Goal: Task Accomplishment & Management: Manage account settings

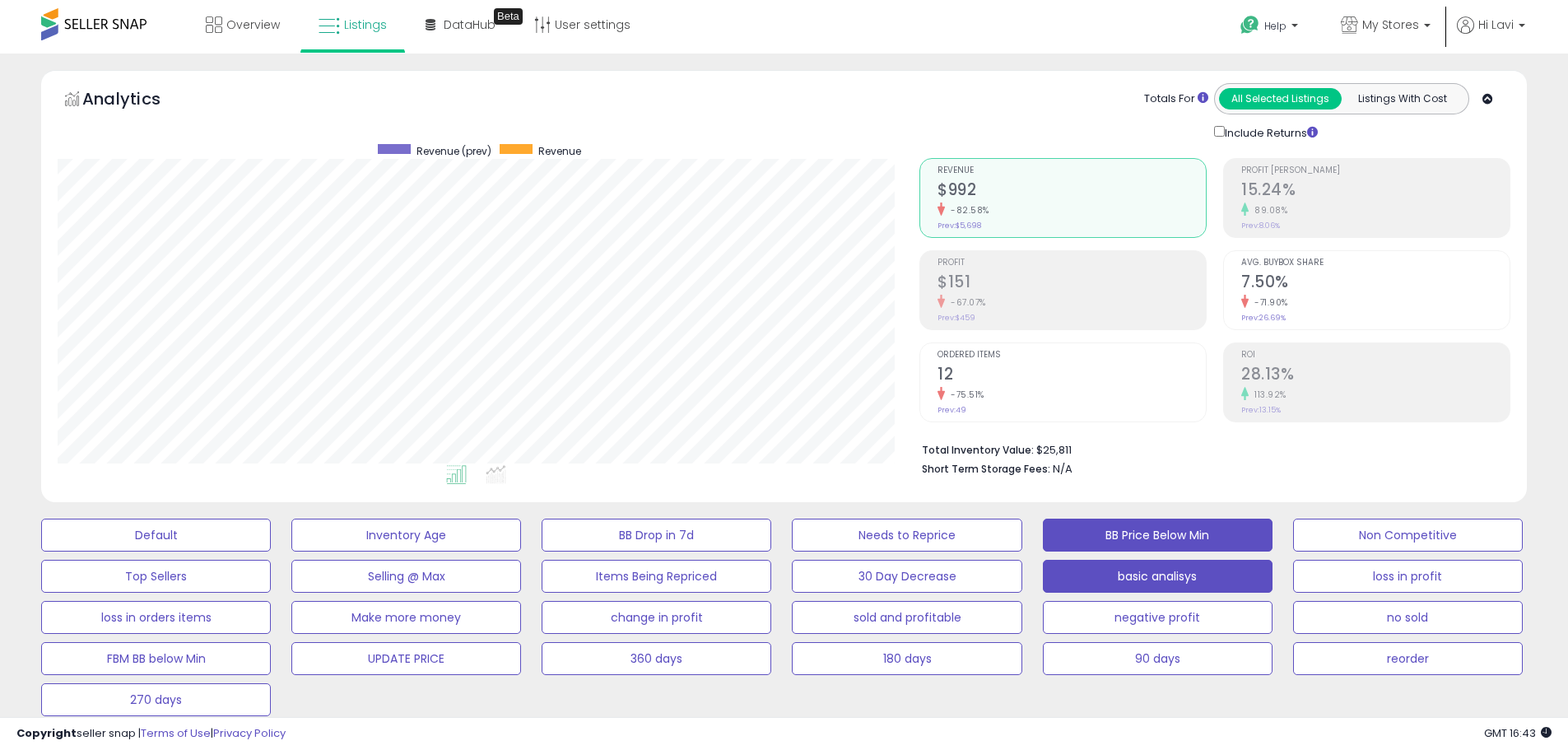
click at [1146, 575] on button "basic analisys" at bounding box center [1157, 575] width 230 height 33
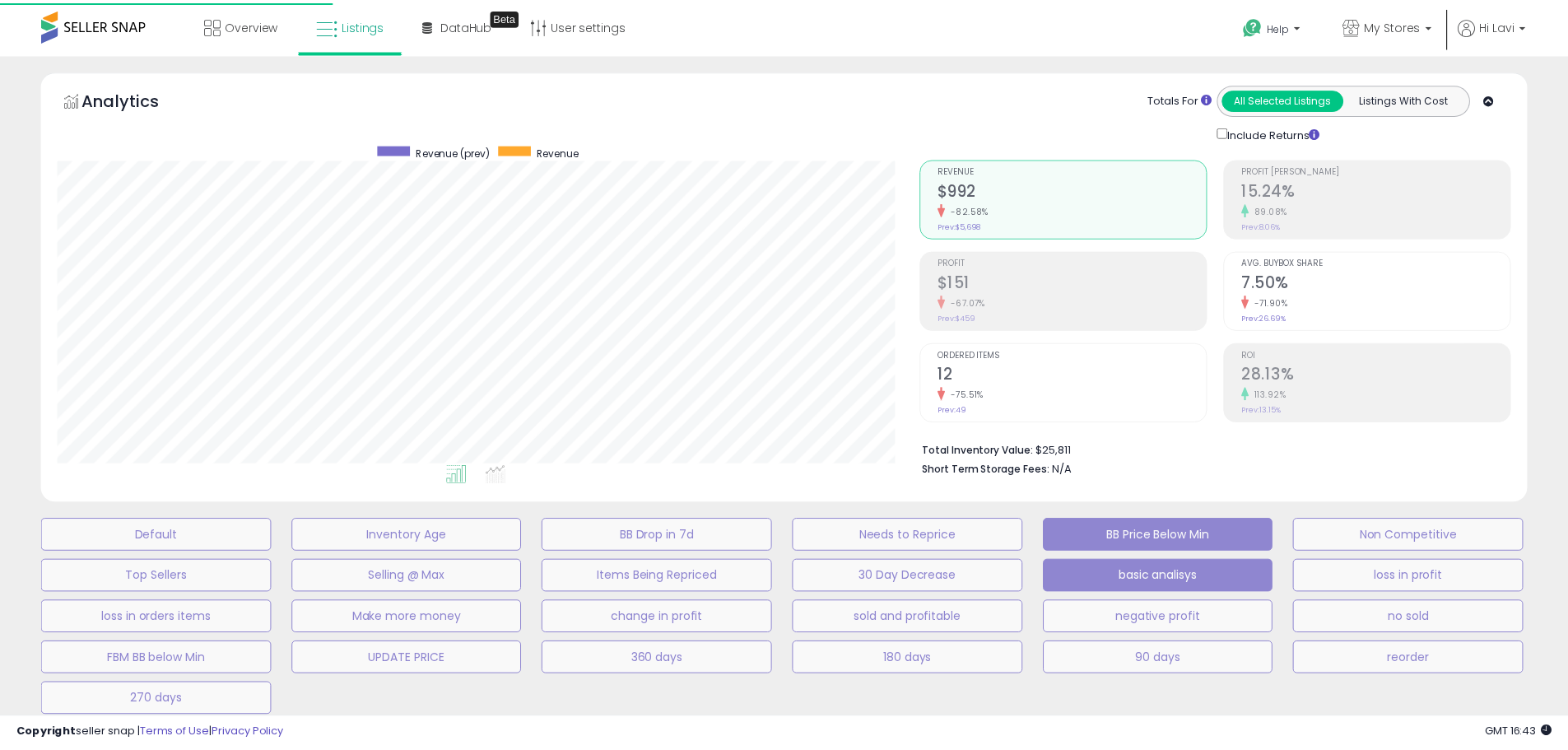
scroll to position [337, 869]
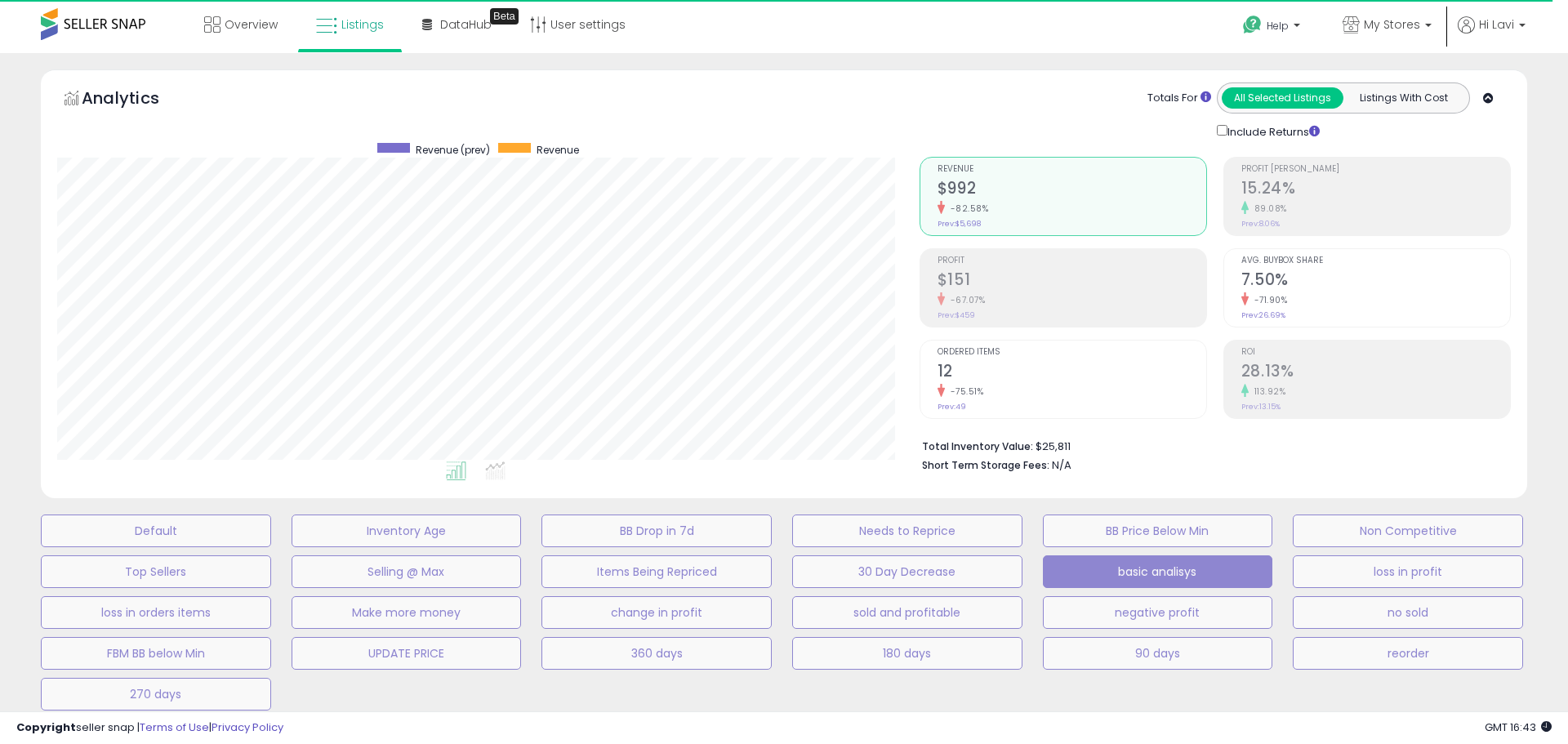
select select "**"
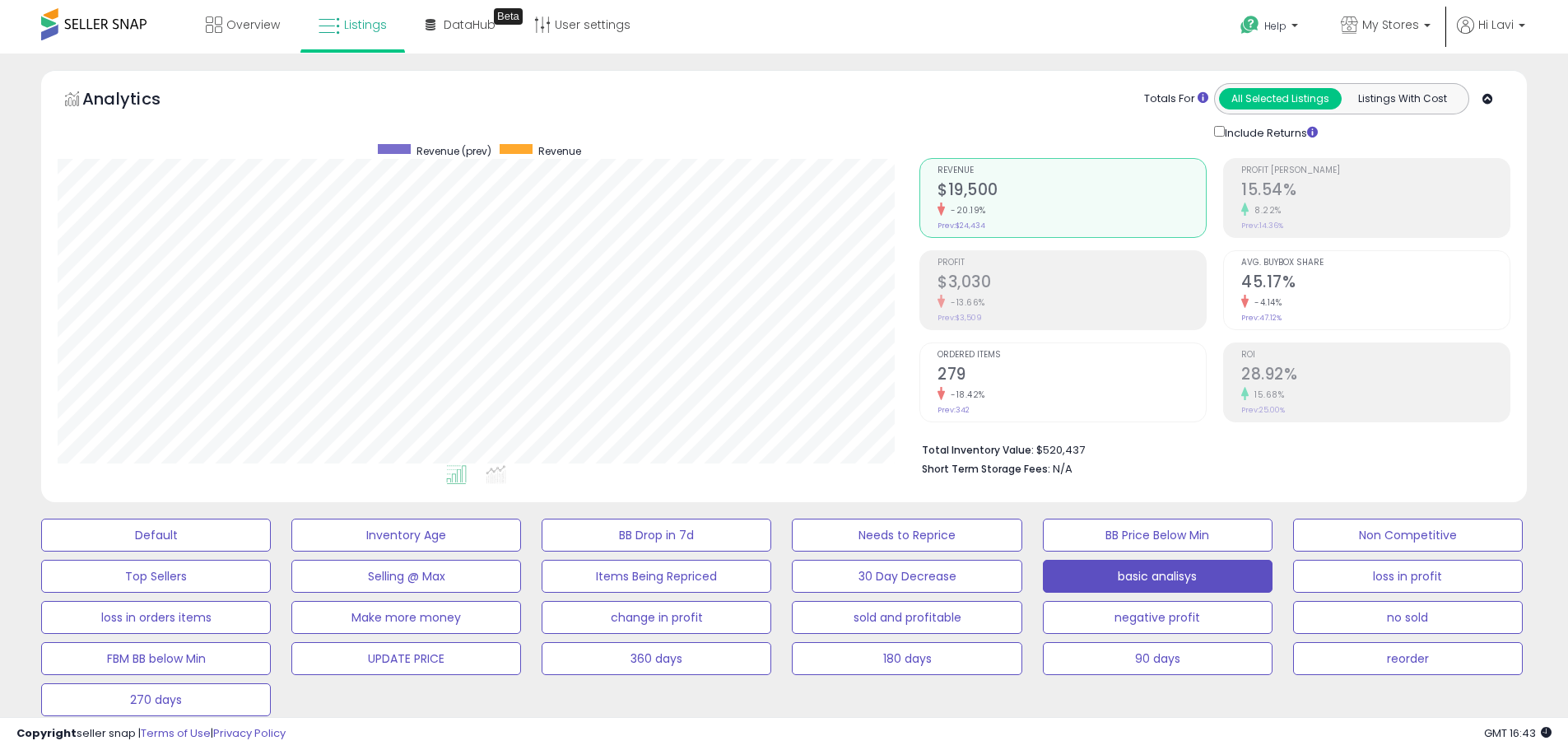
scroll to position [337, 862]
click at [1415, 24] on span "My Stores" at bounding box center [1390, 24] width 56 height 16
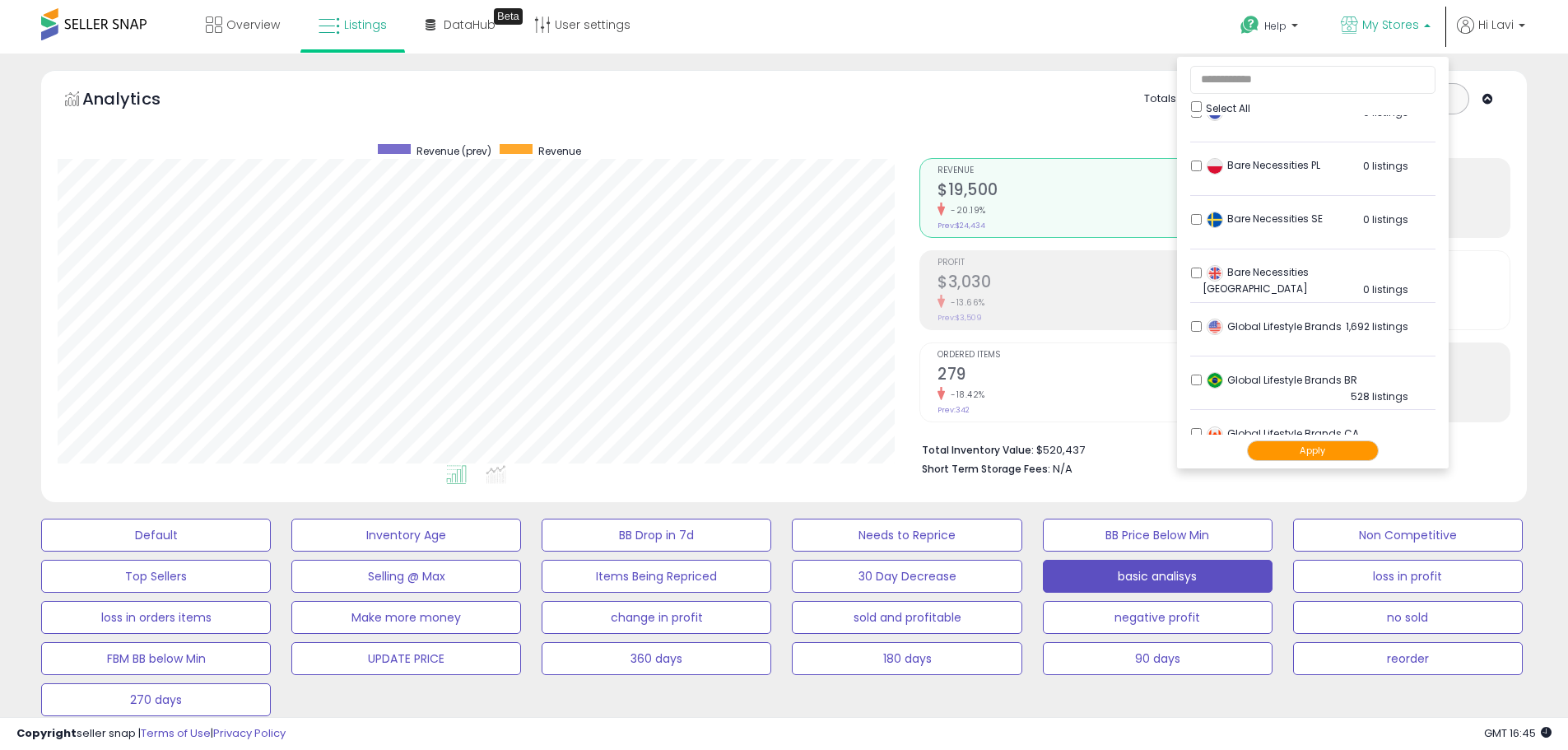
scroll to position [247, 0]
click at [1189, 322] on ul "Select All Bare Necessities DE 112 listings" at bounding box center [1312, 262] width 271 height 412
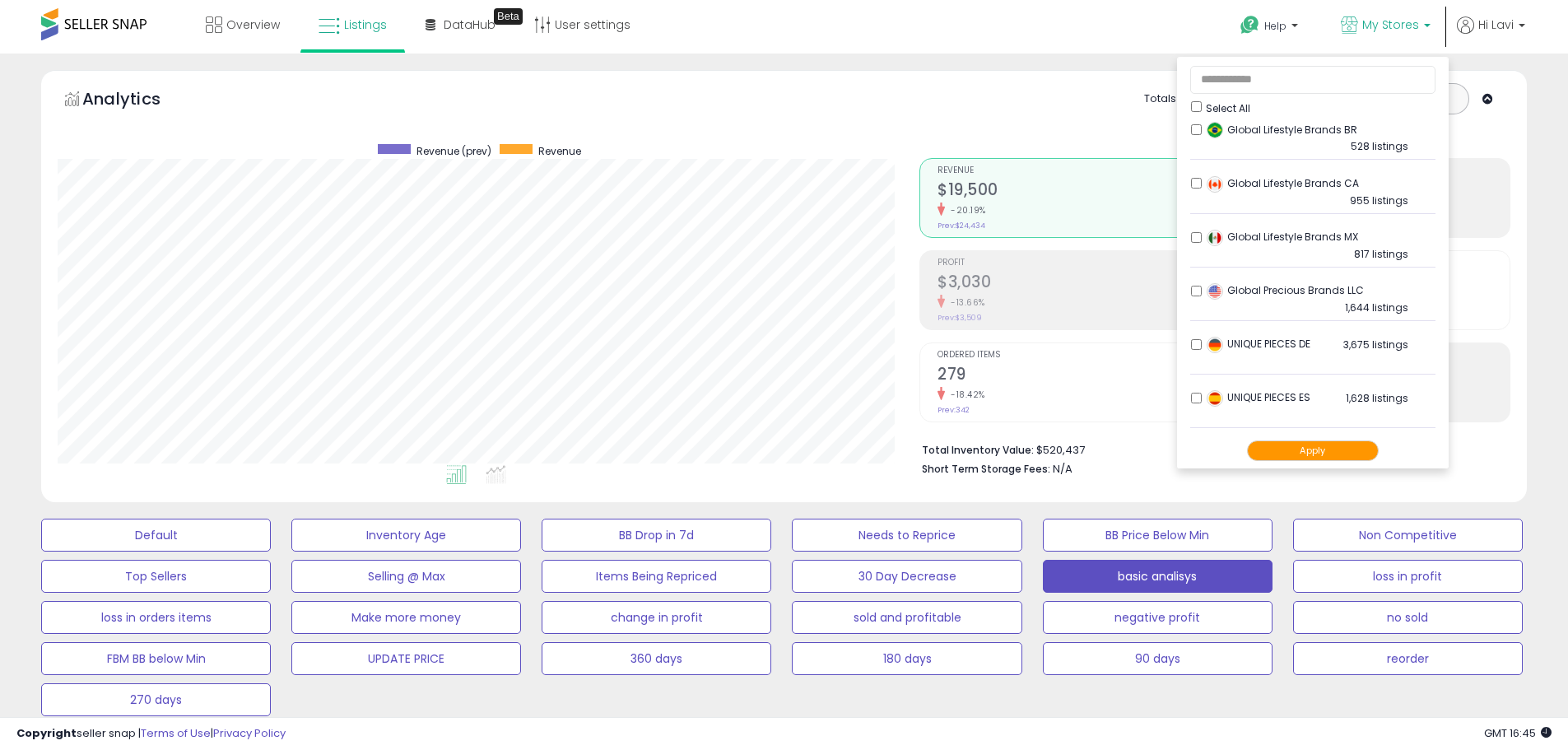
scroll to position [494, 0]
click at [1297, 442] on button "Apply" at bounding box center [1312, 450] width 132 height 21
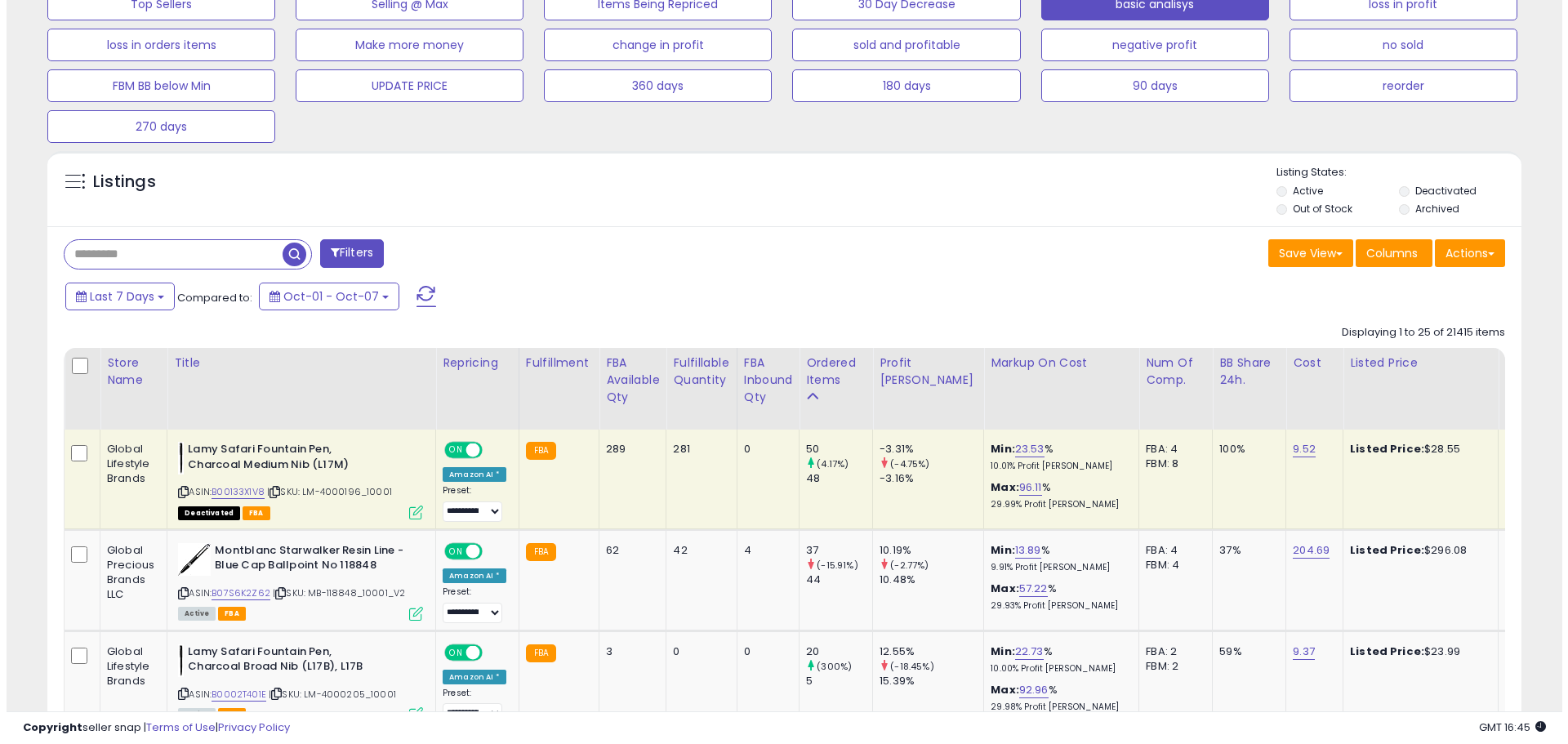
scroll to position [408, 0]
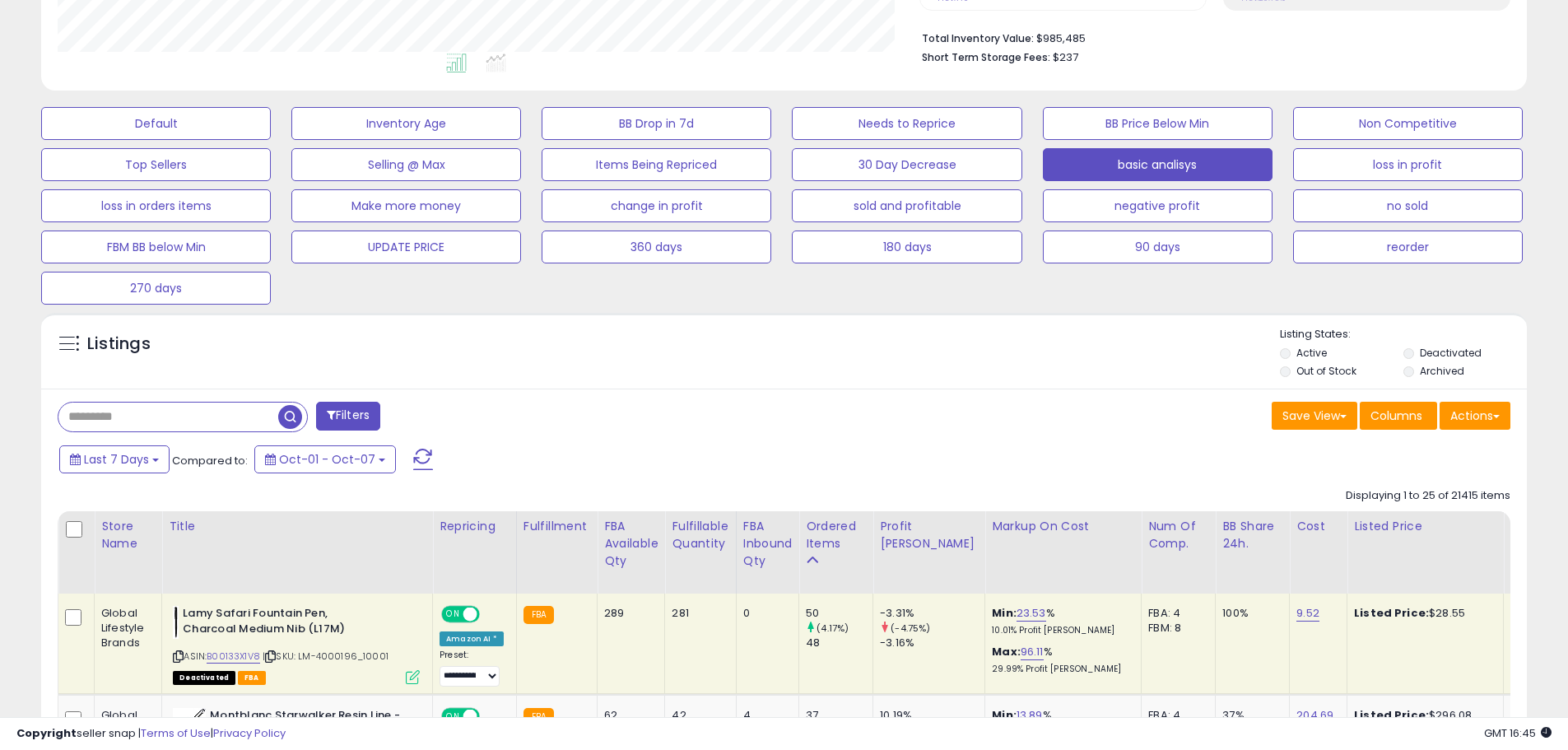
click at [132, 413] on input "text" at bounding box center [168, 417] width 220 height 29
paste input "**********"
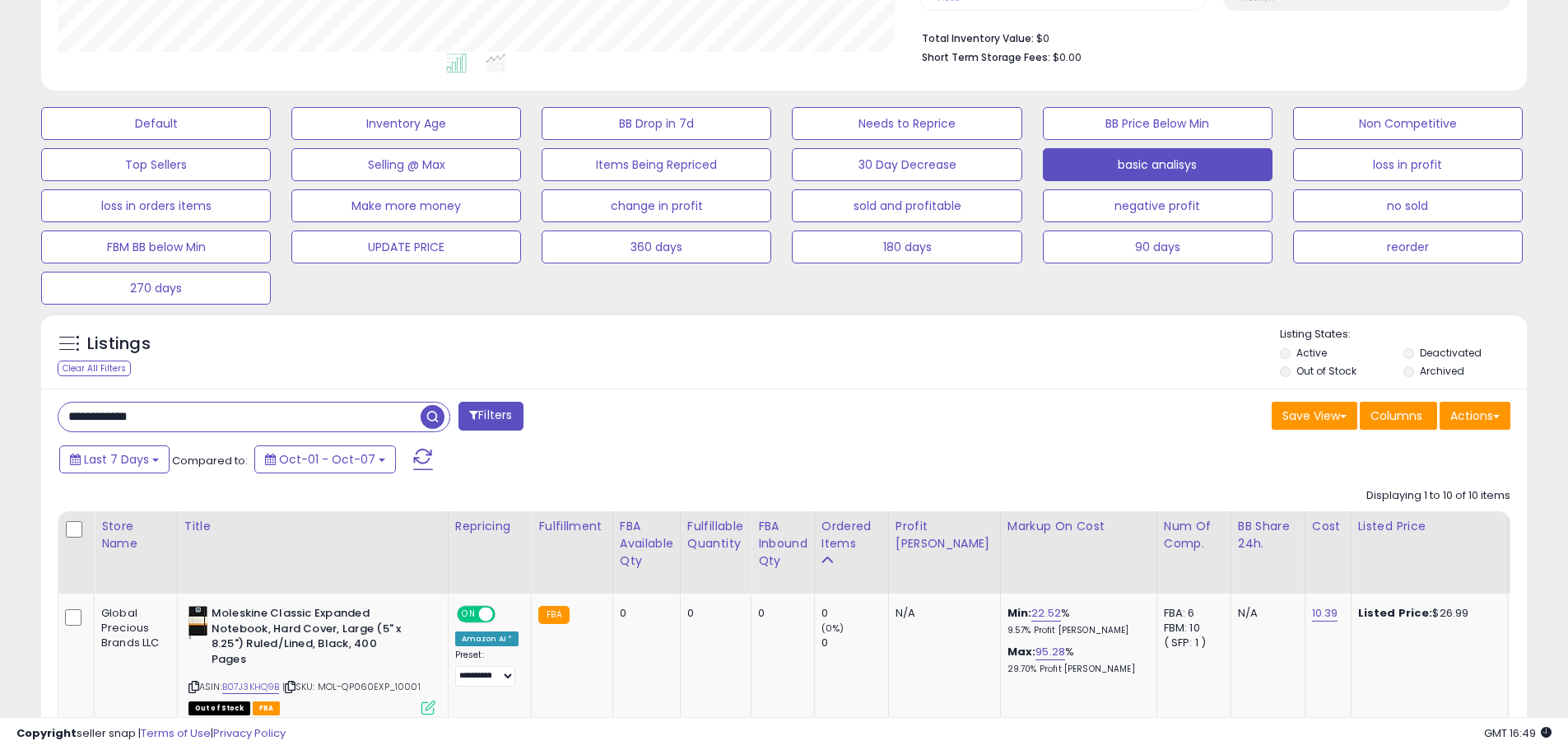
drag, startPoint x: 224, startPoint y: 418, endPoint x: -92, endPoint y: 395, distance: 316.8
paste input "******"
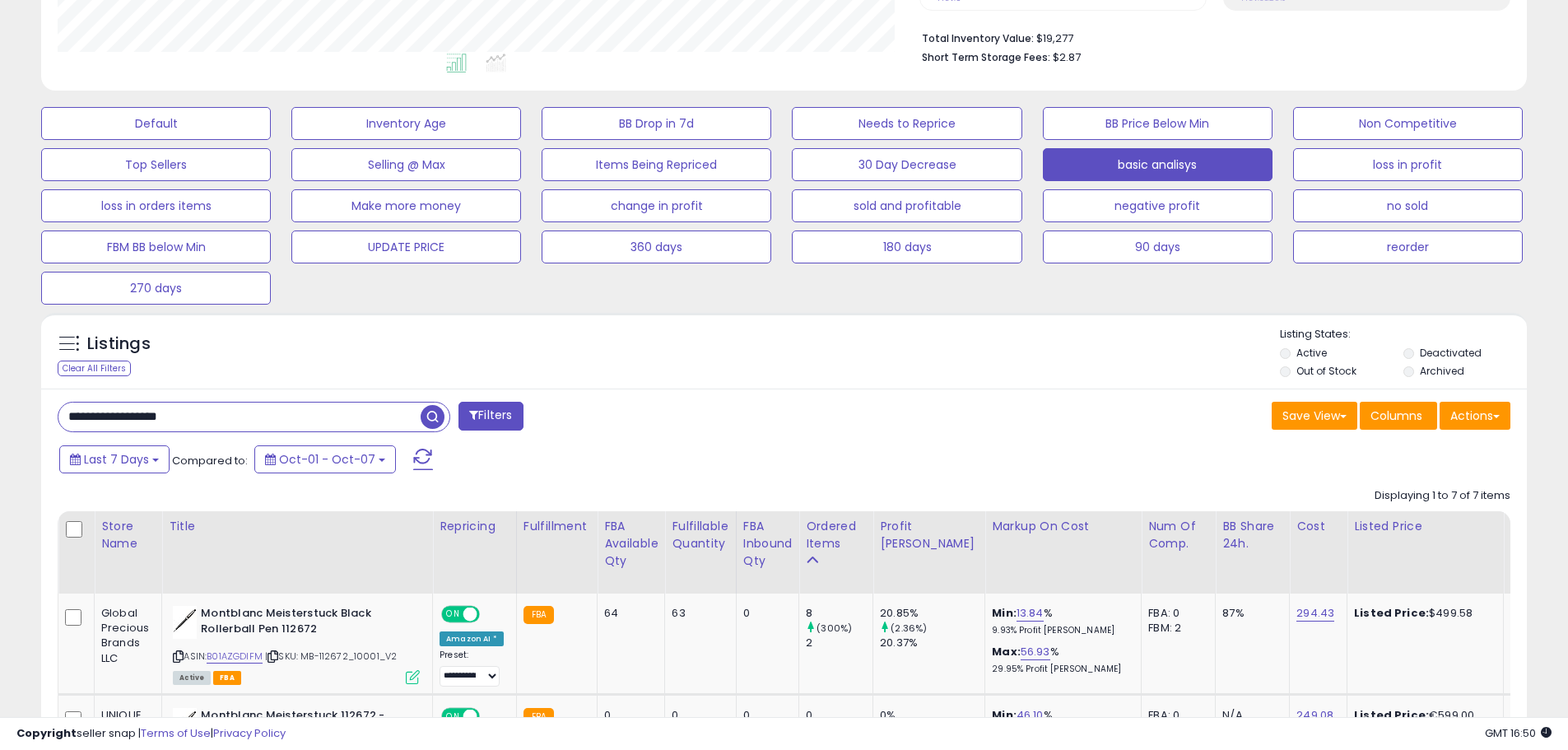
drag, startPoint x: -17, startPoint y: 397, endPoint x: -777, endPoint y: 252, distance: 773.7
paste input "text"
type input "**********"
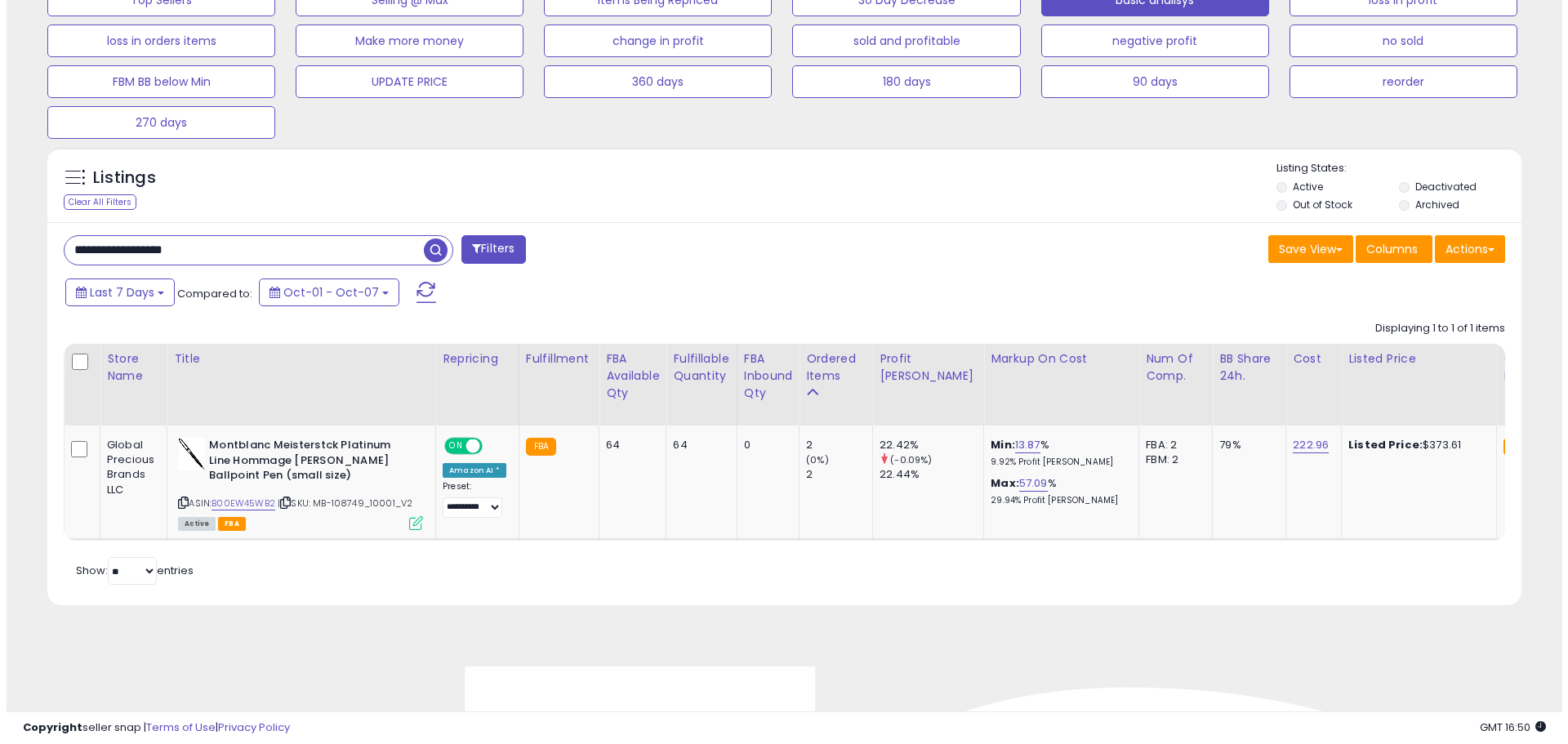
scroll to position [335, 855]
click at [150, 300] on button "Last 7 Days" at bounding box center [113, 292] width 109 height 28
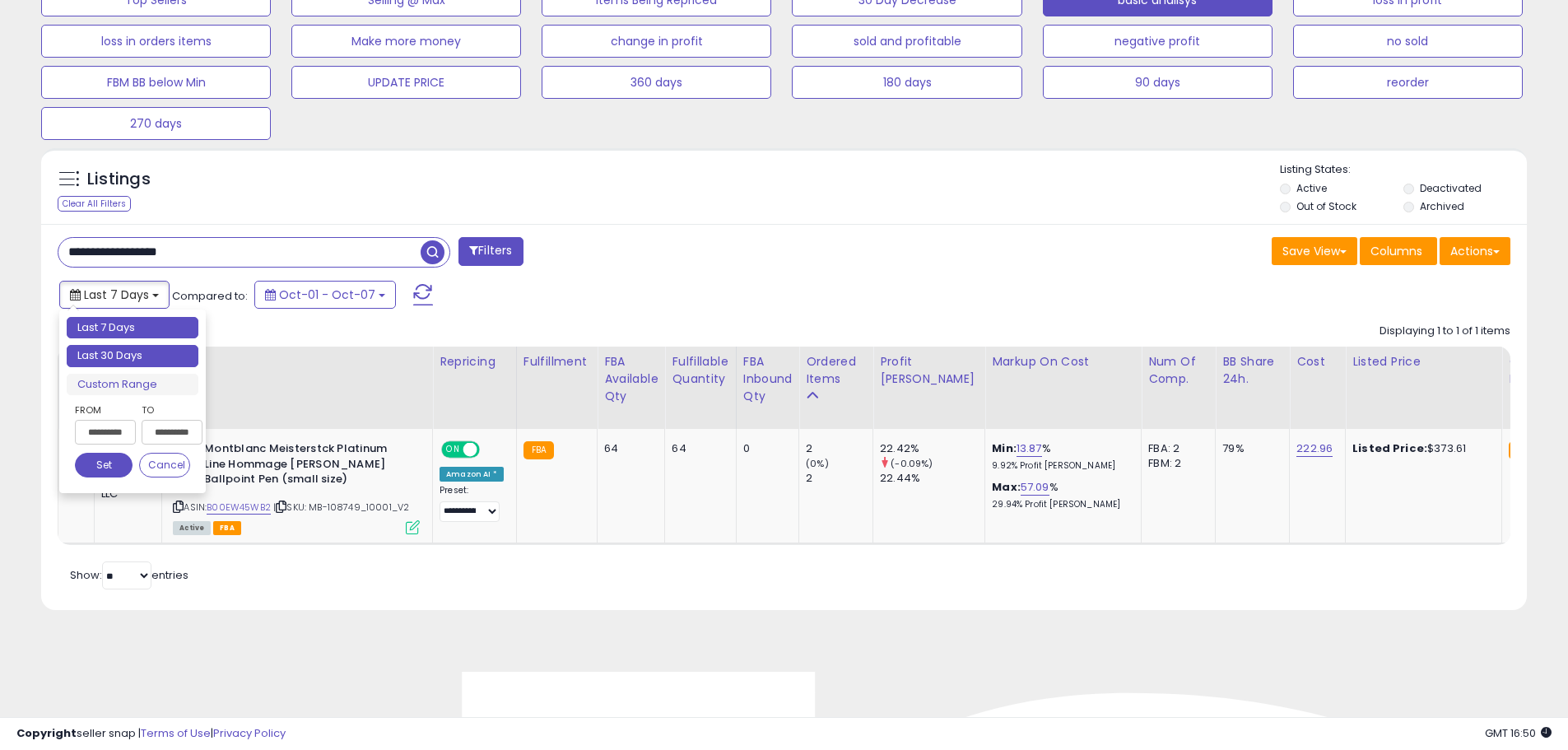
type input "**********"
click at [149, 352] on li "Last 30 Days" at bounding box center [132, 355] width 132 height 22
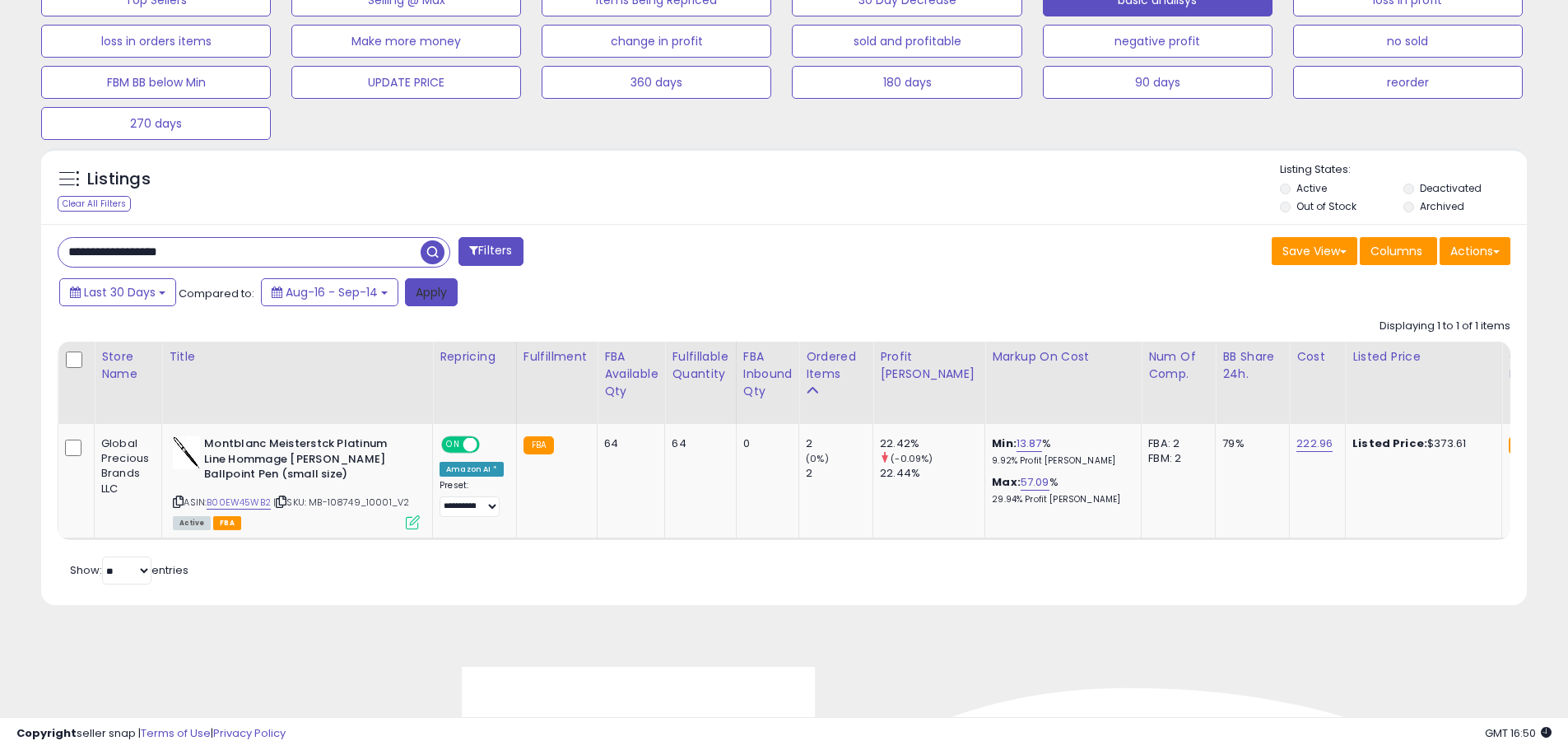
click at [422, 292] on button "Apply" at bounding box center [430, 292] width 53 height 28
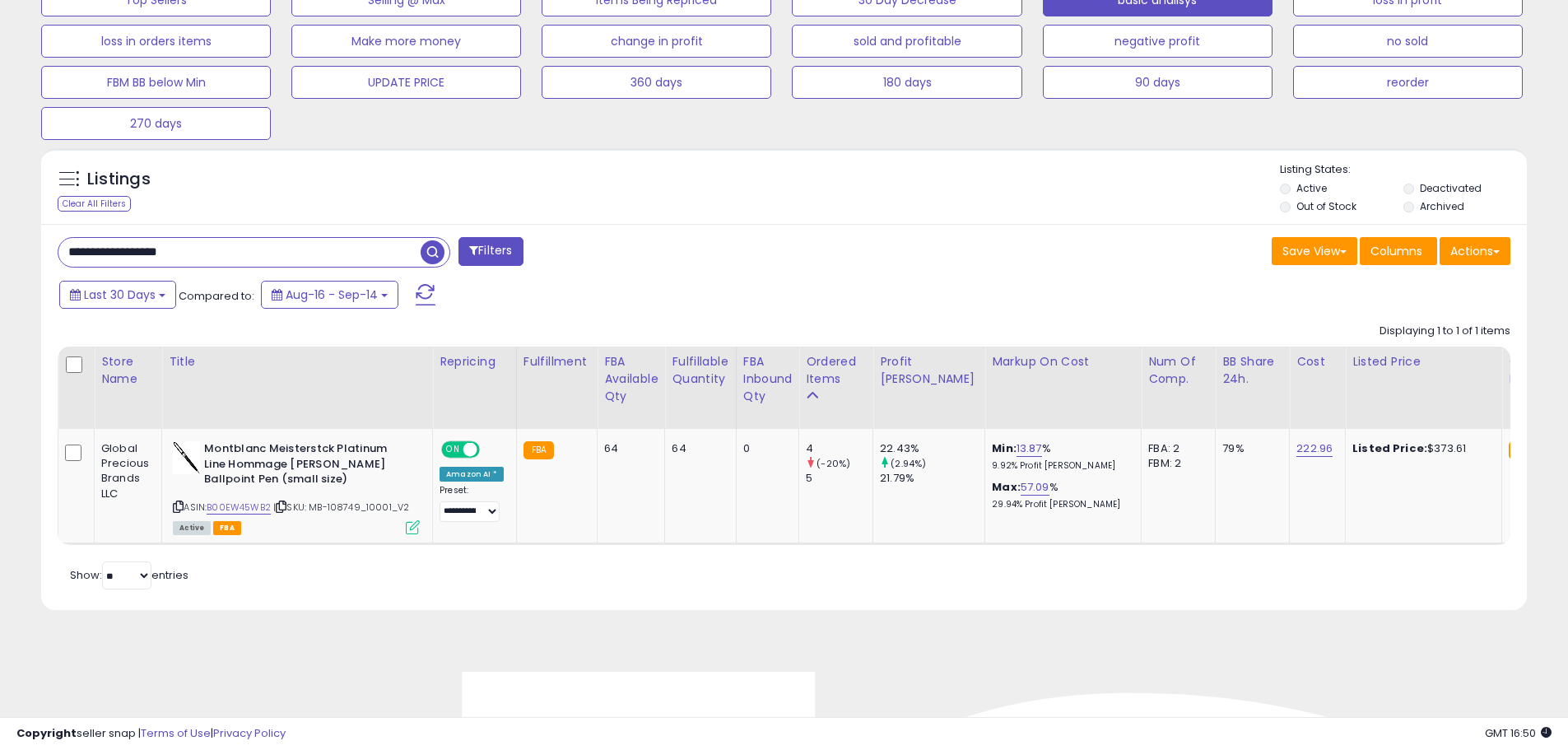
drag, startPoint x: 178, startPoint y: 246, endPoint x: -217, endPoint y: 228, distance: 395.4
drag, startPoint x: 261, startPoint y: 257, endPoint x: -316, endPoint y: 251, distance: 577.0
paste input "text"
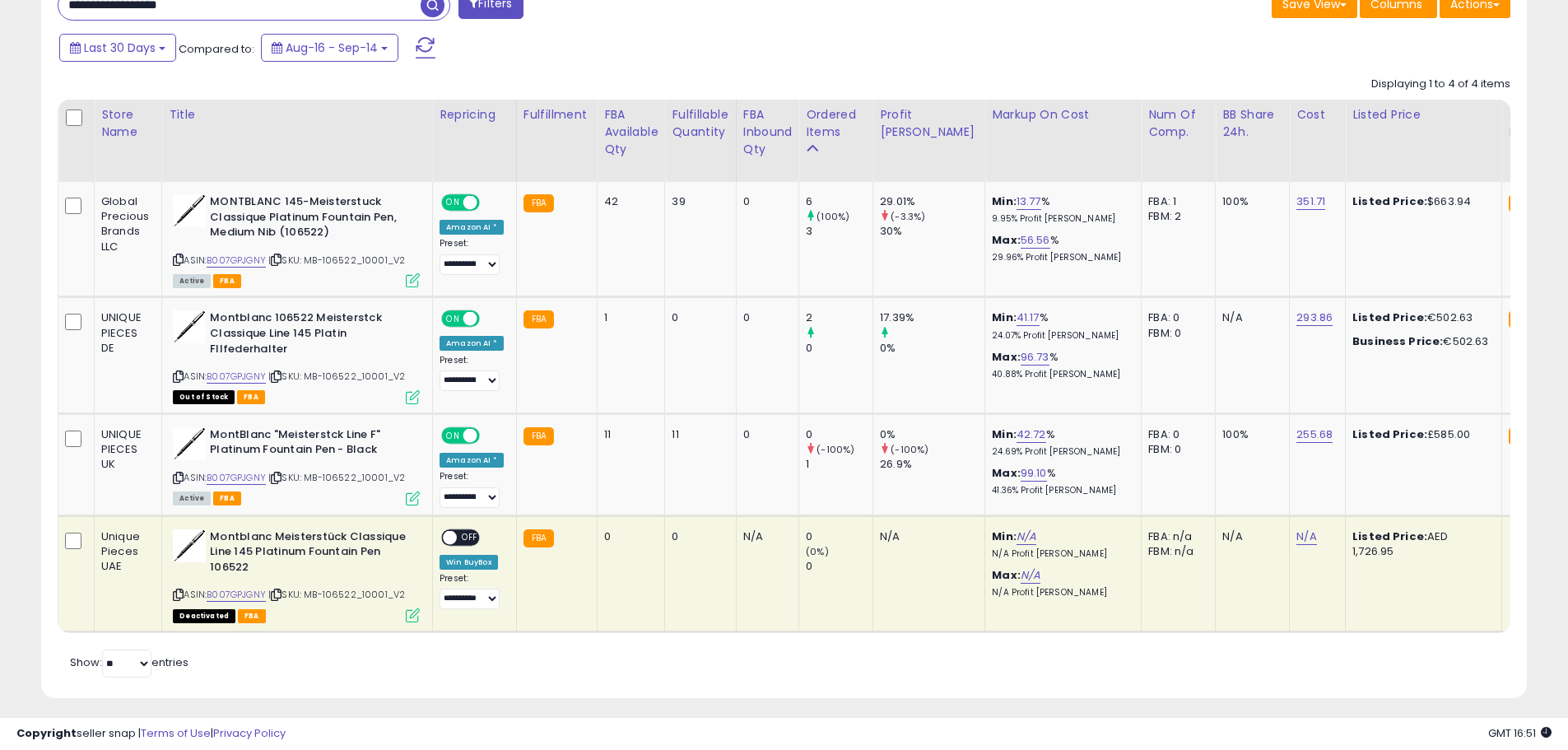
scroll to position [774, 0]
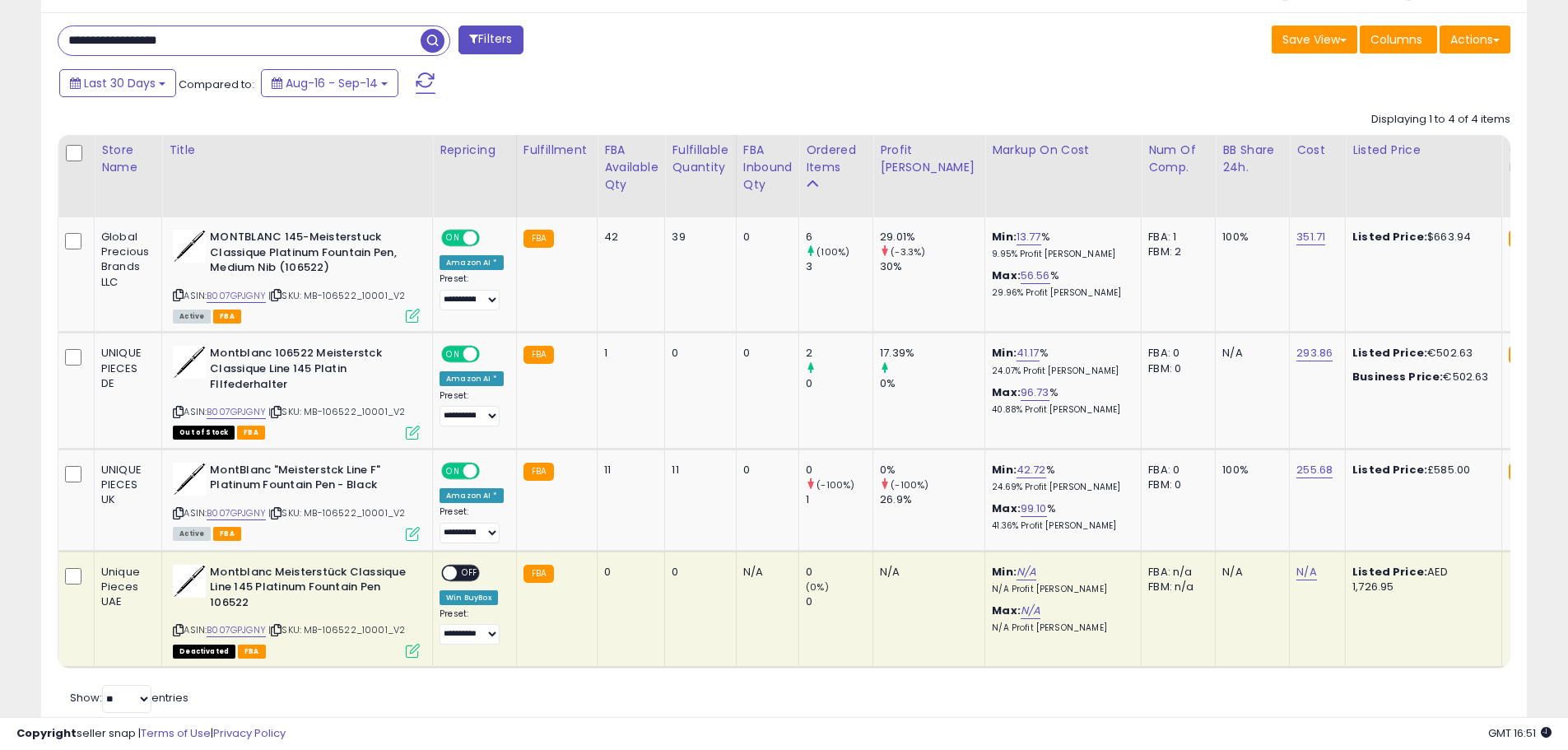
drag, startPoint x: 226, startPoint y: 13, endPoint x: -454, endPoint y: -1, distance: 680.1
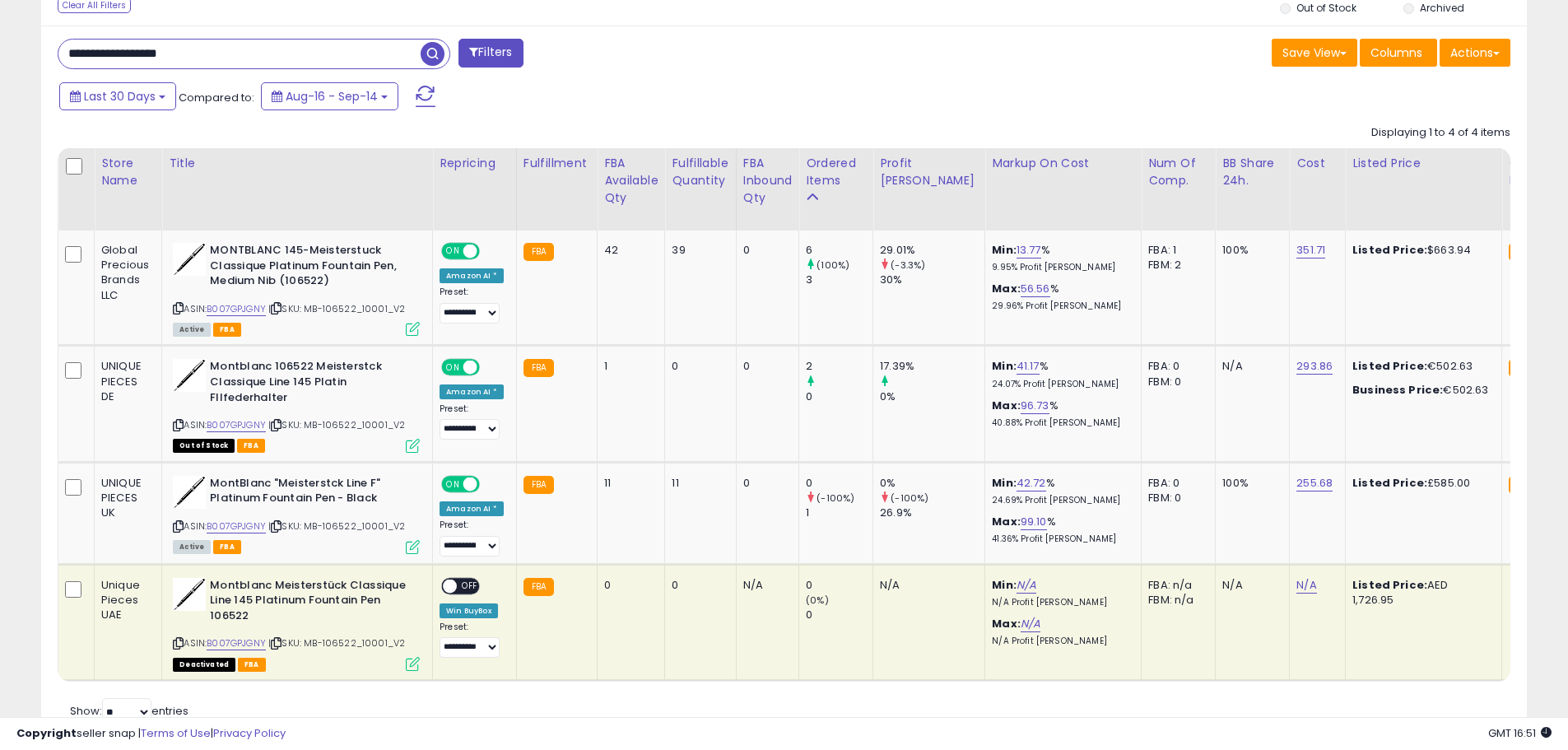
paste input "text"
type input "**********"
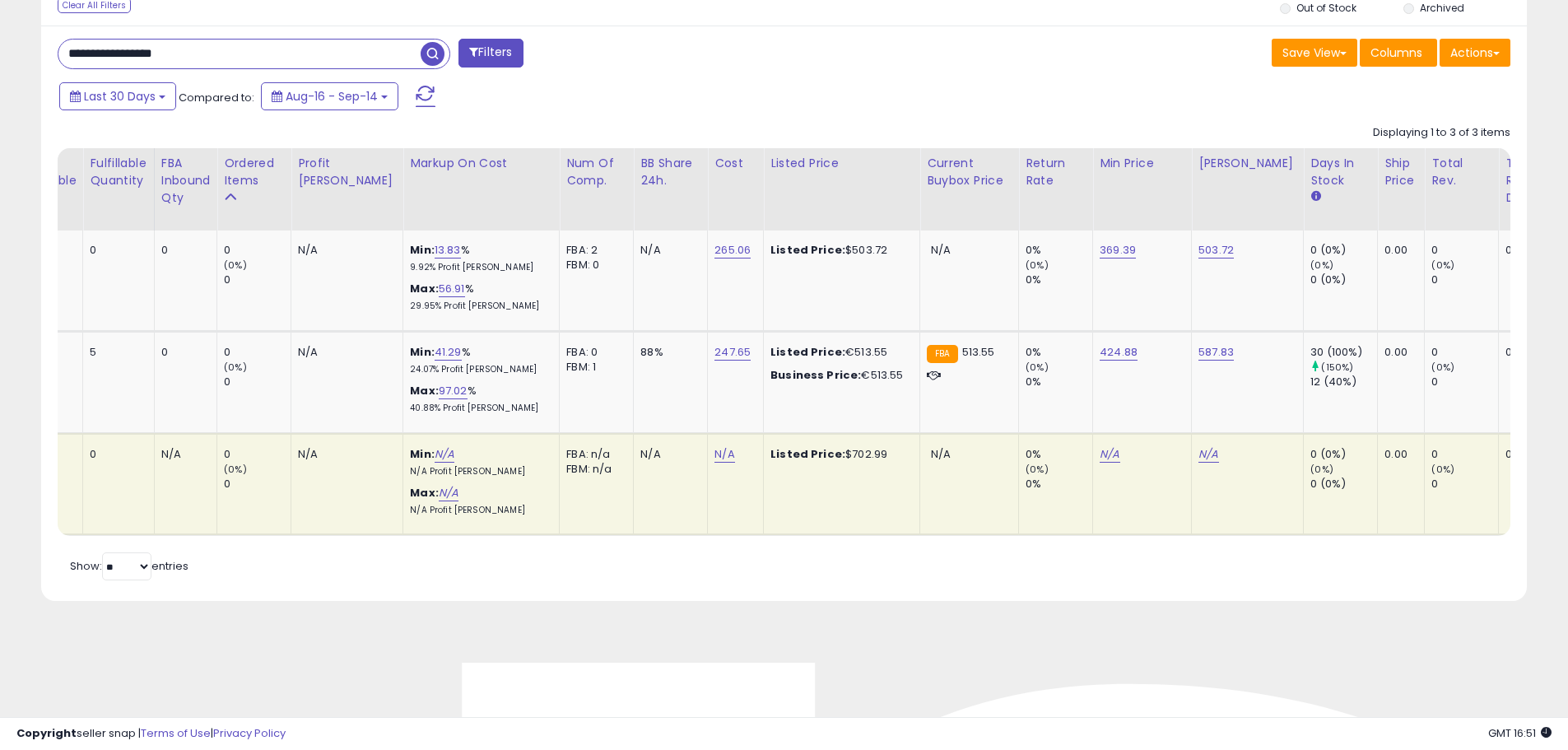
scroll to position [0, 0]
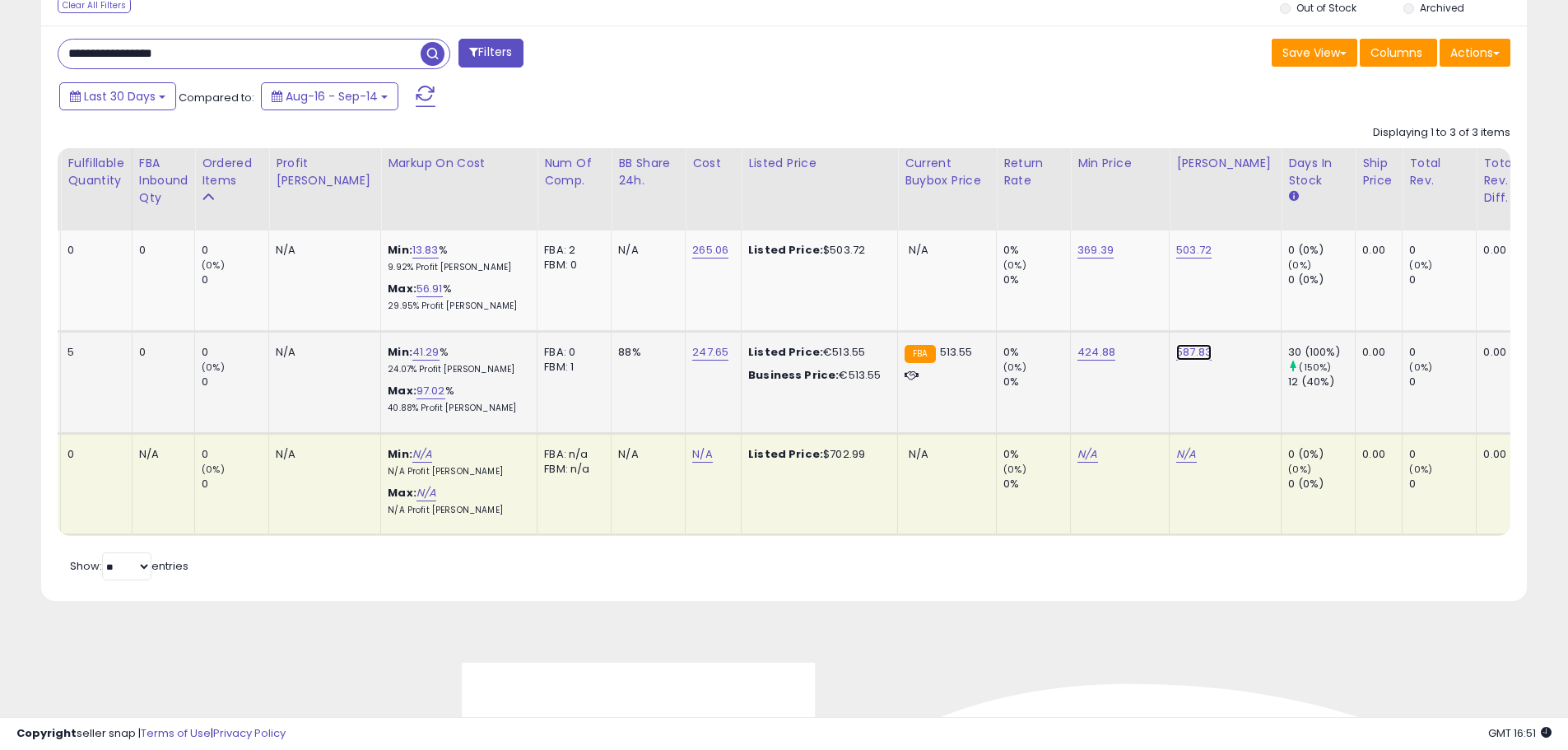
click at [1176, 355] on link "587.83" at bounding box center [1194, 352] width 36 height 16
drag, startPoint x: 1101, startPoint y: 310, endPoint x: 802, endPoint y: 299, distance: 299.2
click at [866, 310] on tbody "Global Precious Brands LLC Mont Blanc Meisterstuck Le Grand Platinum Rollerball…" at bounding box center [839, 383] width 2769 height 304
type input "***"
click button "submit" at bounding box center [1198, 311] width 28 height 25
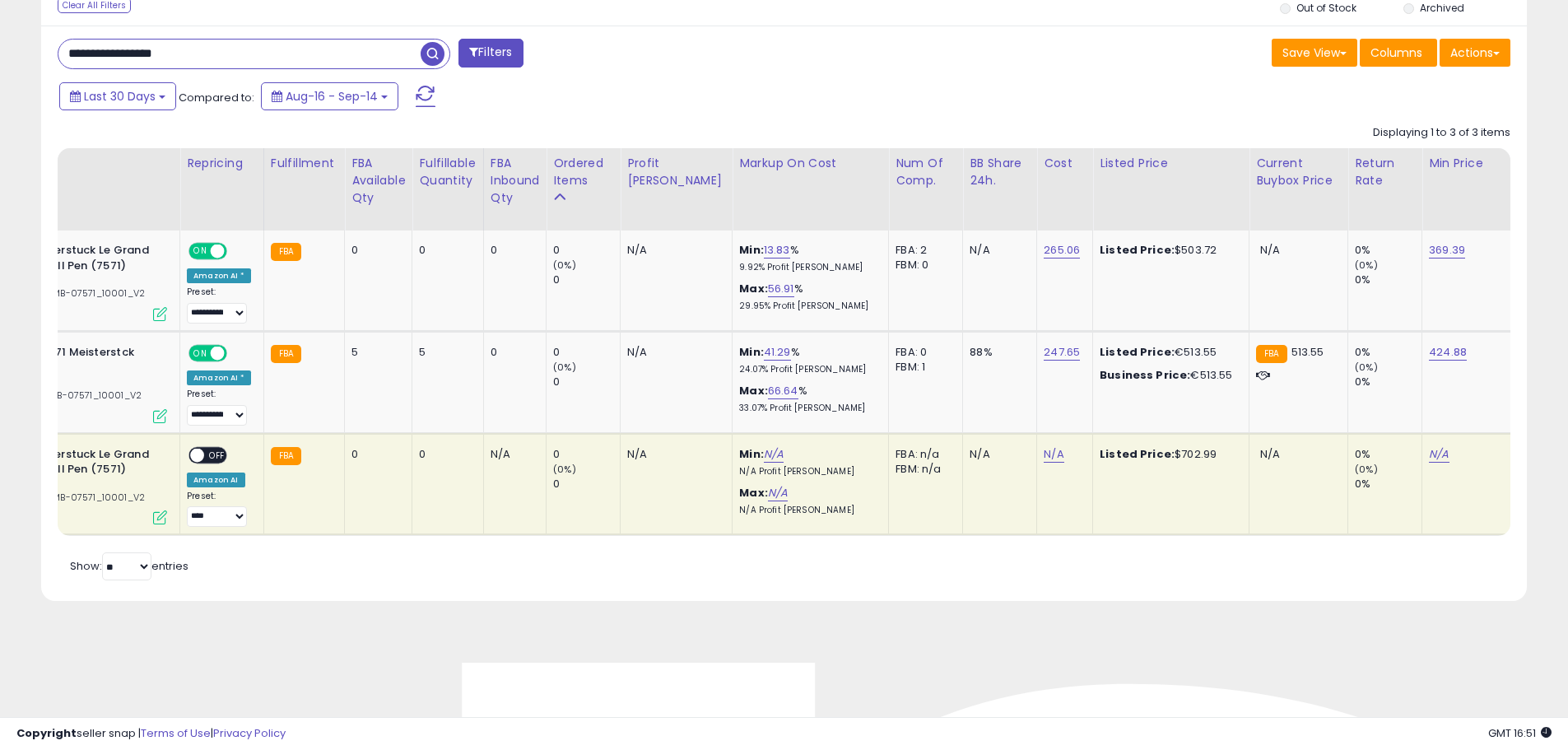
scroll to position [0, 240]
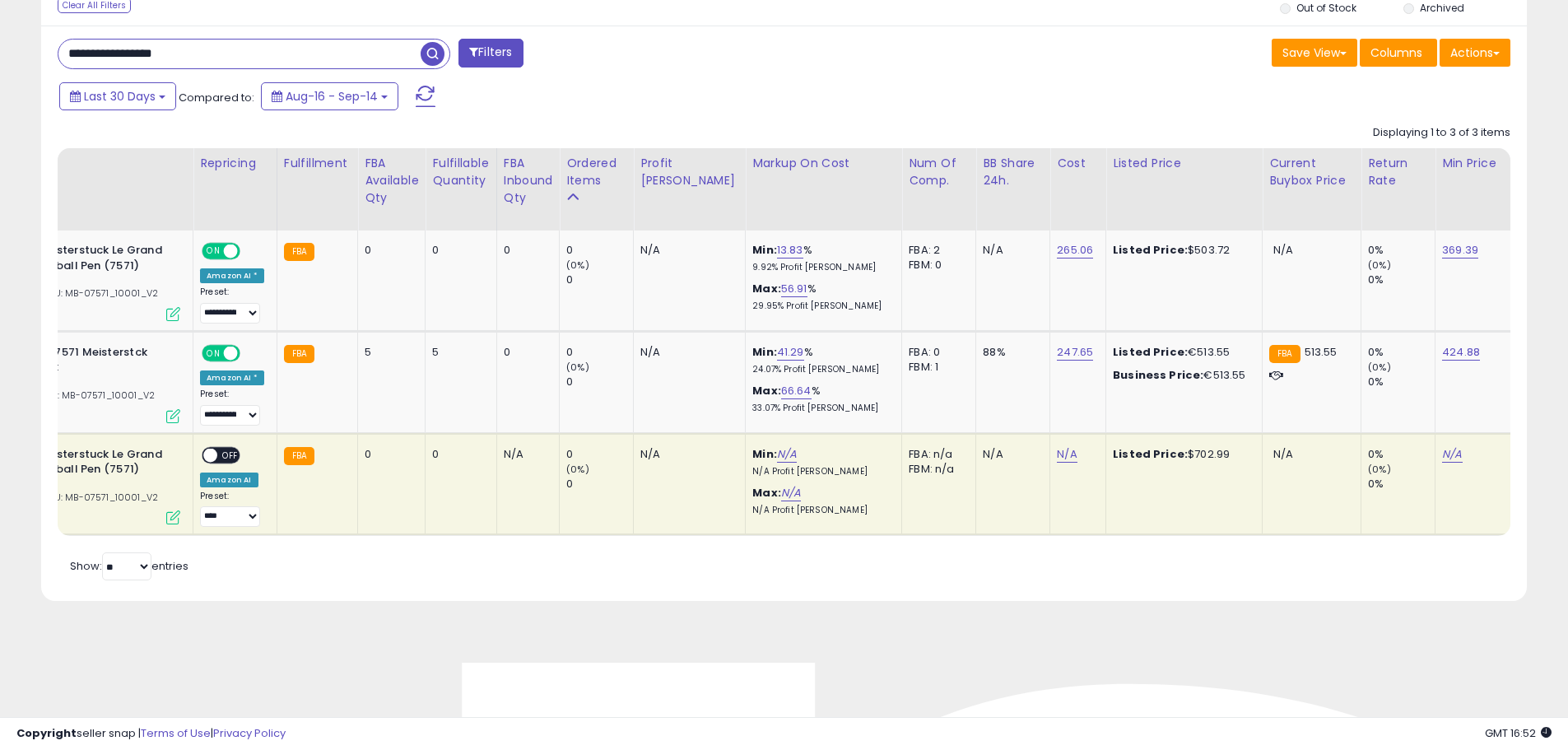
drag, startPoint x: 229, startPoint y: 42, endPoint x: -592, endPoint y: -41, distance: 825.2
paste input "text"
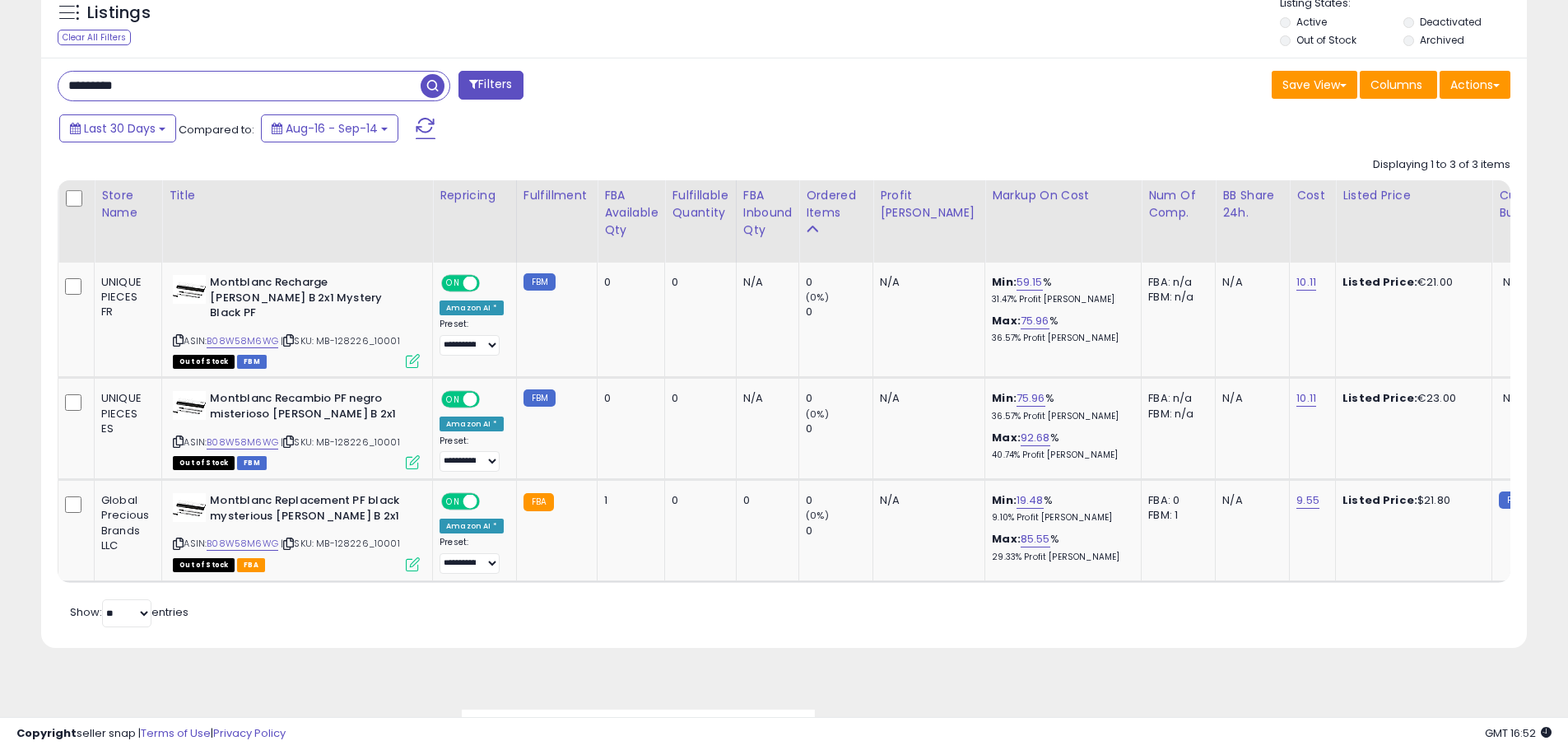
drag, startPoint x: 141, startPoint y: 92, endPoint x: -153, endPoint y: 75, distance: 294.5
paste input "text"
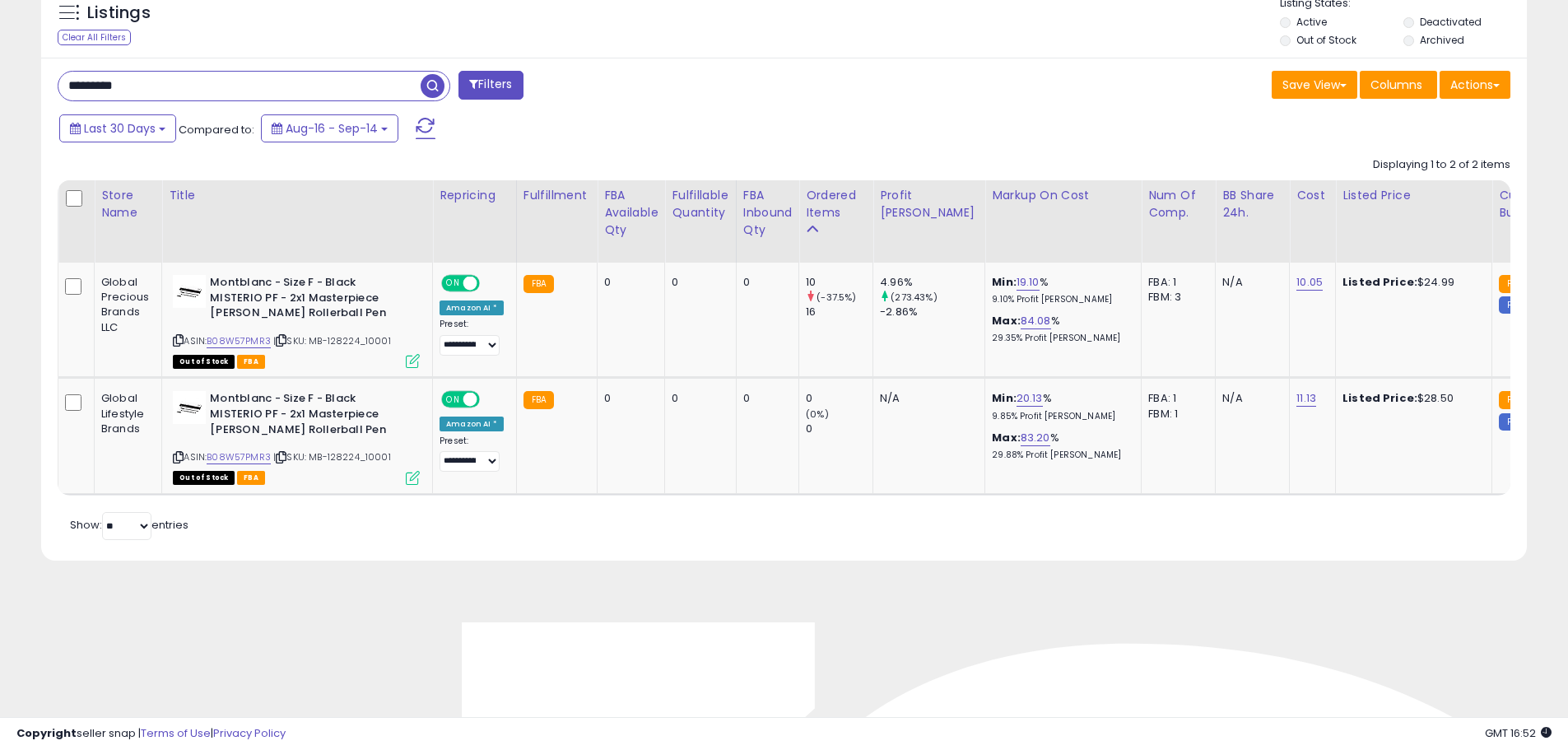
scroll to position [337, 862]
paste input "text"
drag, startPoint x: 204, startPoint y: 76, endPoint x: -373, endPoint y: 10, distance: 580.8
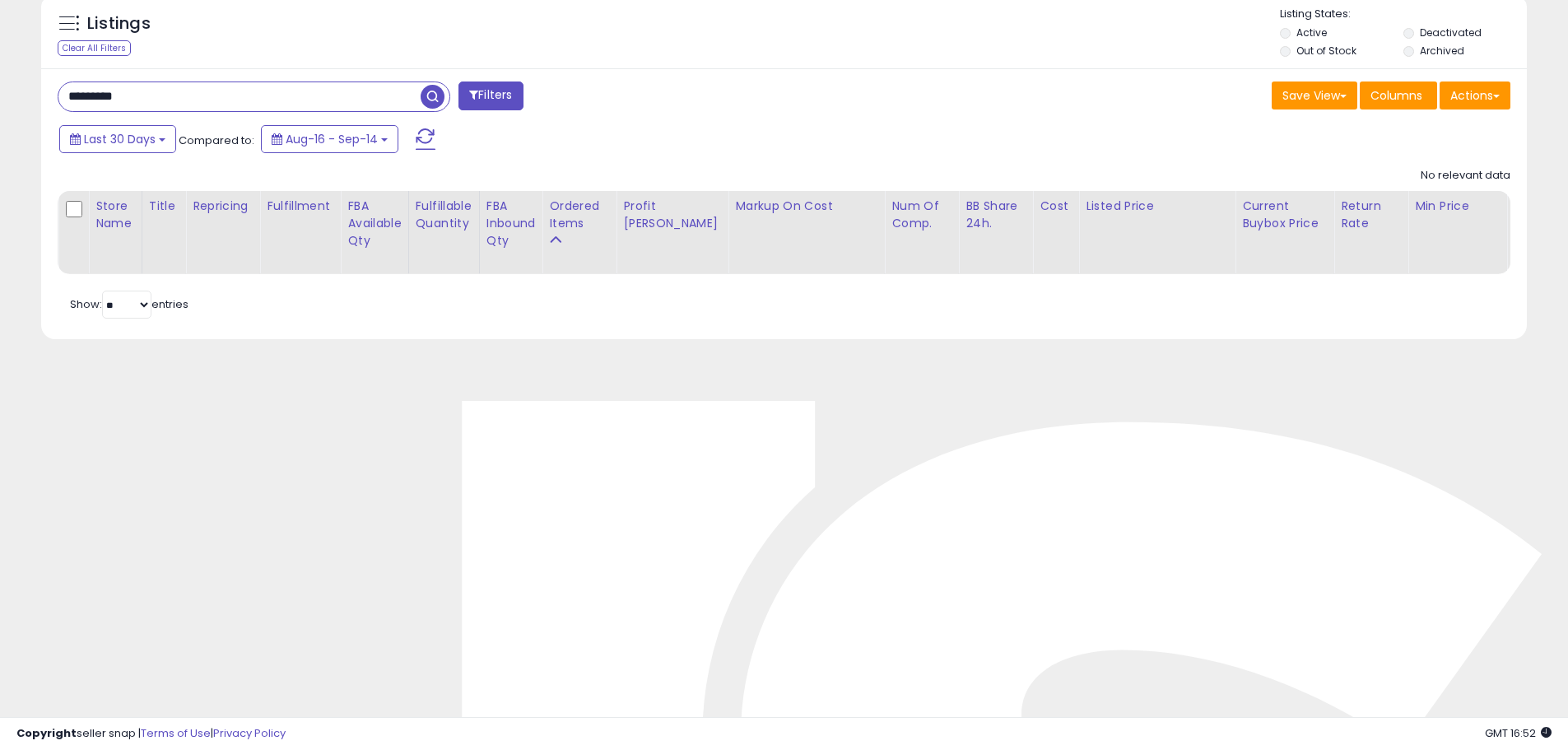
click at [245, 88] on input "*********" at bounding box center [239, 97] width 362 height 29
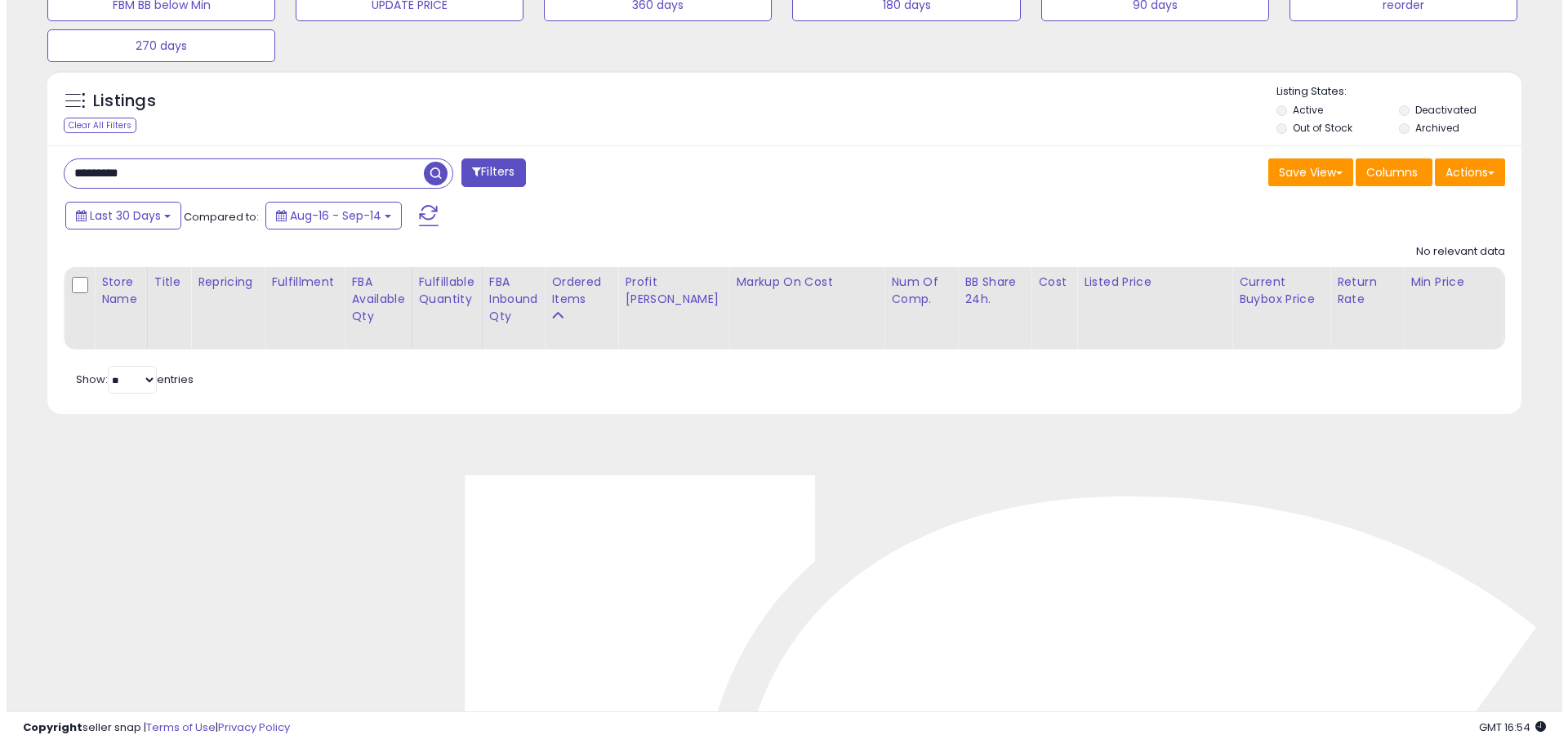
scroll to position [563, 0]
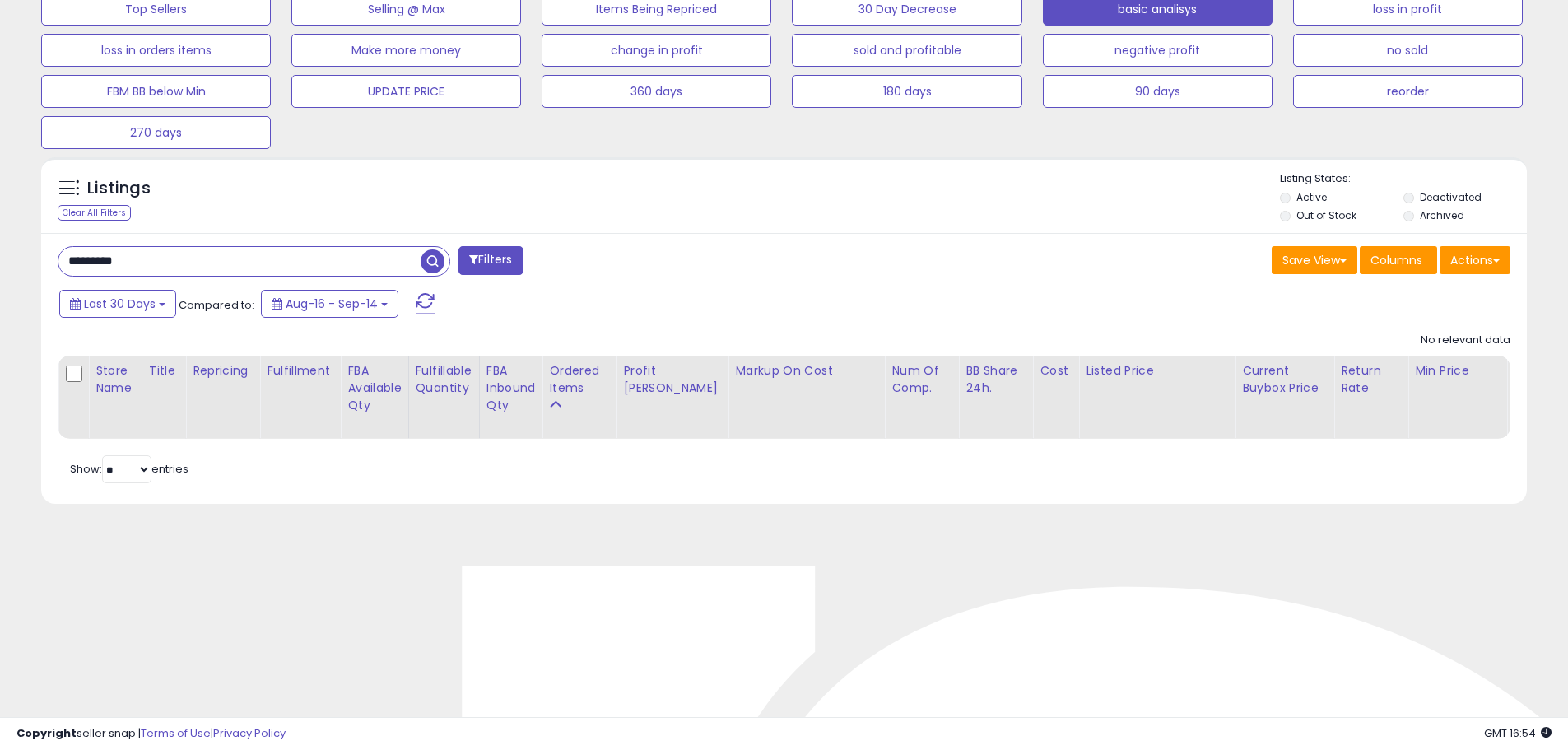
drag, startPoint x: 203, startPoint y: 268, endPoint x: -275, endPoint y: 208, distance: 481.8
paste input "text"
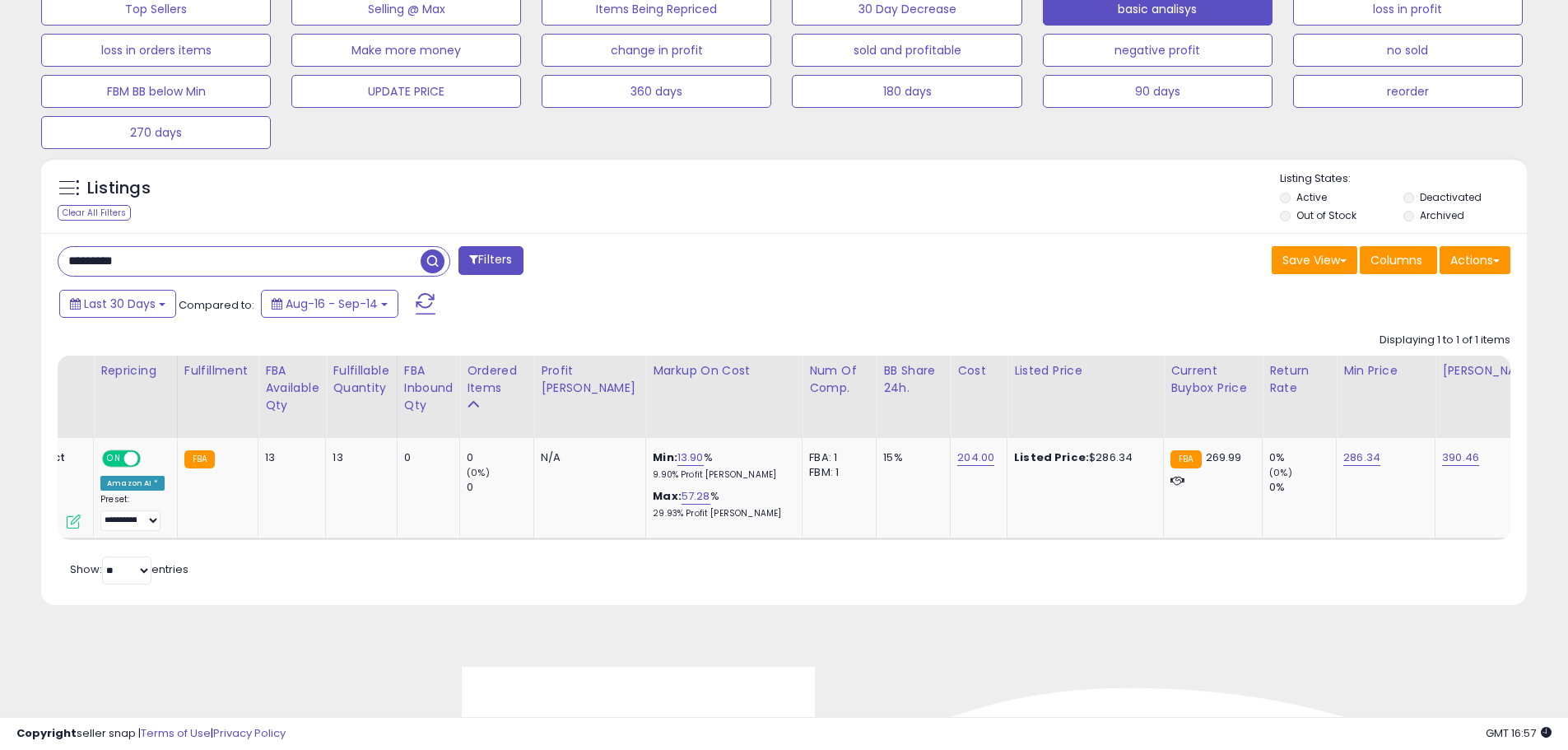
scroll to position [0, 540]
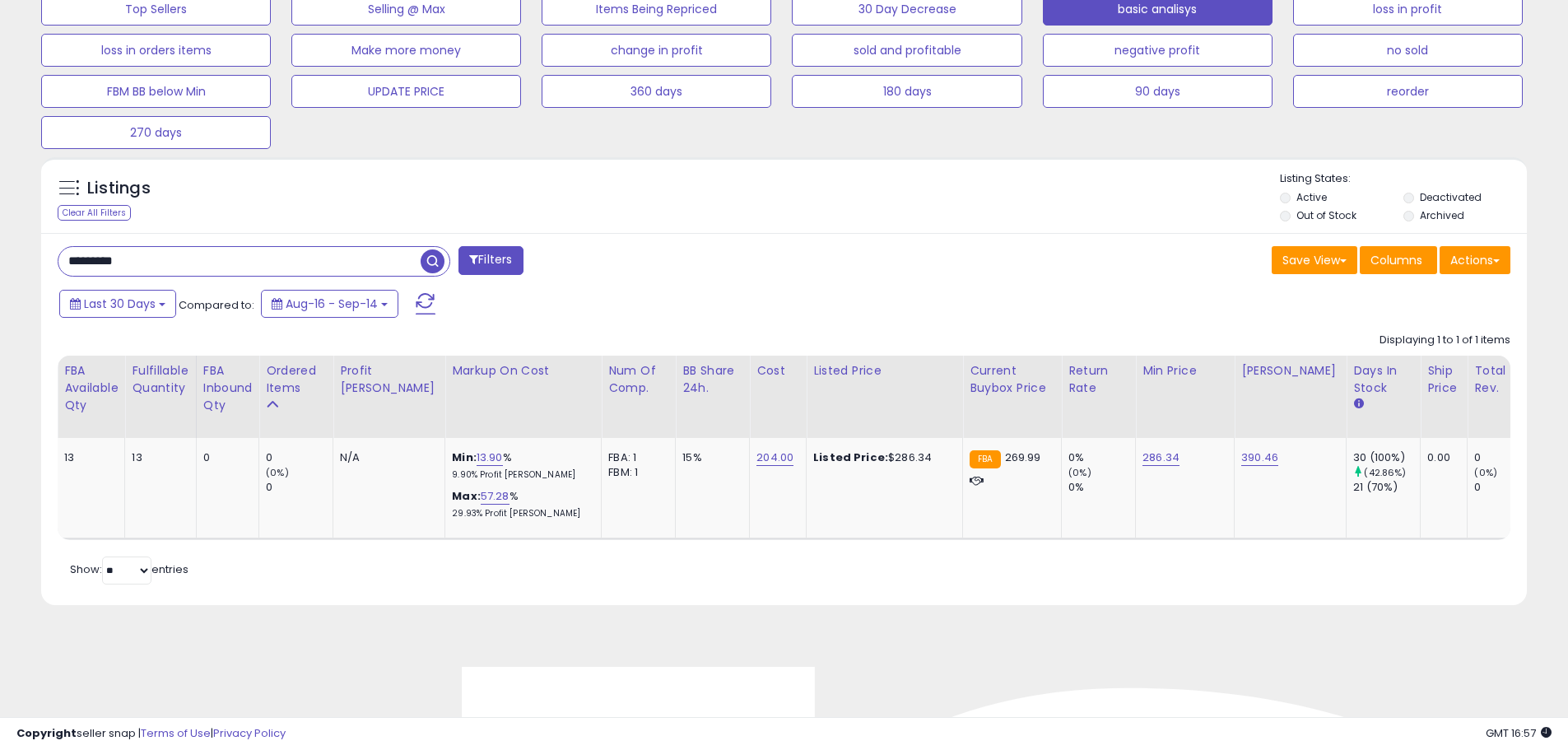
click at [1064, 567] on div "Retrieving listings data.. Displaying 1 to 1 of 1 items Store Name Title" at bounding box center [783, 456] width 1453 height 264
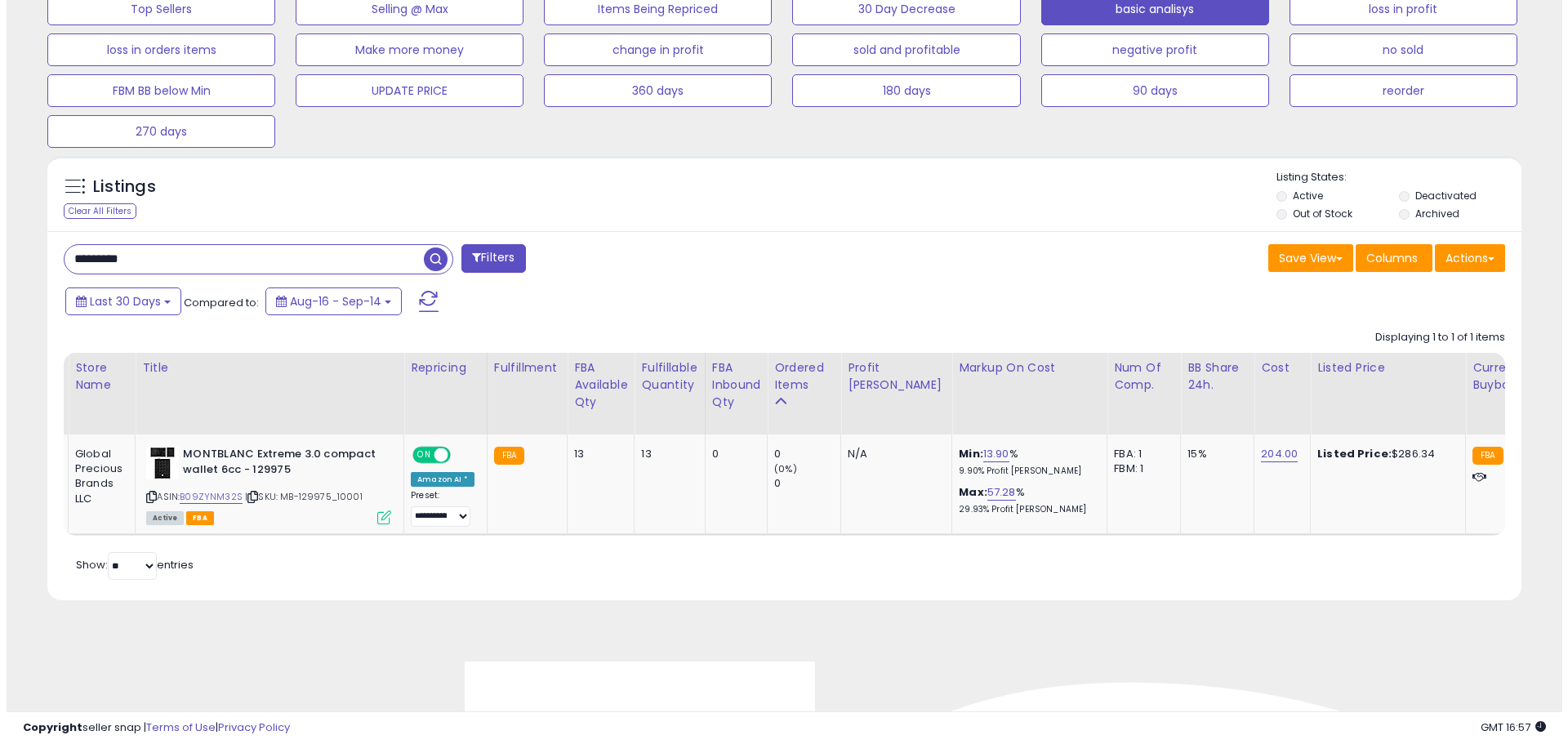
scroll to position [0, 30]
click at [1016, 569] on div "Retrieving listings data.. Displaying 1 to 1 of 1 items Store Name Title" at bounding box center [777, 452] width 1441 height 262
drag, startPoint x: 170, startPoint y: 265, endPoint x: -184, endPoint y: 261, distance: 354.0
paste input "*"
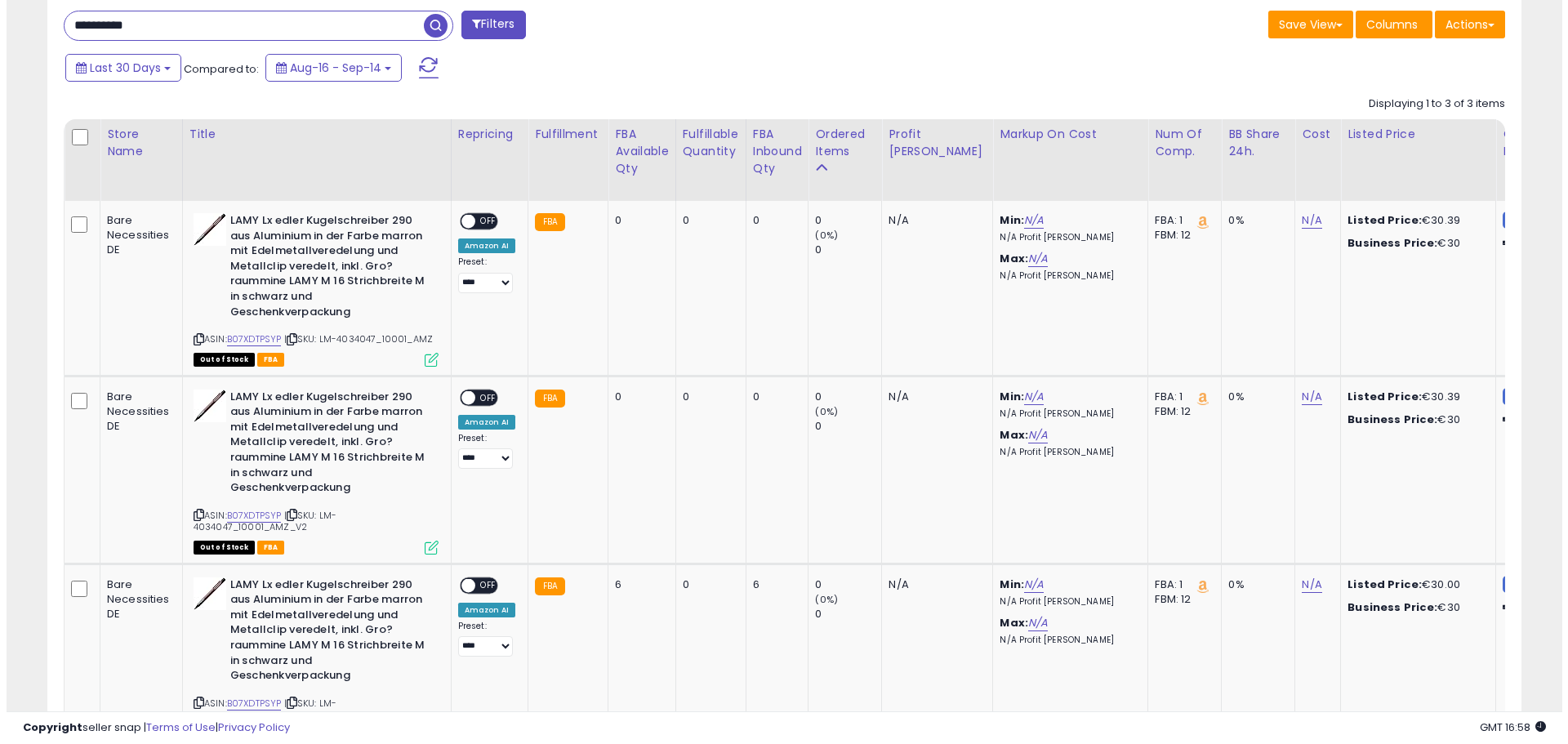
scroll to position [645, 0]
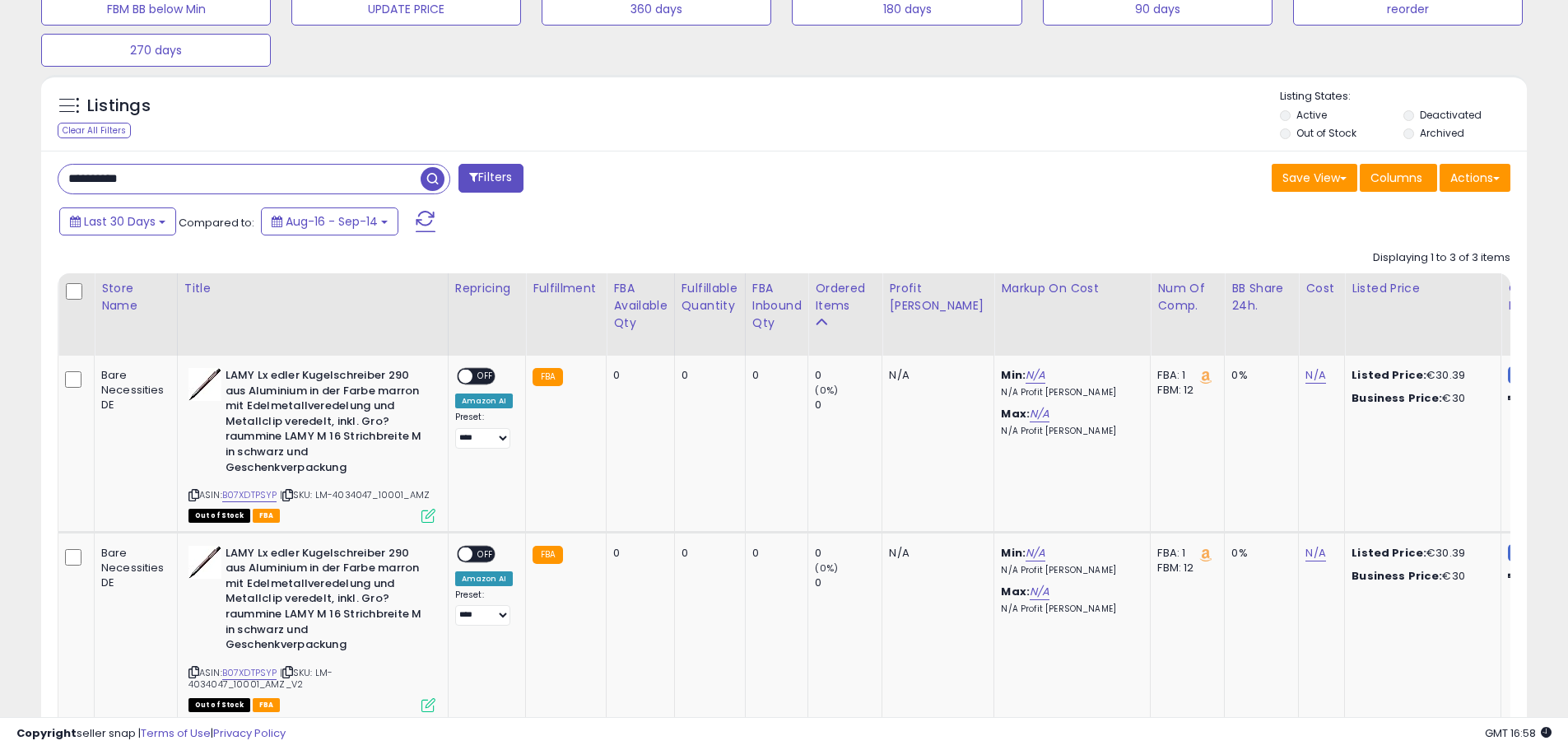
drag, startPoint x: 217, startPoint y: 179, endPoint x: -303, endPoint y: 116, distance: 523.8
paste input "text"
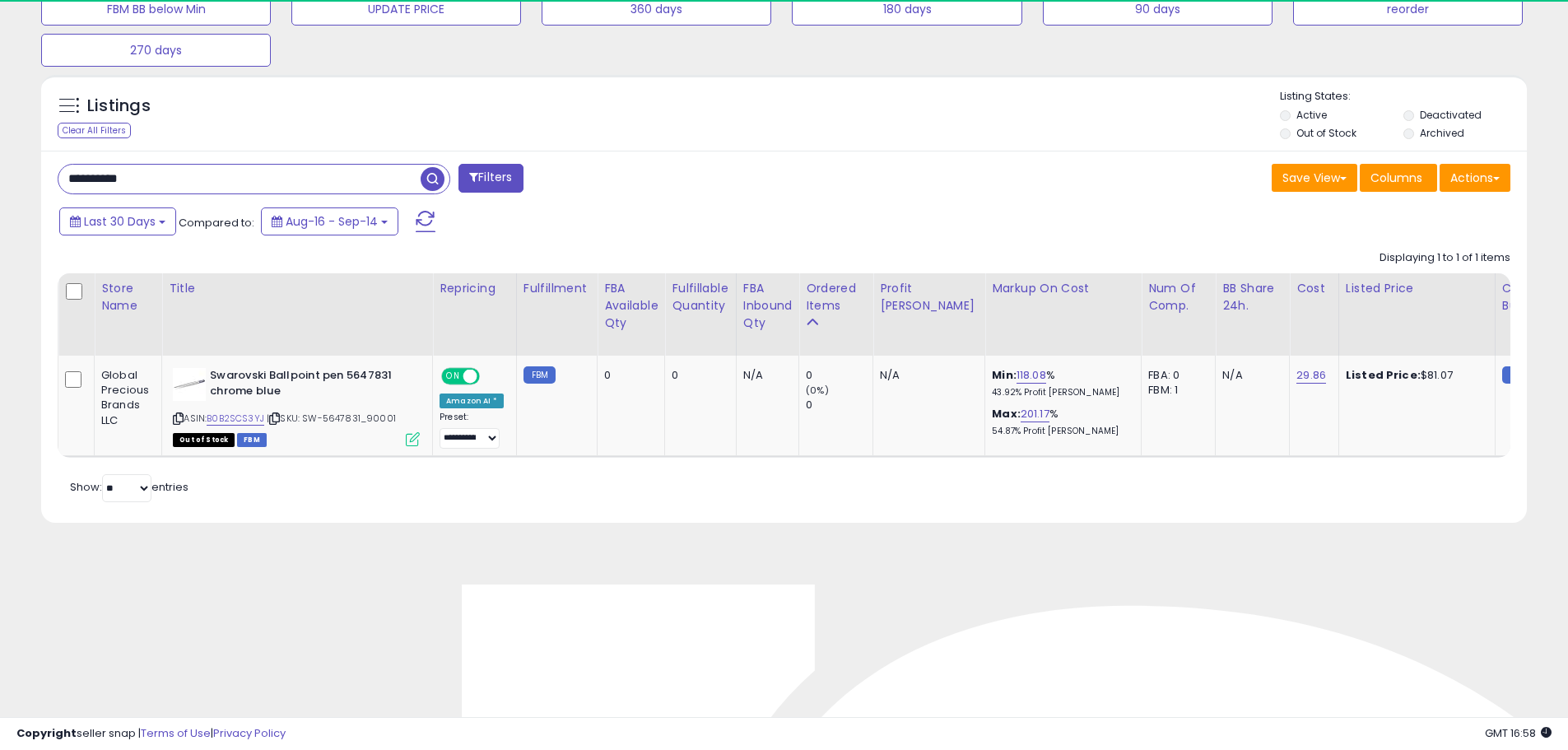
scroll to position [337, 862]
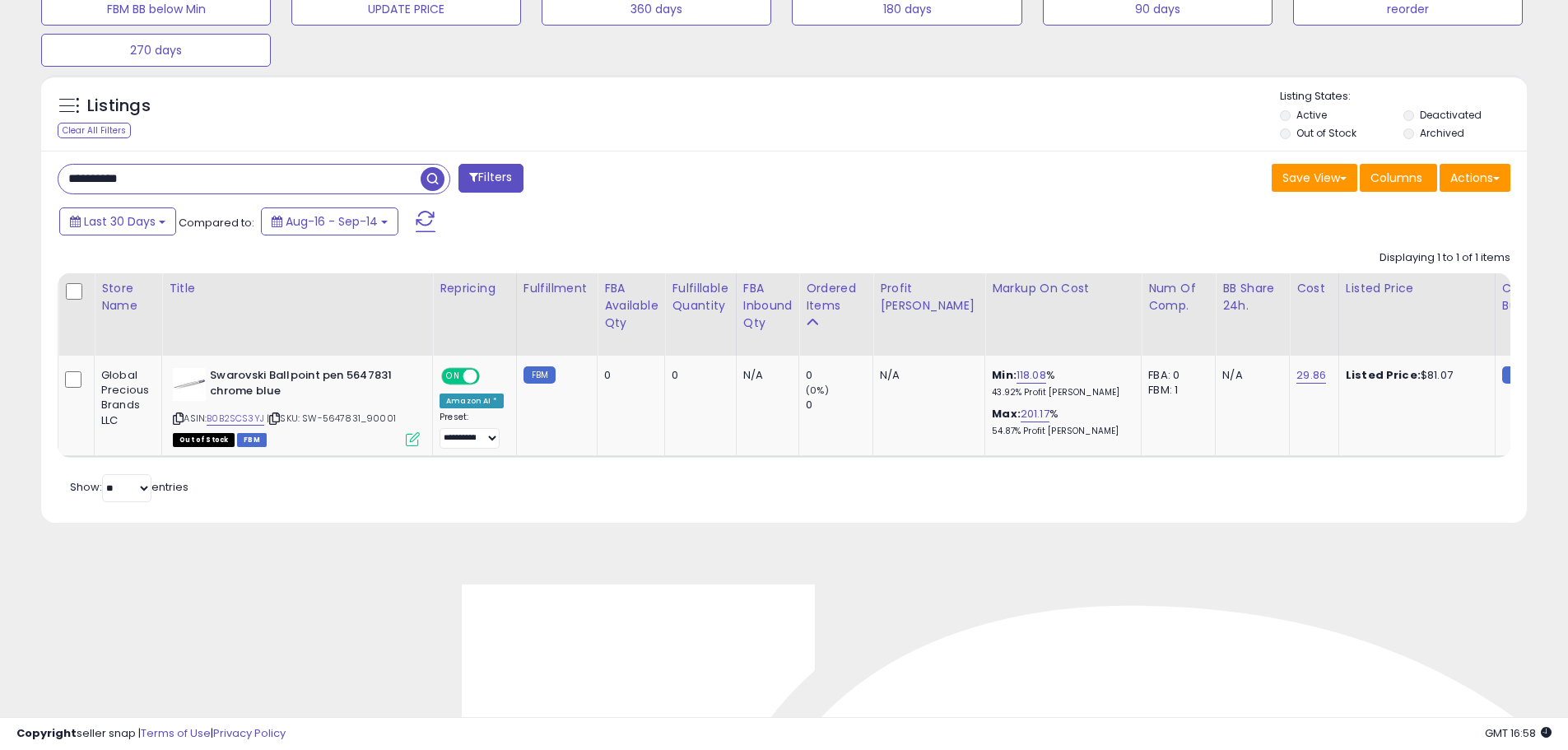
drag, startPoint x: 99, startPoint y: 171, endPoint x: -173, endPoint y: 159, distance: 272.3
paste input "text"
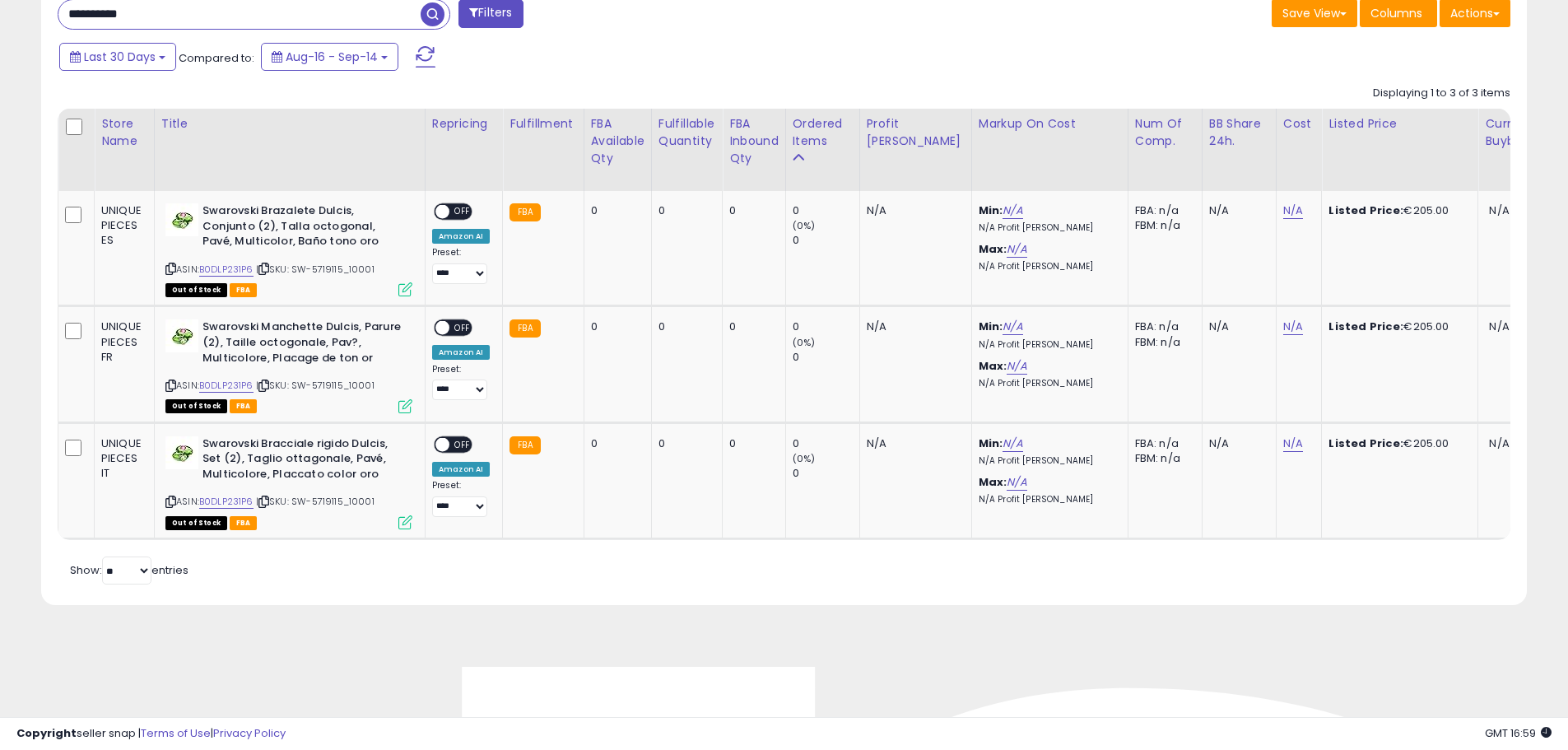
scroll to position [777, 0]
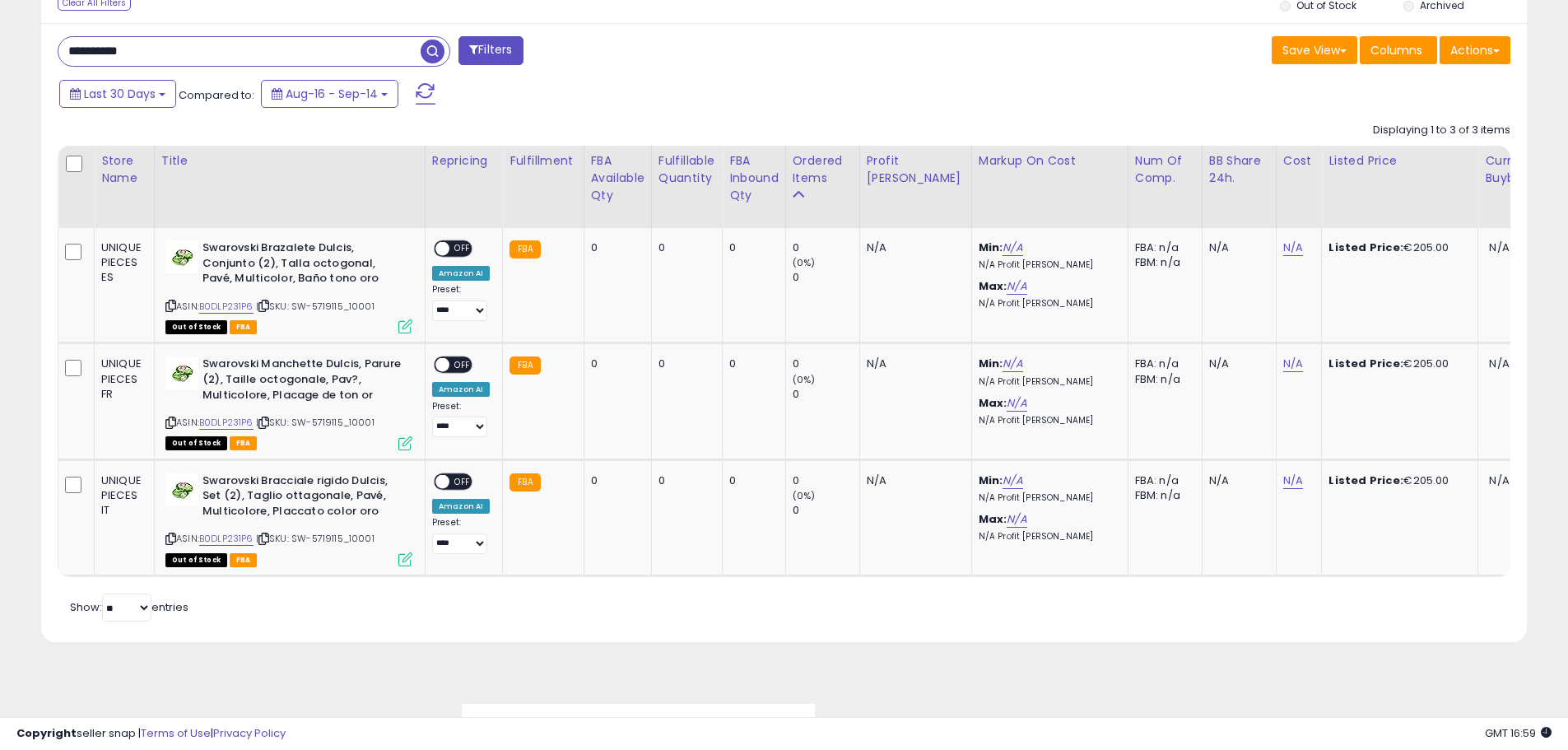
drag, startPoint x: 196, startPoint y: 9, endPoint x: -191, endPoint y: 0, distance: 387.1
paste input "text"
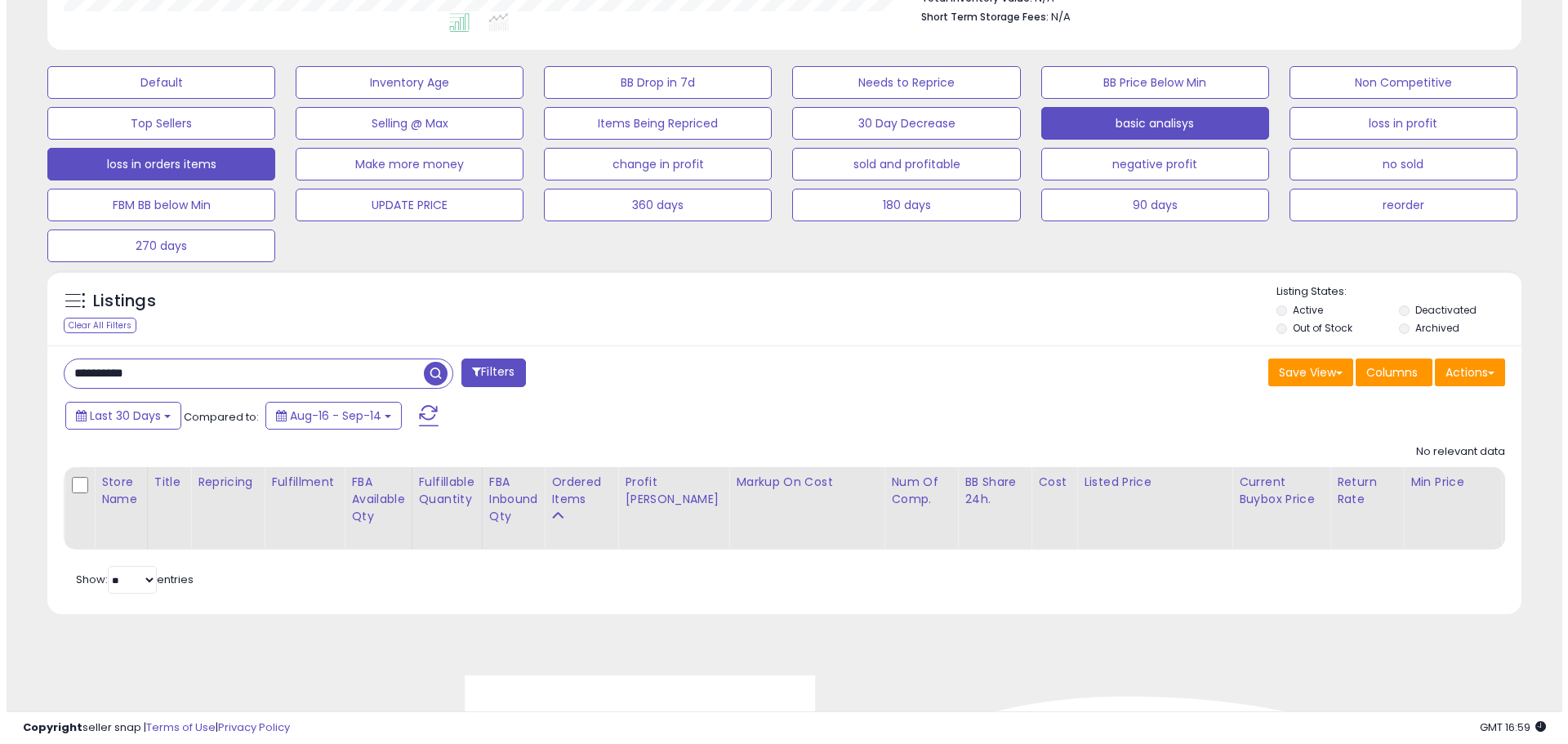
scroll to position [444, 0]
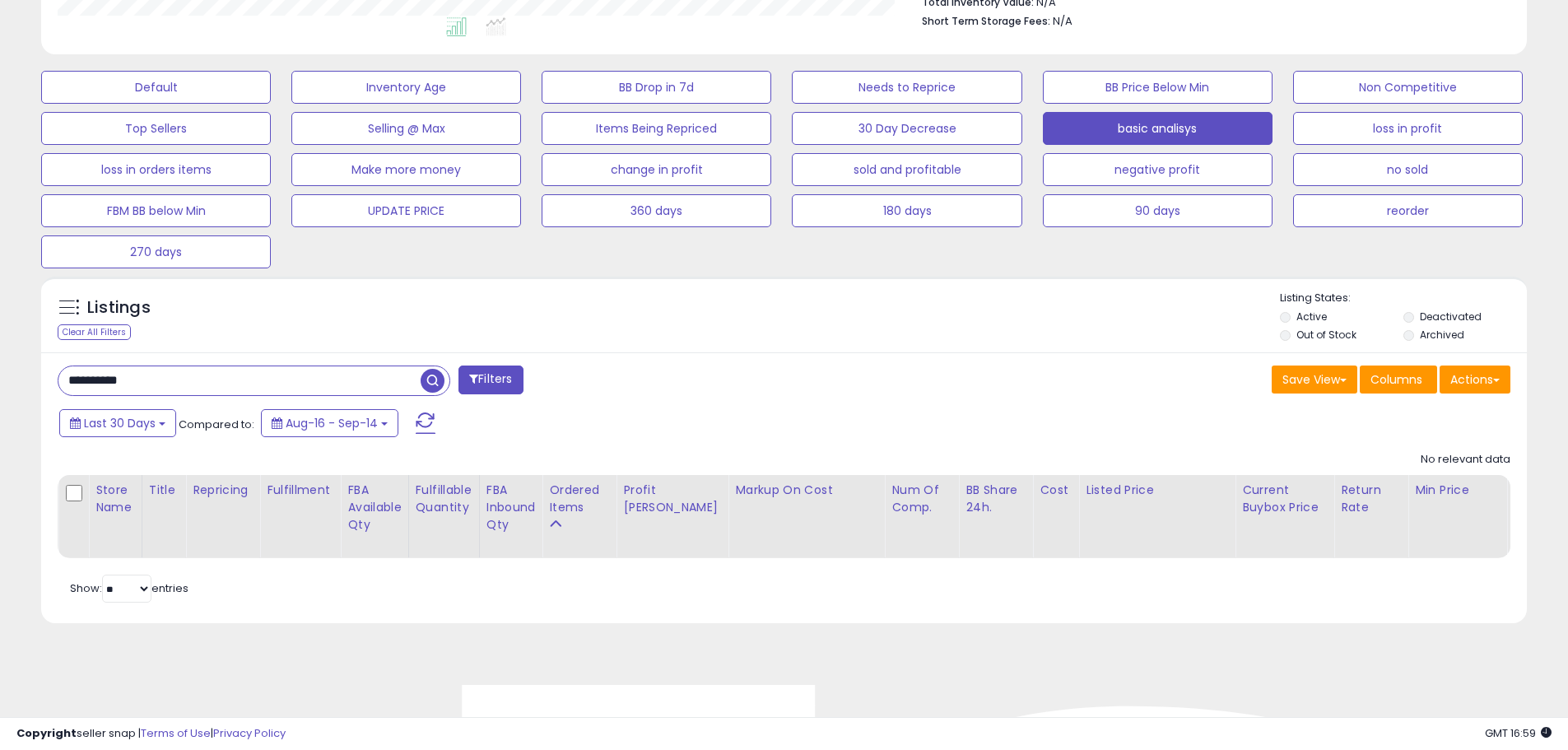
drag, startPoint x: 176, startPoint y: 370, endPoint x: -395, endPoint y: 322, distance: 573.0
paste input "text"
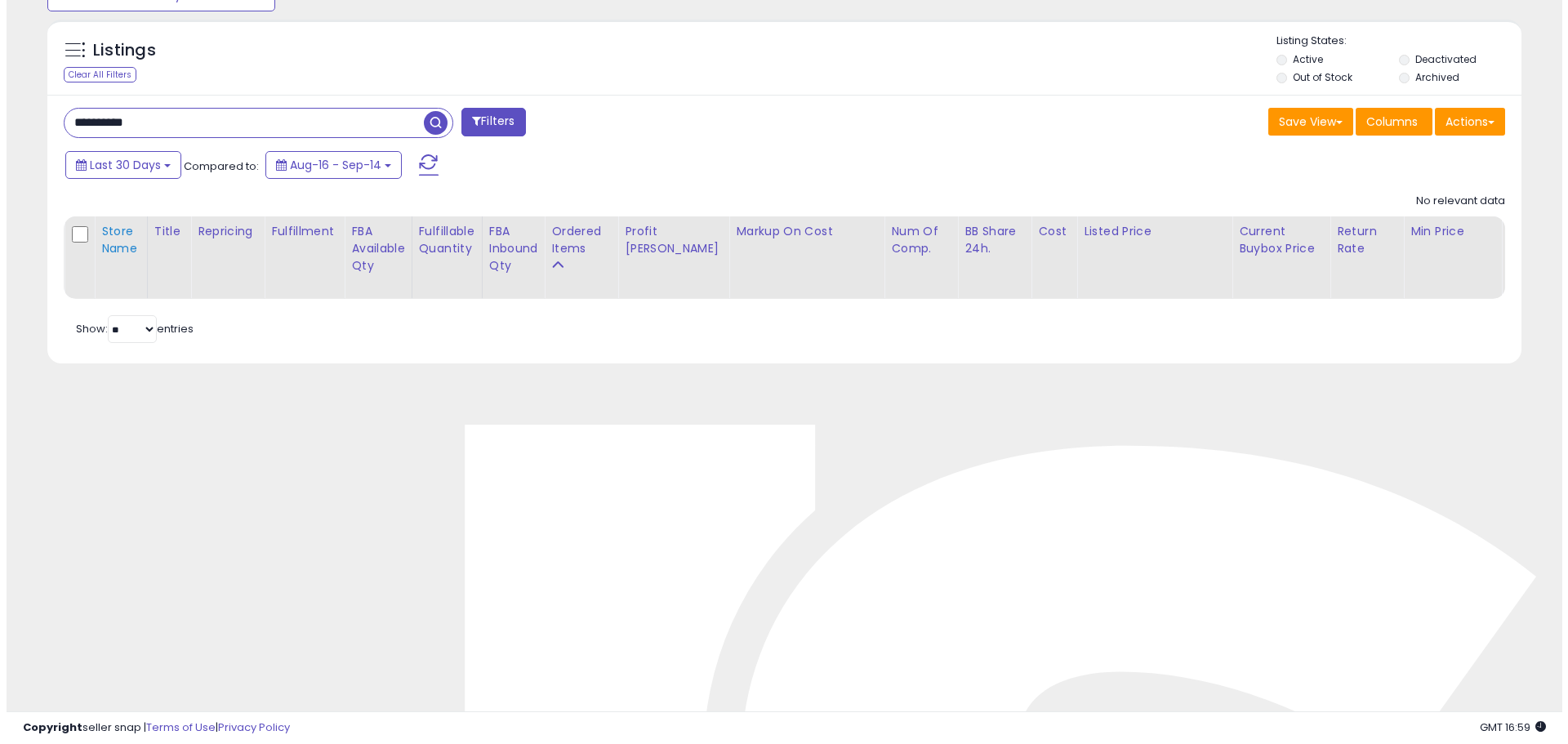
scroll to position [689, 0]
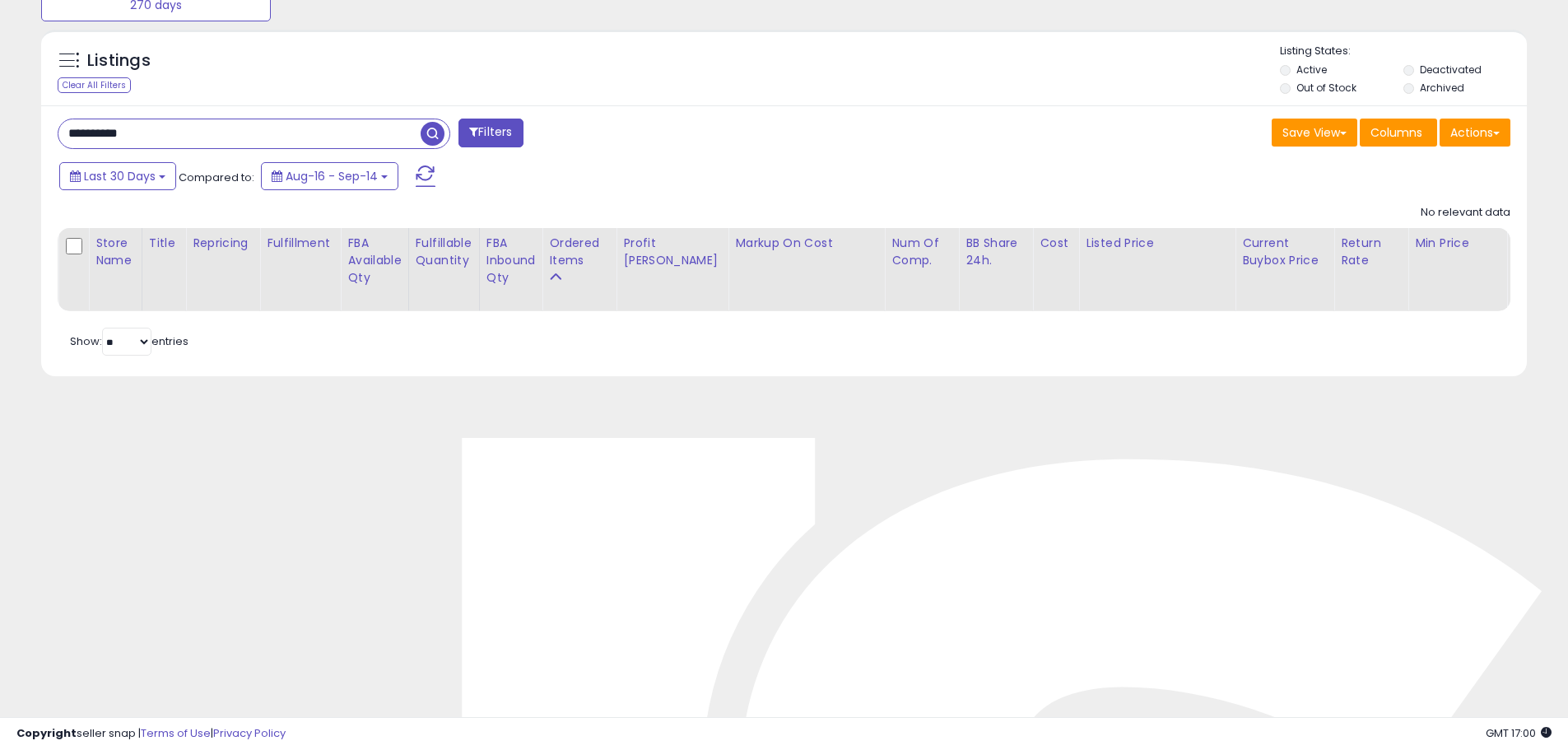
drag, startPoint x: 188, startPoint y: 138, endPoint x: -256, endPoint y: 96, distance: 446.0
paste input "*"
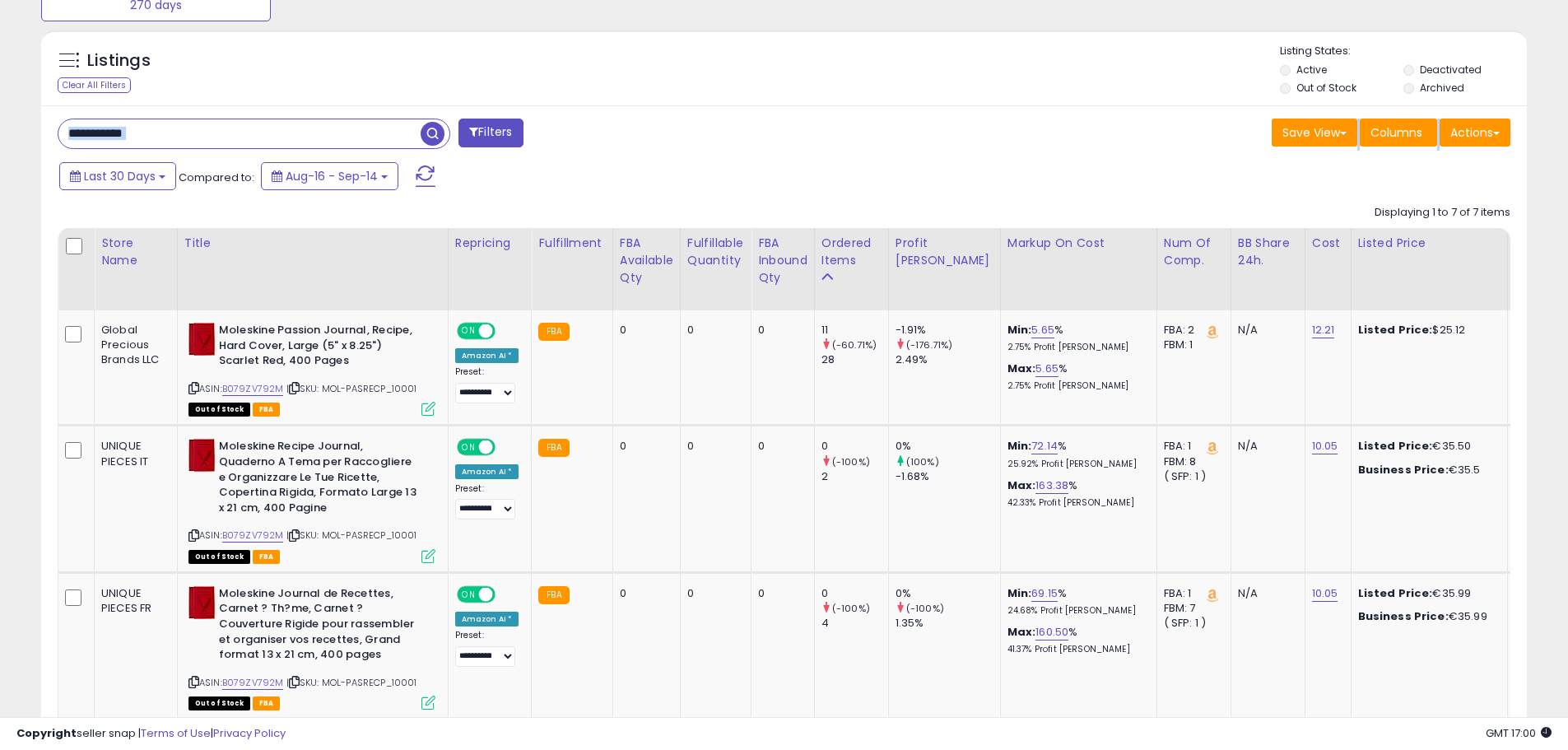
drag, startPoint x: 208, startPoint y: 117, endPoint x: -182, endPoint y: 191, distance: 397.0
click at [193, 140] on input "**********" at bounding box center [239, 133] width 362 height 29
drag, startPoint x: 196, startPoint y: 132, endPoint x: -197, endPoint y: 157, distance: 393.8
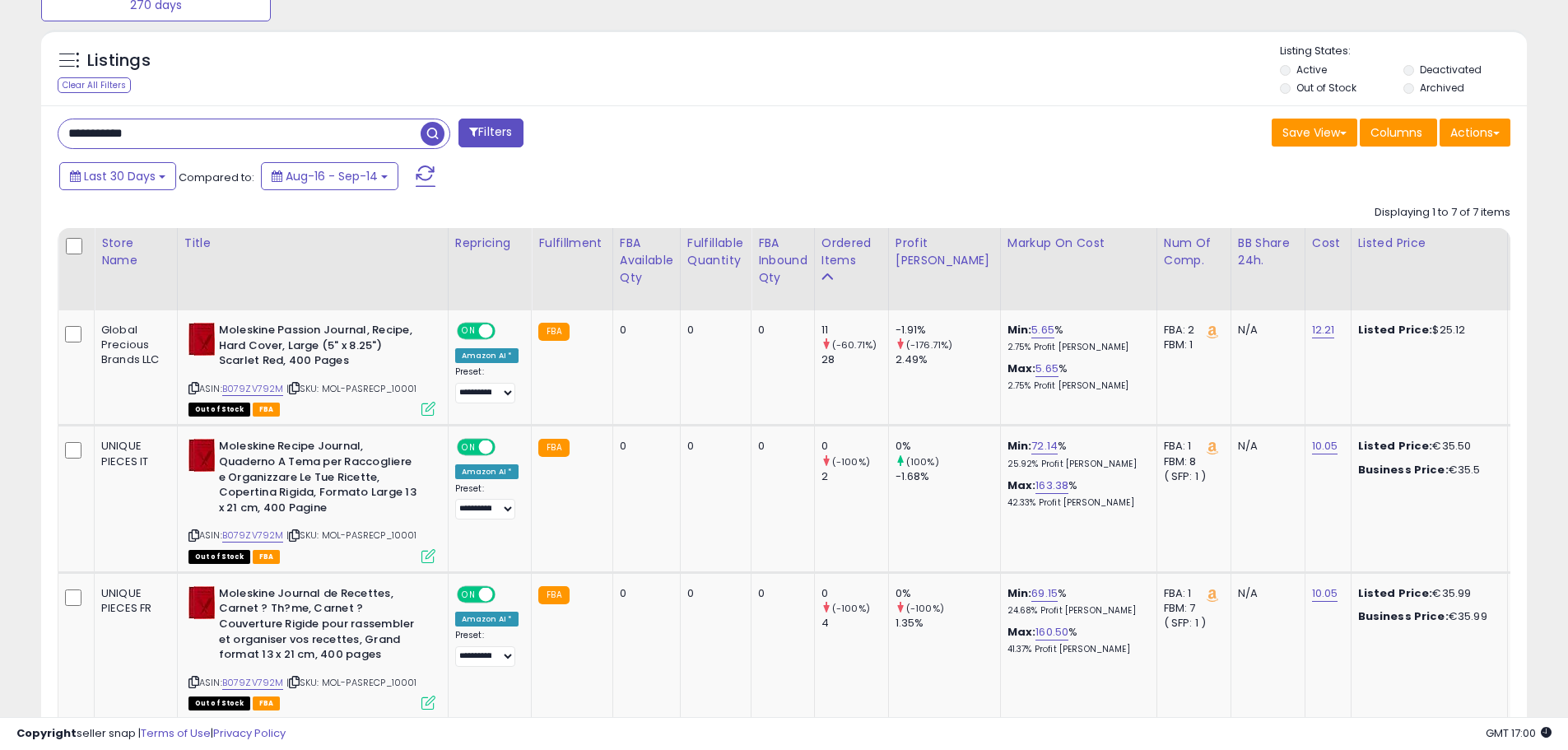
paste input "text"
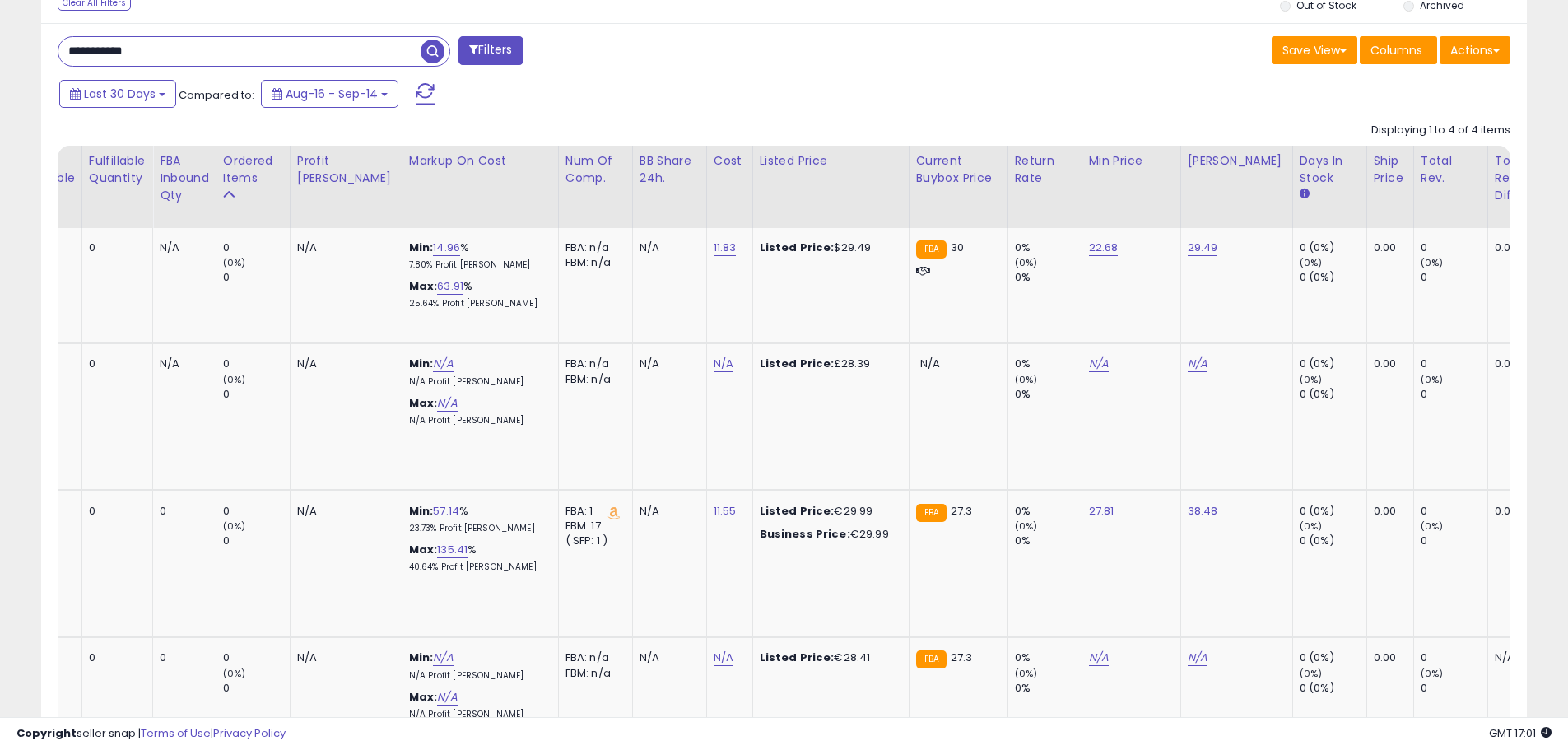
scroll to position [0, 606]
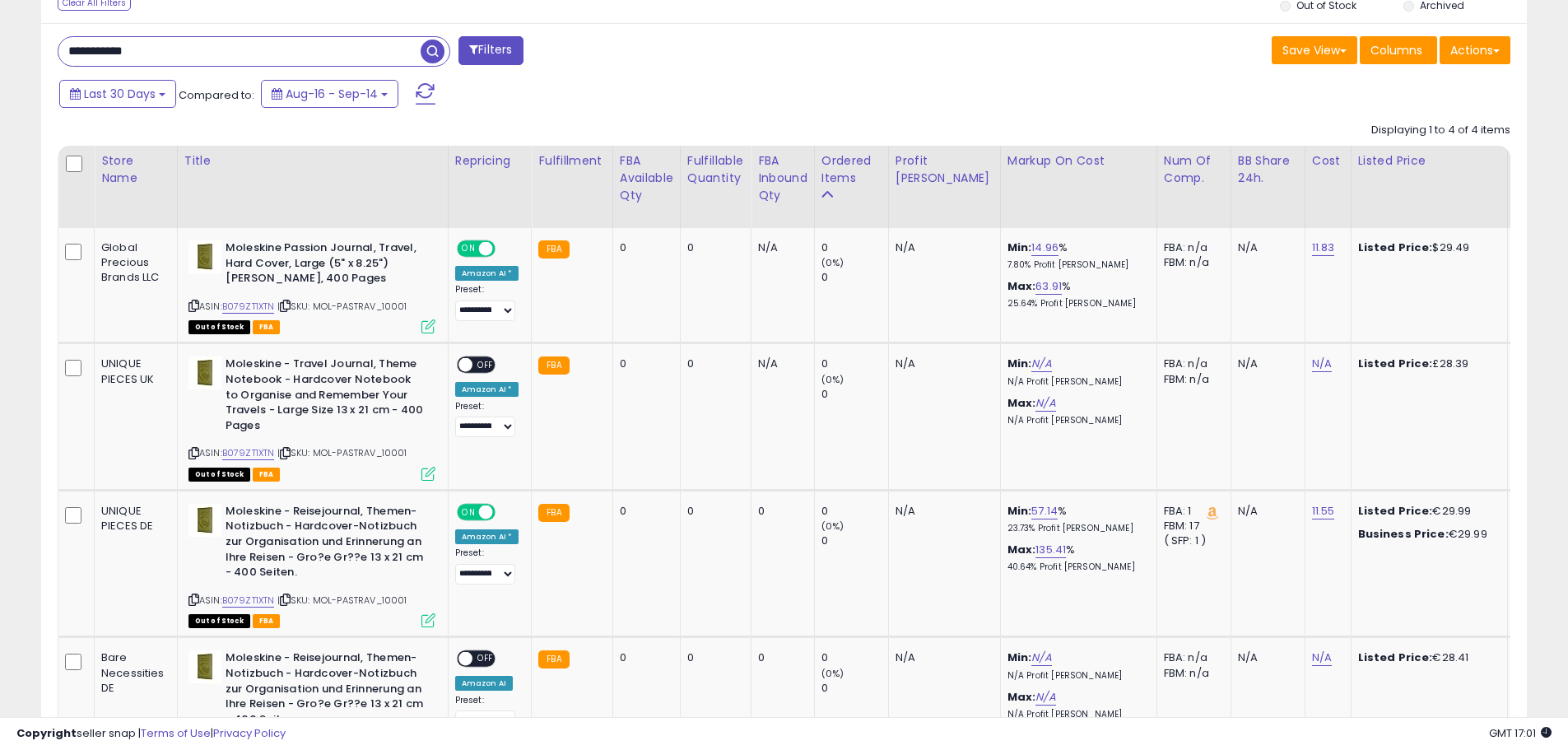
drag, startPoint x: 218, startPoint y: 47, endPoint x: -461, endPoint y: 27, distance: 679.3
paste input "text"
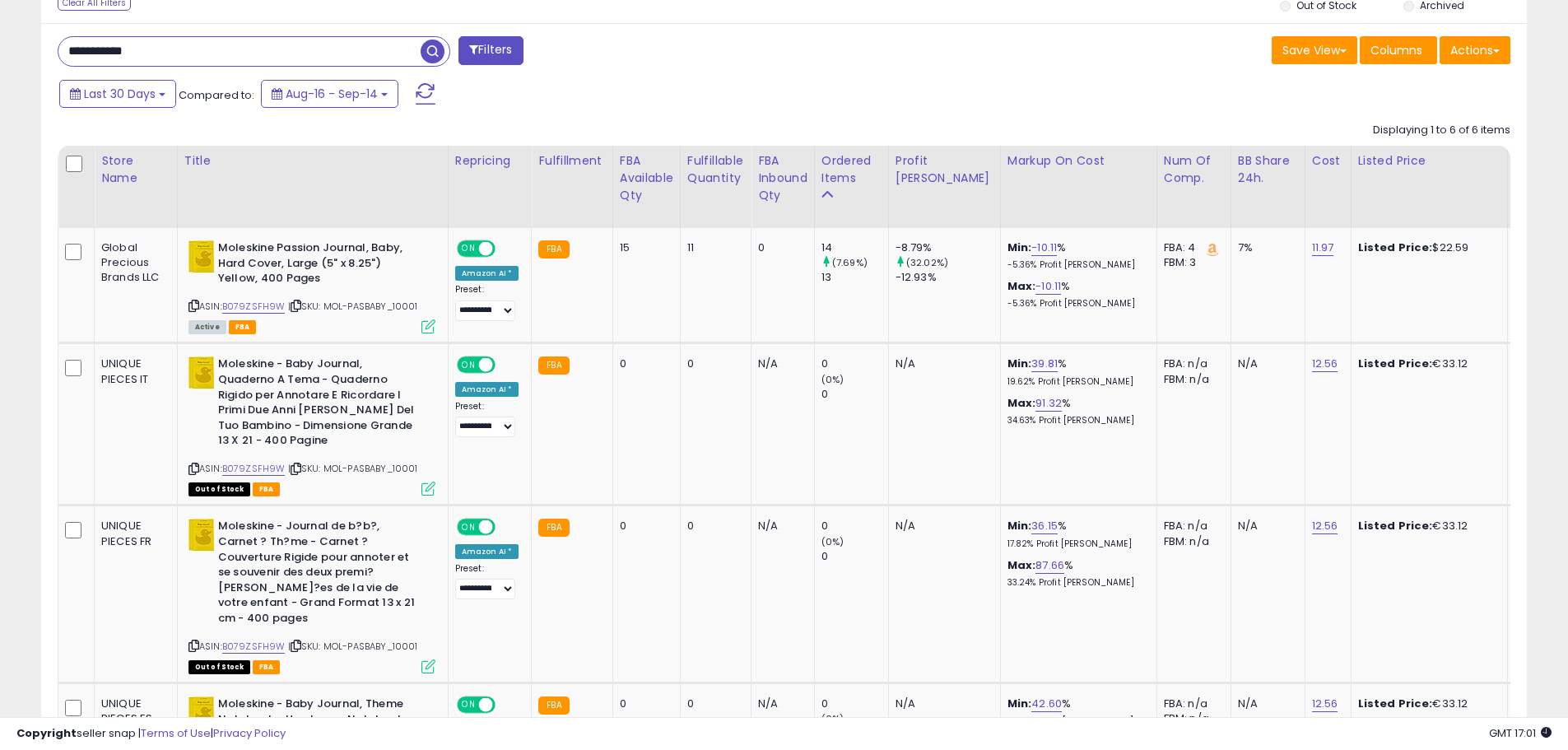
drag, startPoint x: 179, startPoint y: 47, endPoint x: -281, endPoint y: 47, distance: 460.0
paste input "*"
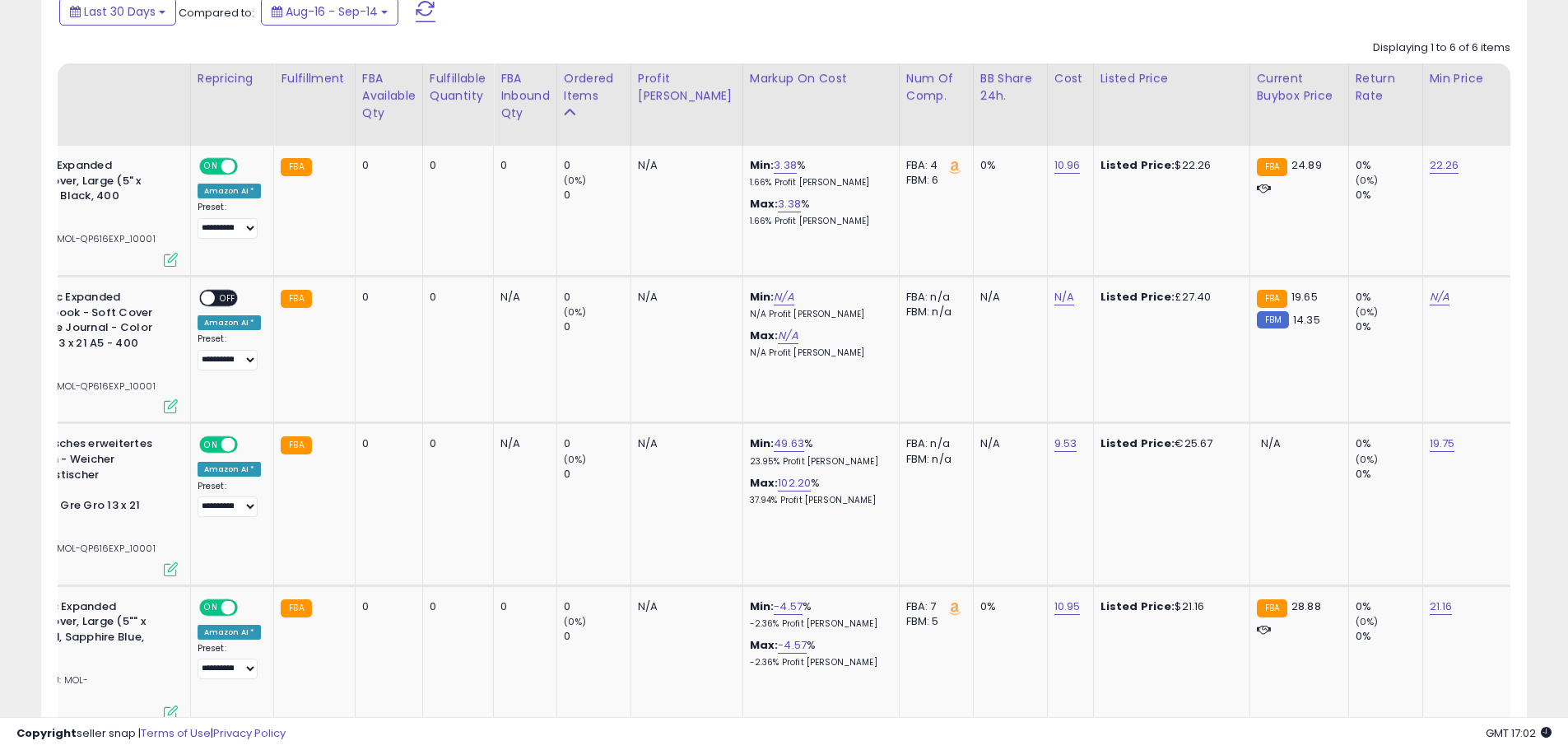
scroll to position [0, 295]
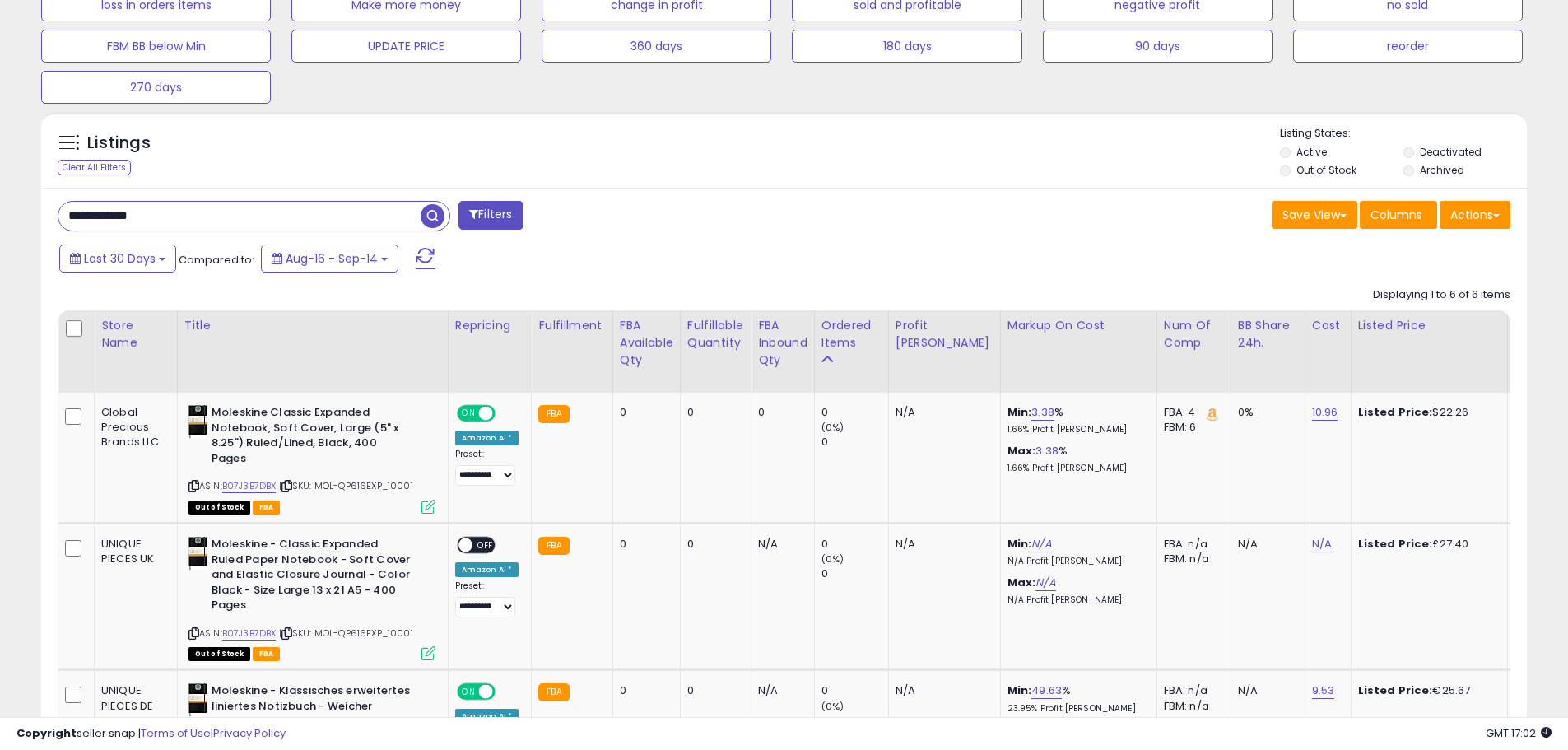
drag, startPoint x: 204, startPoint y: 200, endPoint x: 171, endPoint y: 209, distance: 34.2
click at [171, 209] on div "**********" at bounding box center [253, 216] width 393 height 30
drag, startPoint x: 171, startPoint y: 209, endPoint x: -179, endPoint y: 180, distance: 351.2
paste input "*****"
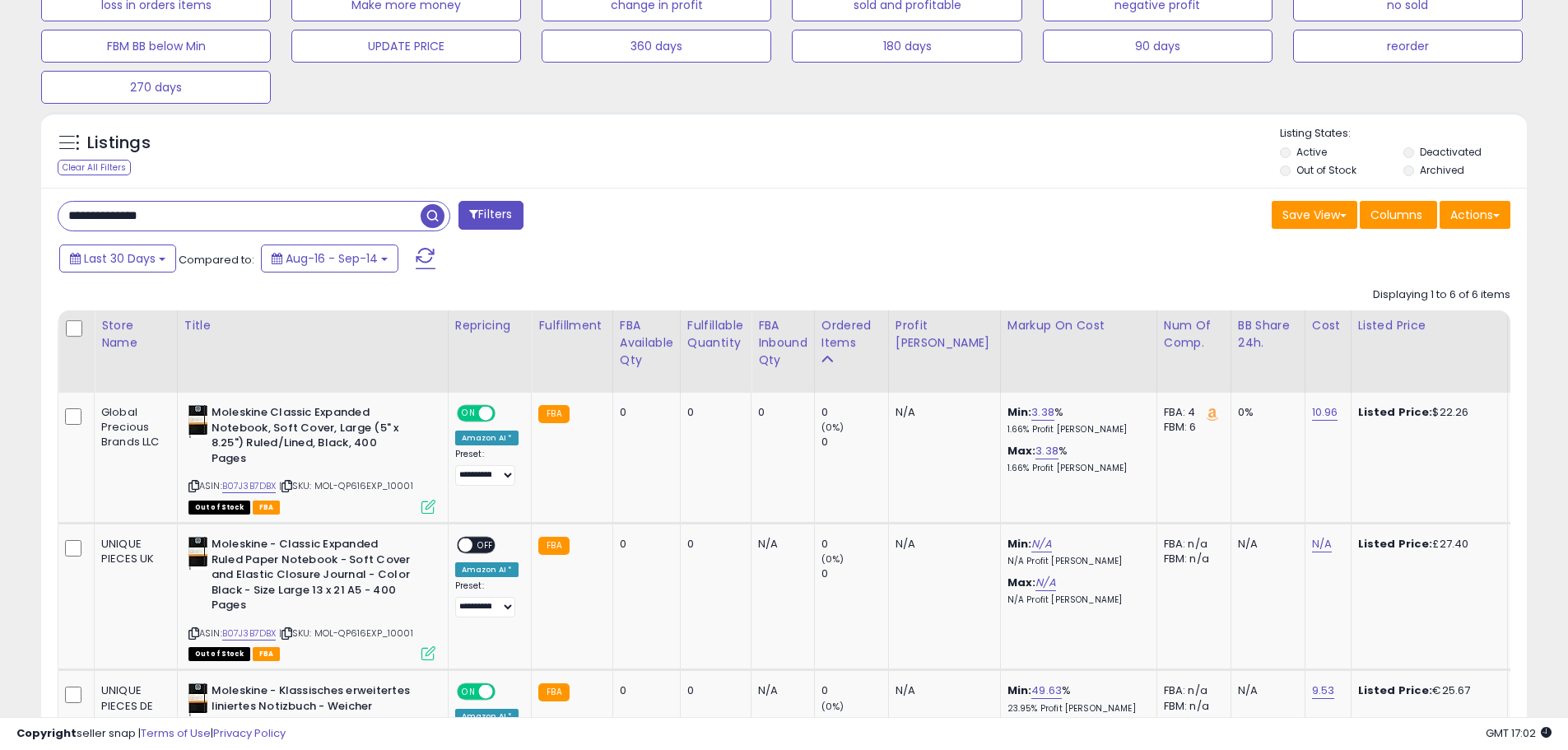
type input "**********"
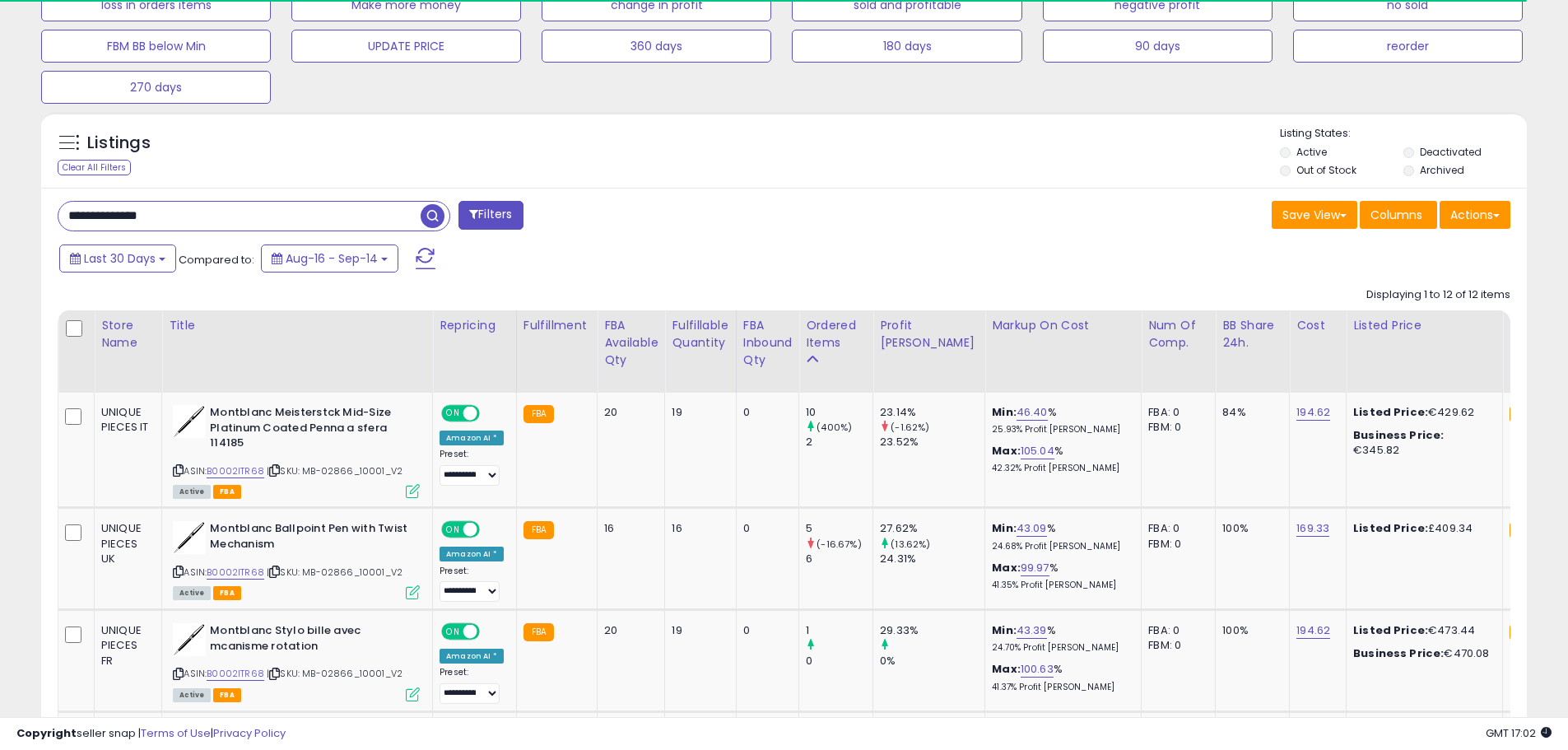
scroll to position [822738, 822204]
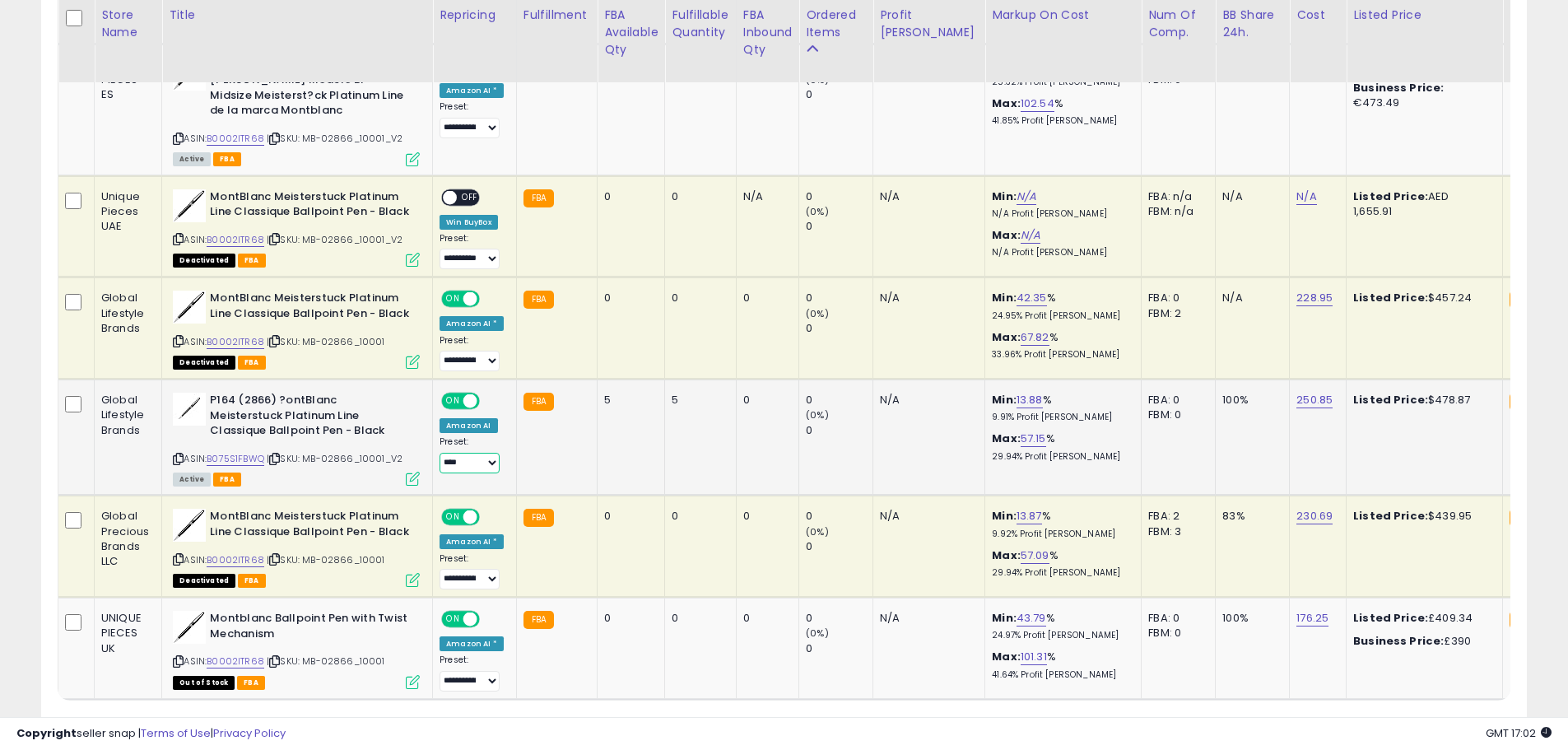
click at [470, 453] on select "**********" at bounding box center [469, 463] width 60 height 21
select select "**********"
click at [439, 453] on select "**********" at bounding box center [469, 463] width 60 height 21
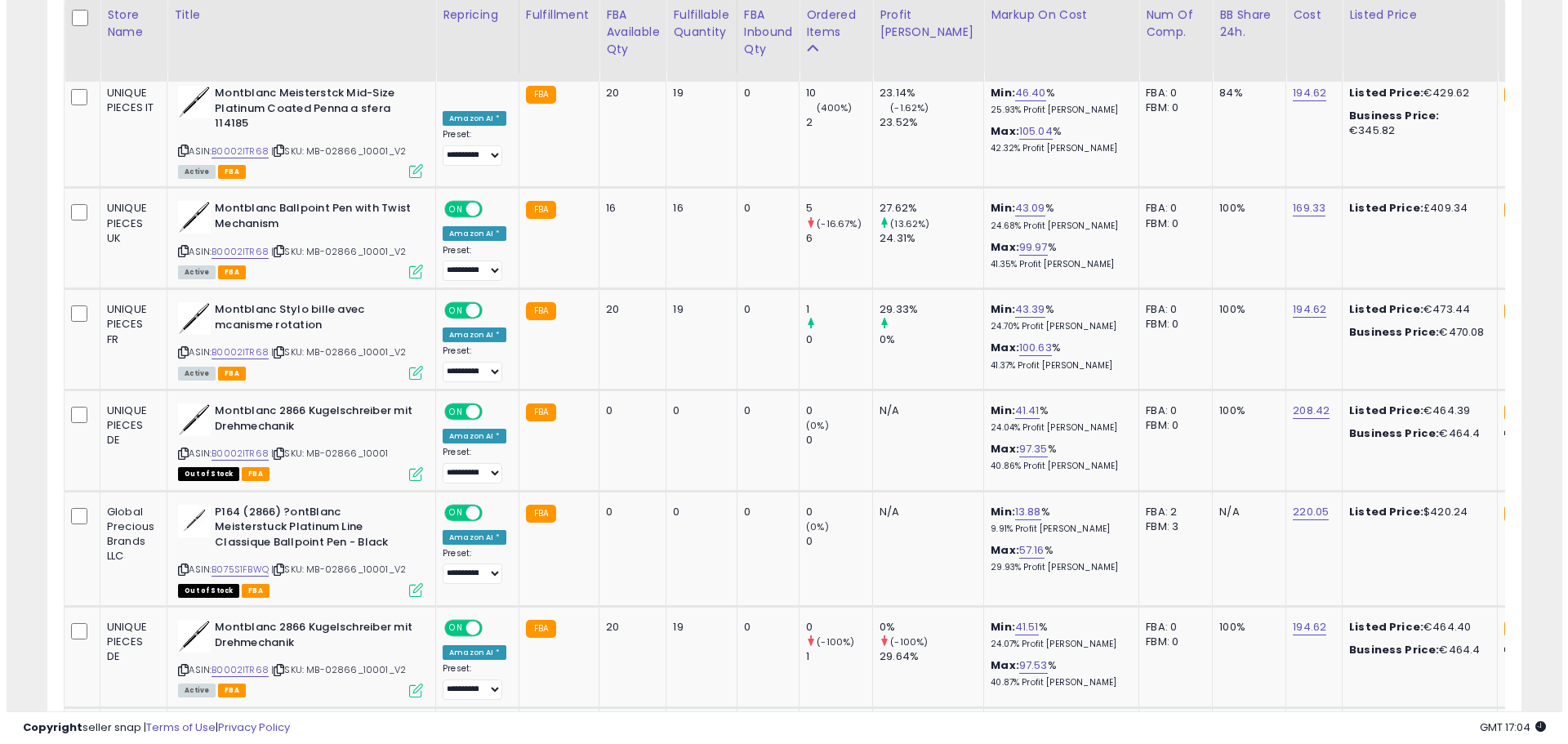
scroll to position [689, 0]
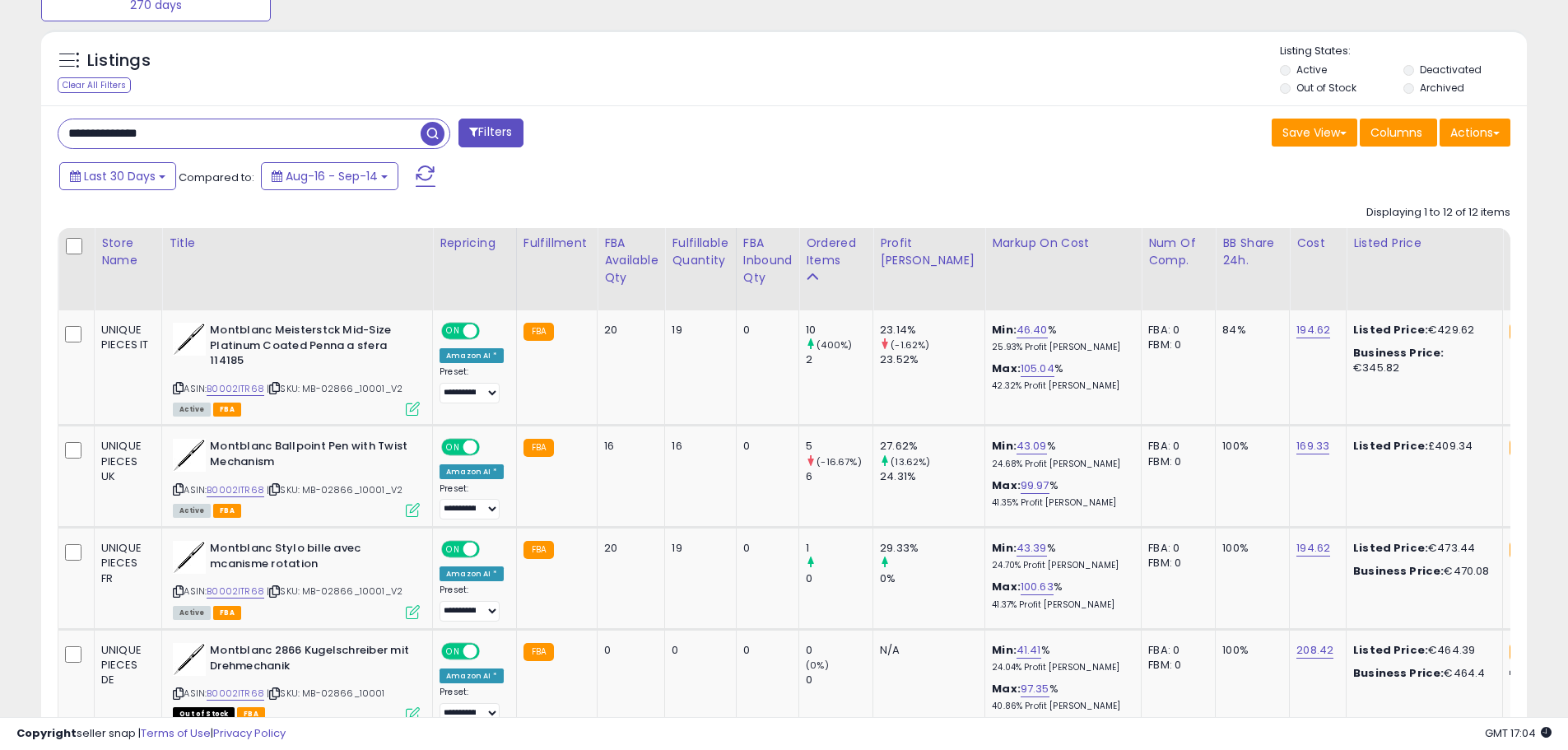
drag, startPoint x: 211, startPoint y: 139, endPoint x: -432, endPoint y: 139, distance: 643.0
paste input "text"
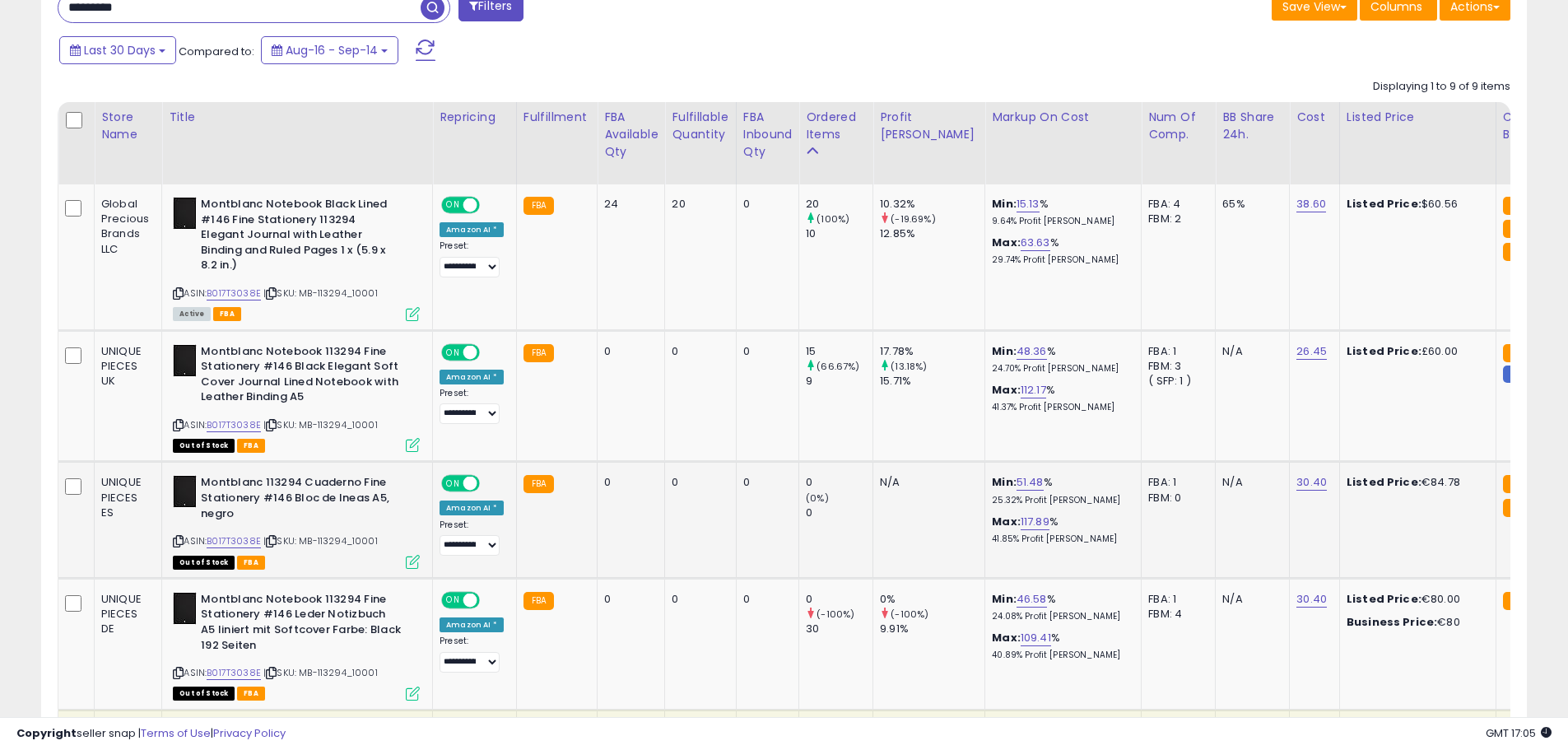
scroll to position [777, 0]
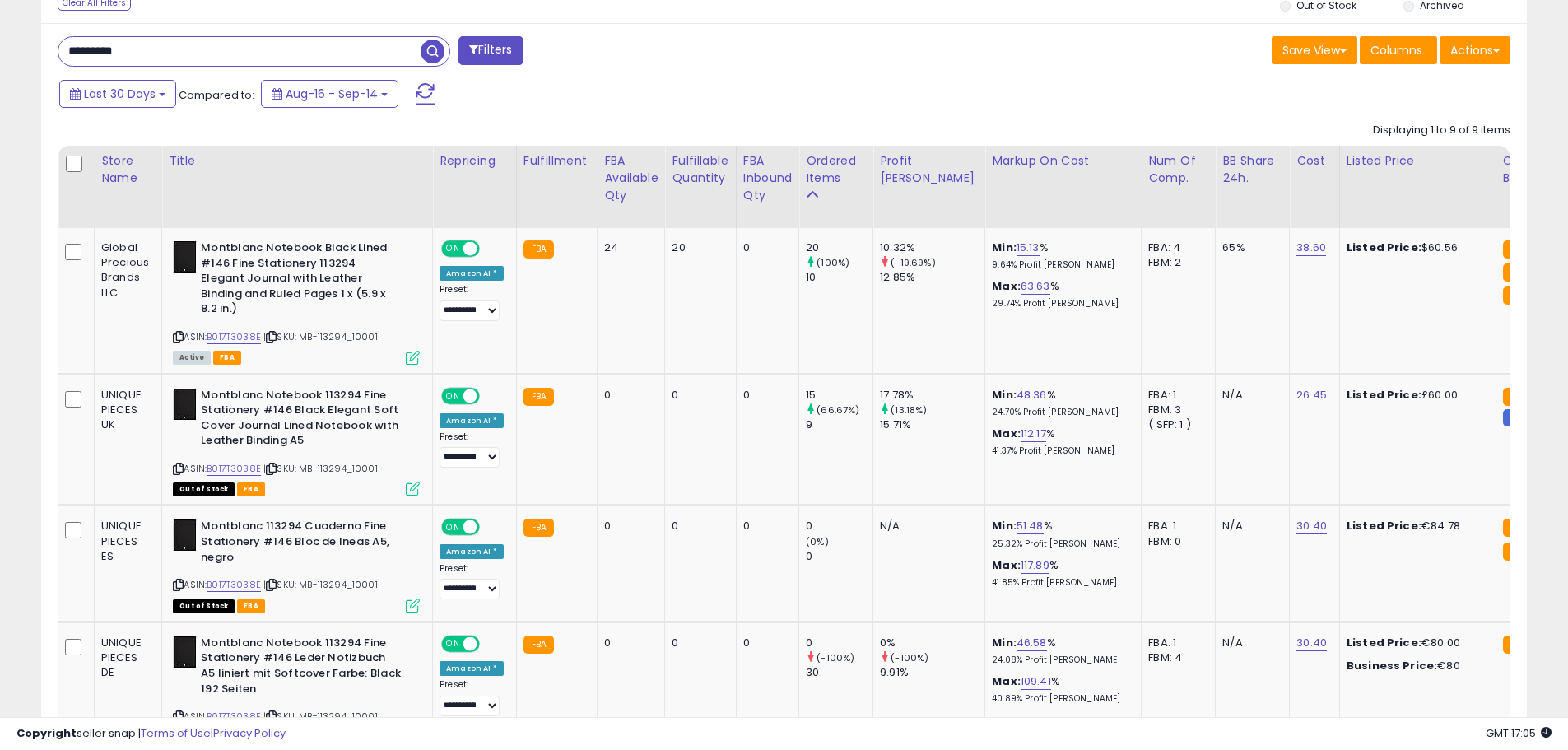
drag, startPoint x: 203, startPoint y: 44, endPoint x: -634, endPoint y: -17, distance: 839.2
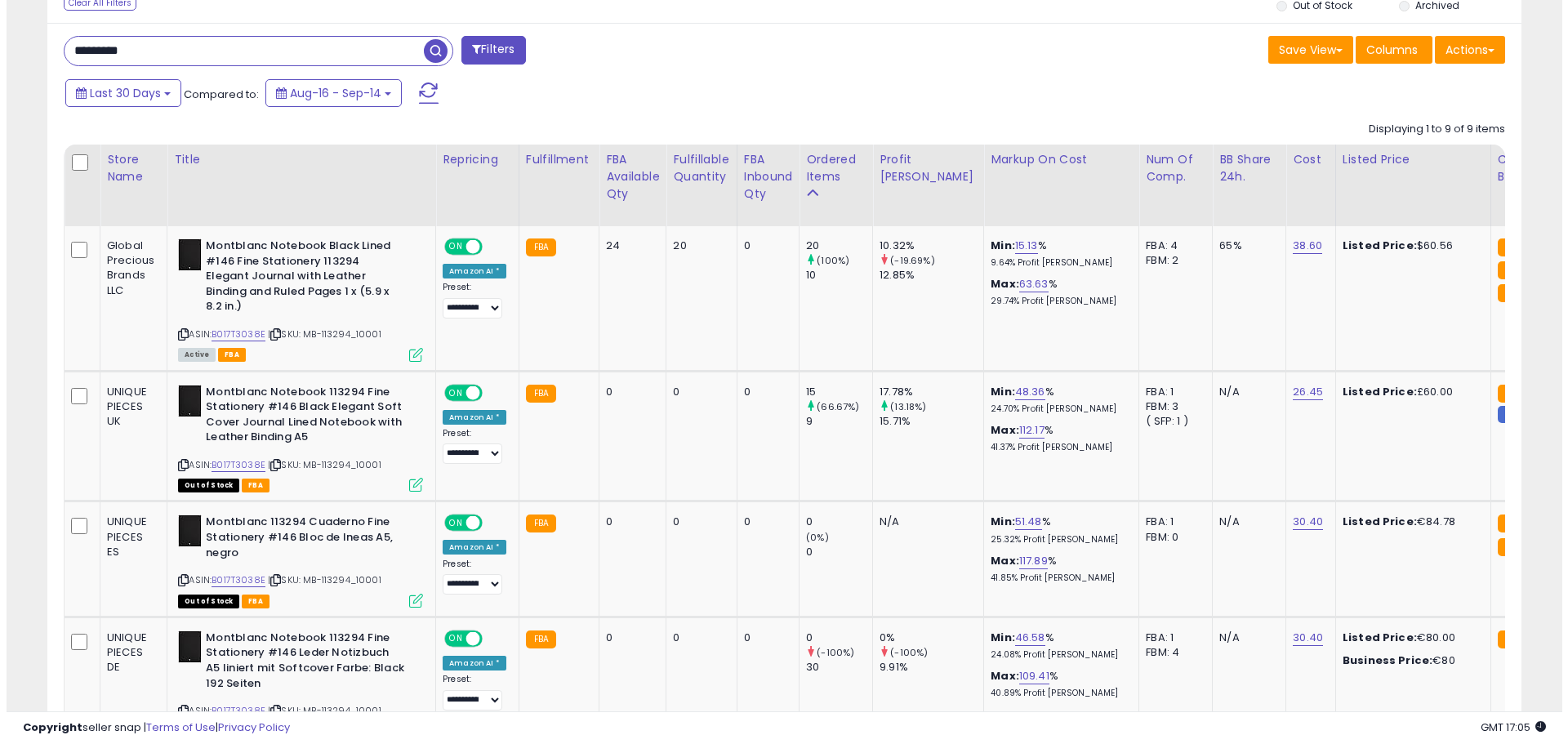
scroll to position [719, 0]
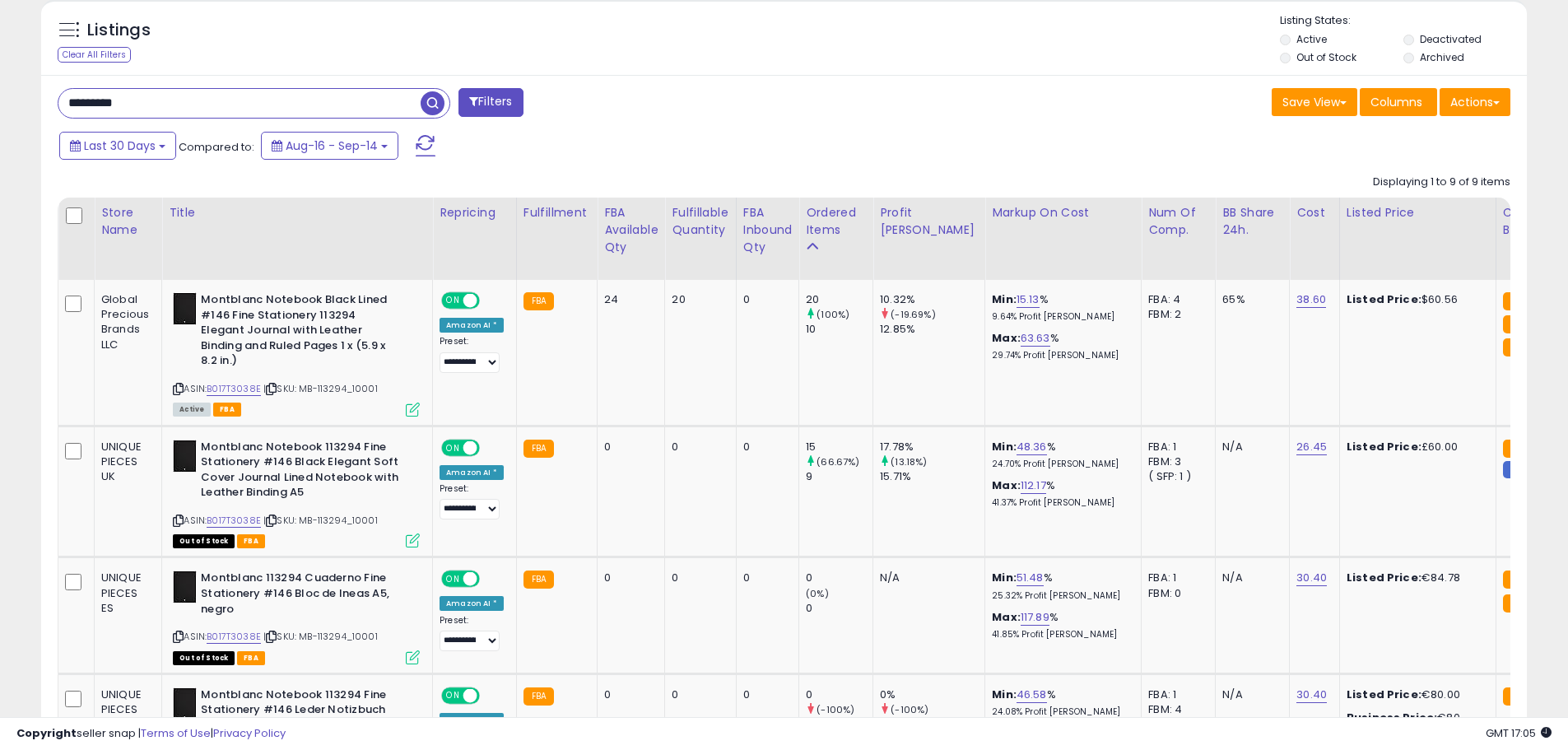
paste input "text"
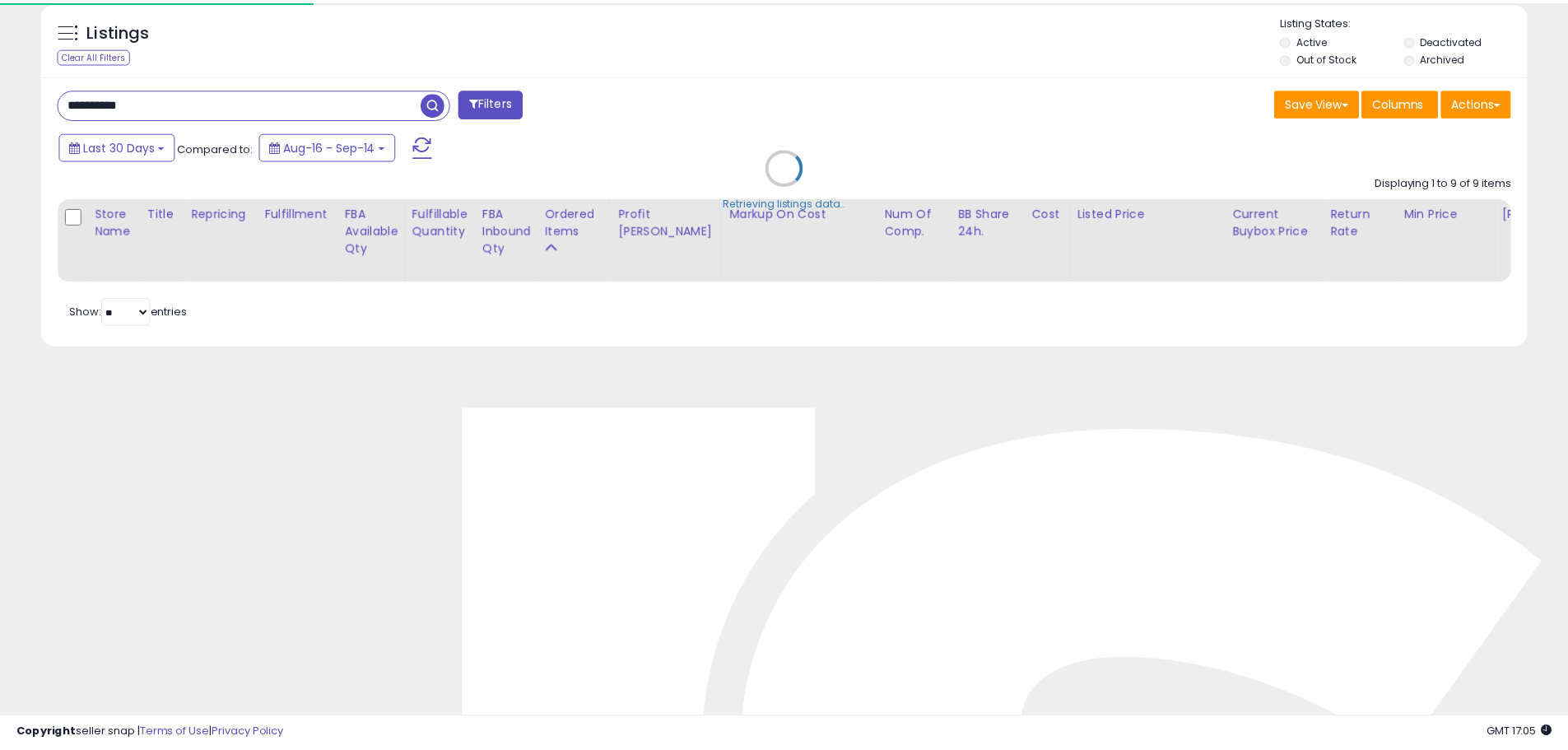
scroll to position [337, 869]
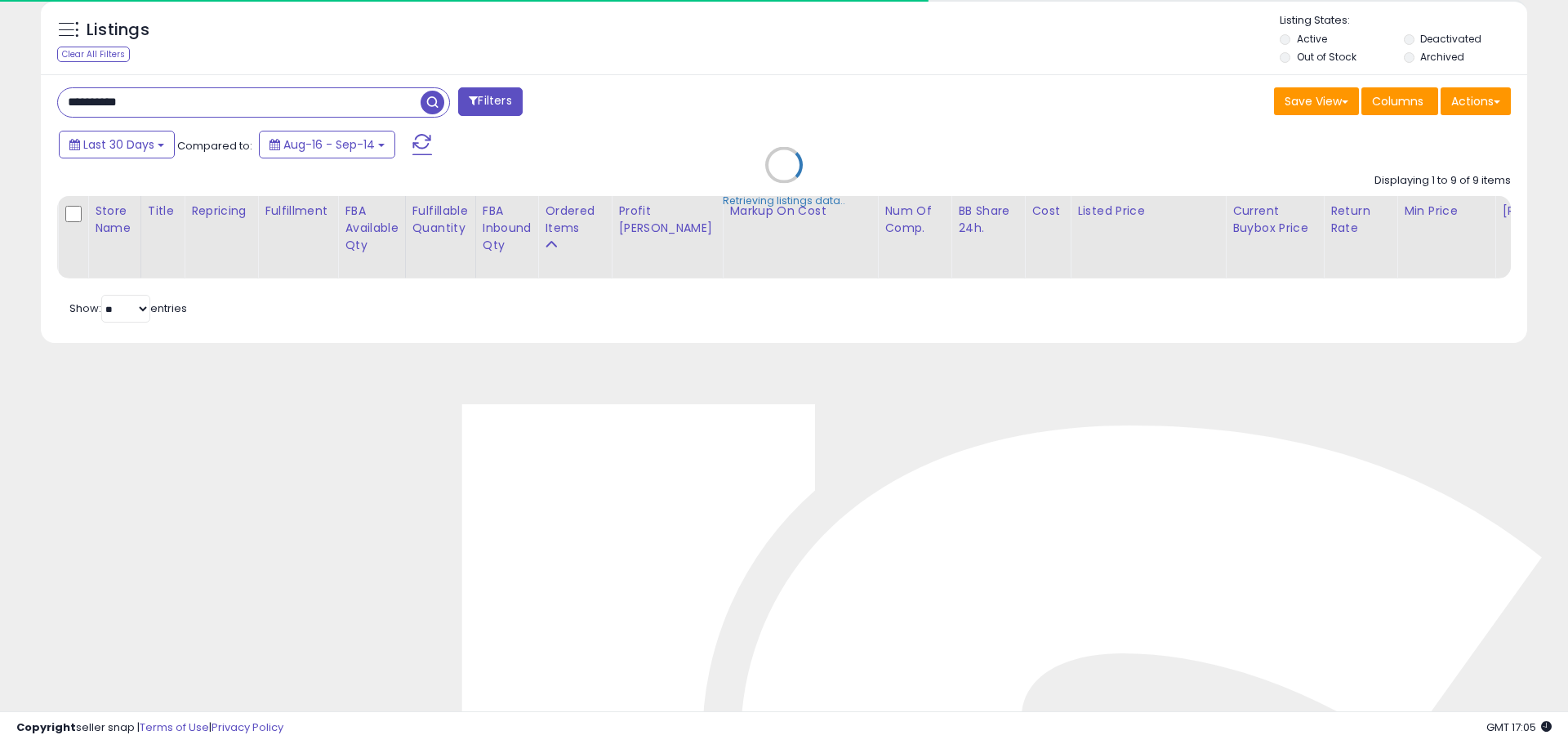
click at [142, 105] on div "Retrieving listings data.." at bounding box center [783, 177] width 1510 height 372
click at [153, 108] on input "**********" at bounding box center [237, 102] width 360 height 28
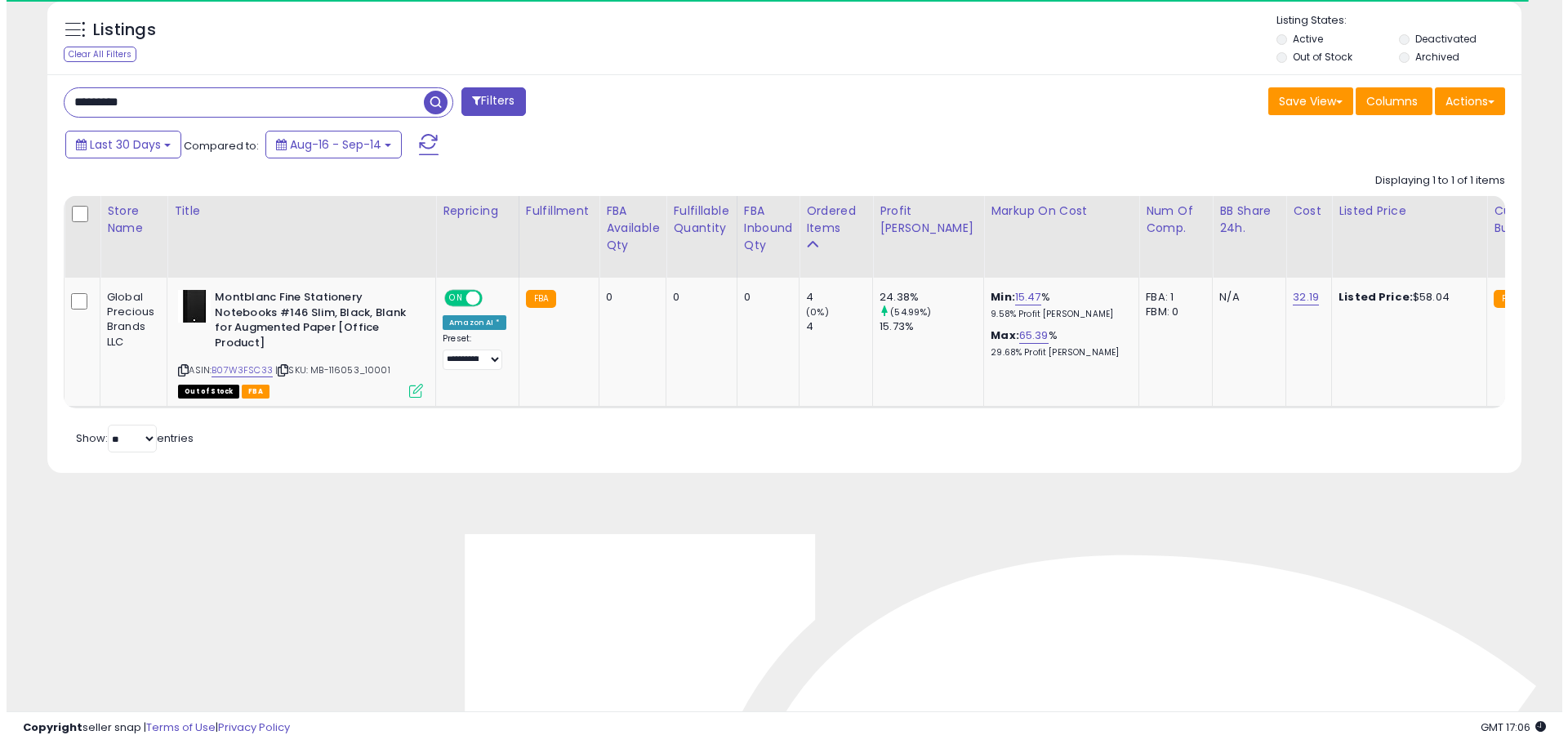
scroll to position [335, 855]
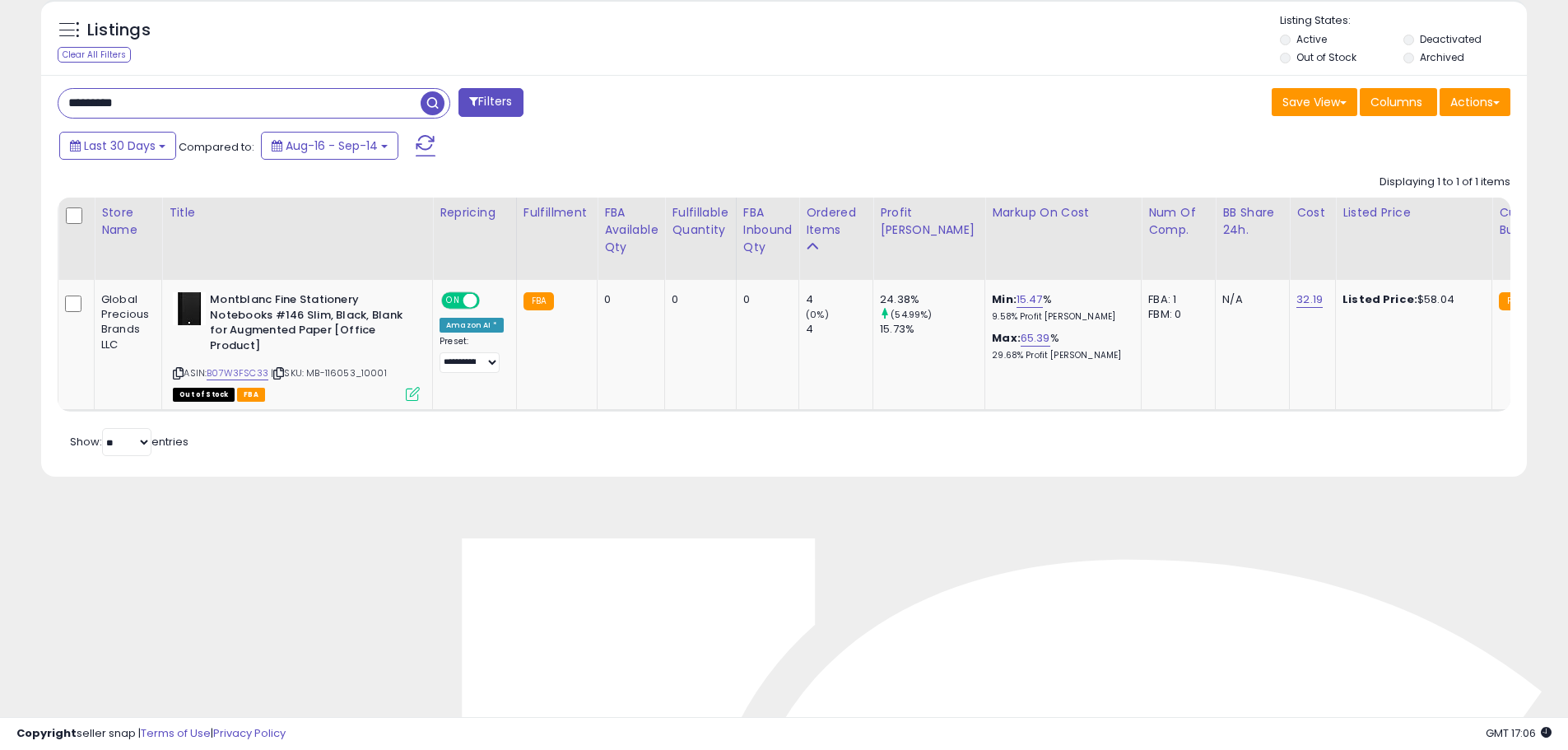
drag, startPoint x: 180, startPoint y: 103, endPoint x: -251, endPoint y: 87, distance: 431.3
paste input "text"
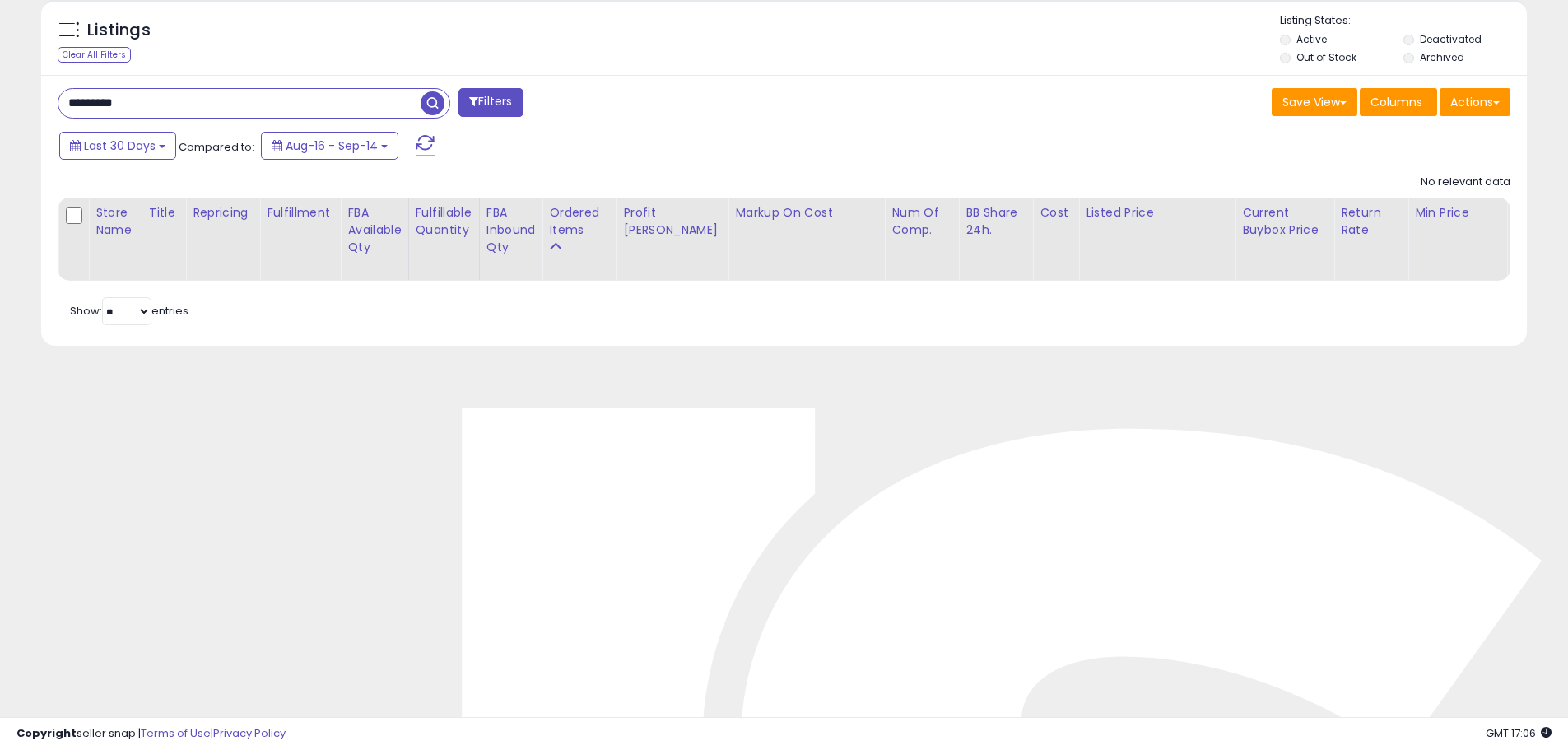
click at [210, 108] on input "*********" at bounding box center [239, 103] width 362 height 29
drag, startPoint x: 251, startPoint y: 114, endPoint x: -321, endPoint y: 63, distance: 574.3
paste input "text"
click at [105, 92] on input "*********" at bounding box center [239, 103] width 362 height 29
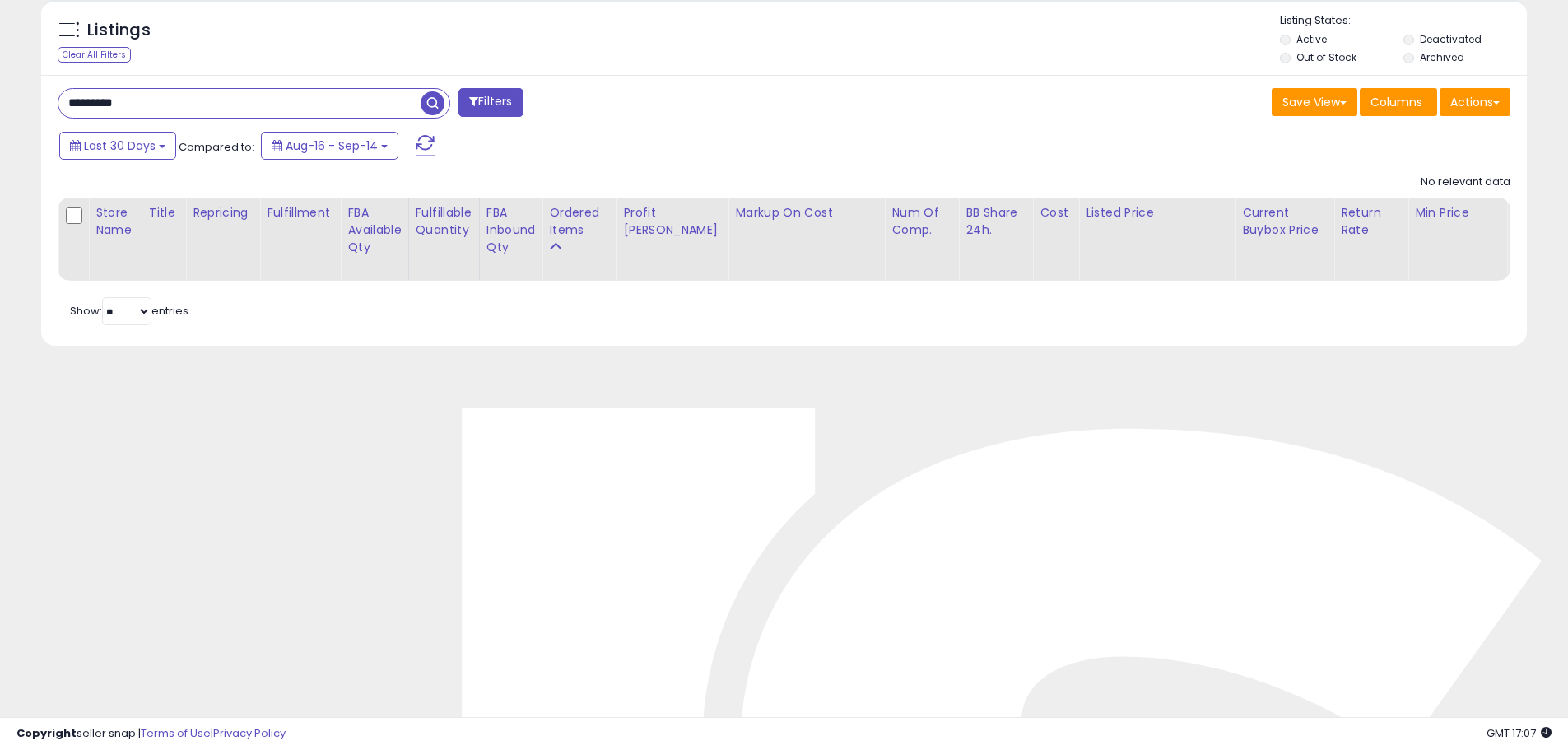
click at [105, 92] on input "*********" at bounding box center [239, 103] width 362 height 29
paste input "text"
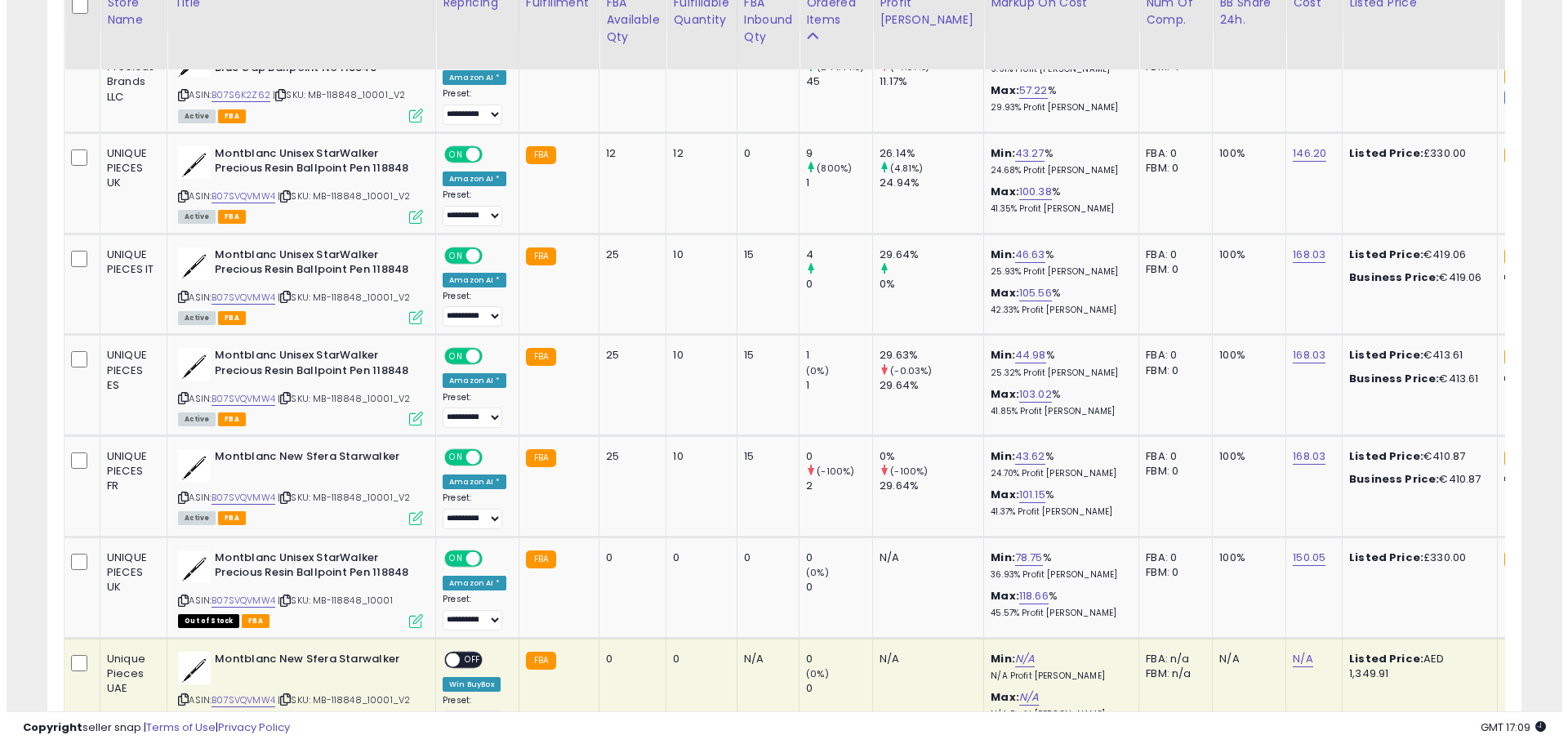
scroll to position [637, 0]
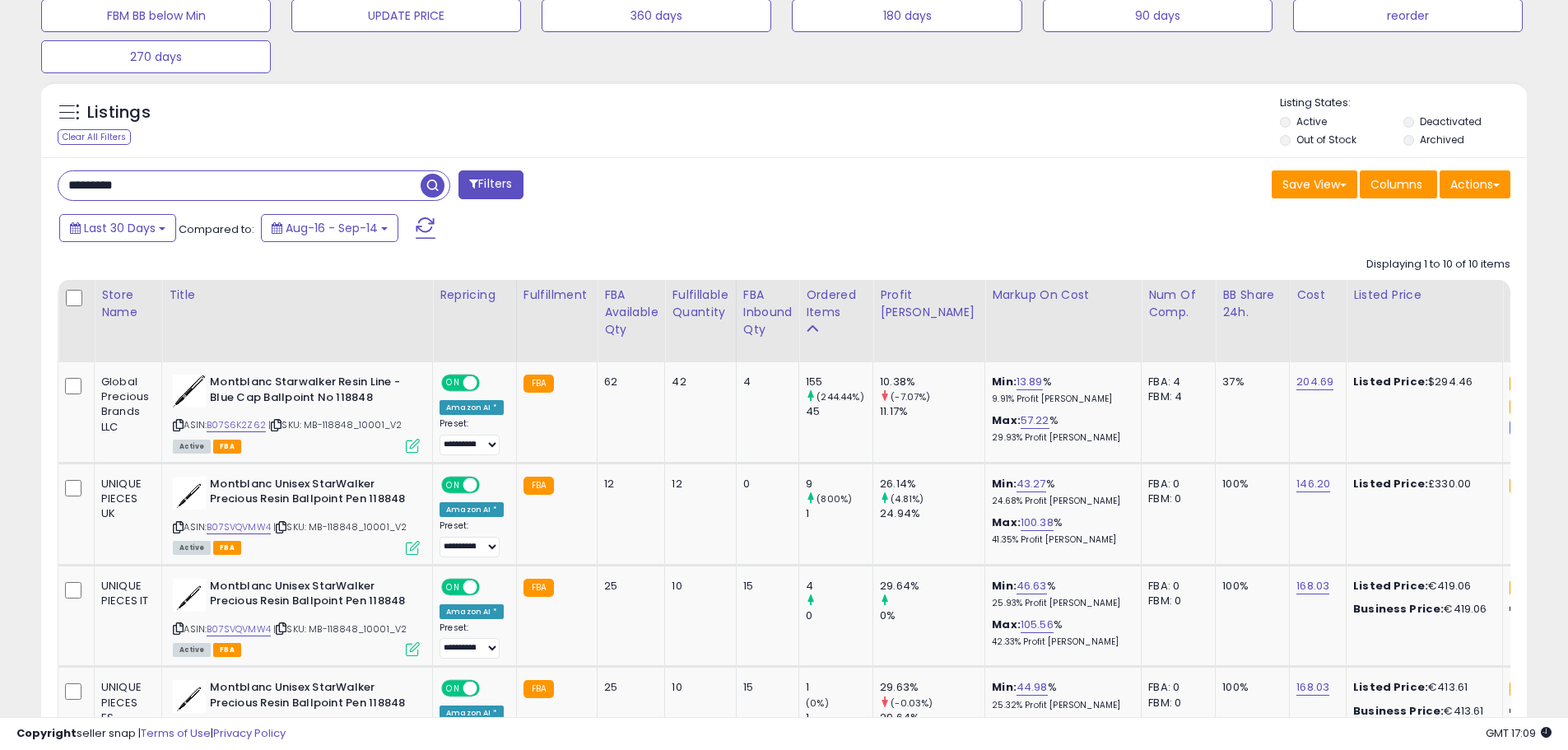
drag, startPoint x: 150, startPoint y: 186, endPoint x: 92, endPoint y: 179, distance: 58.4
click at [92, 179] on input "*********" at bounding box center [239, 185] width 362 height 29
paste input "text"
type input "*********"
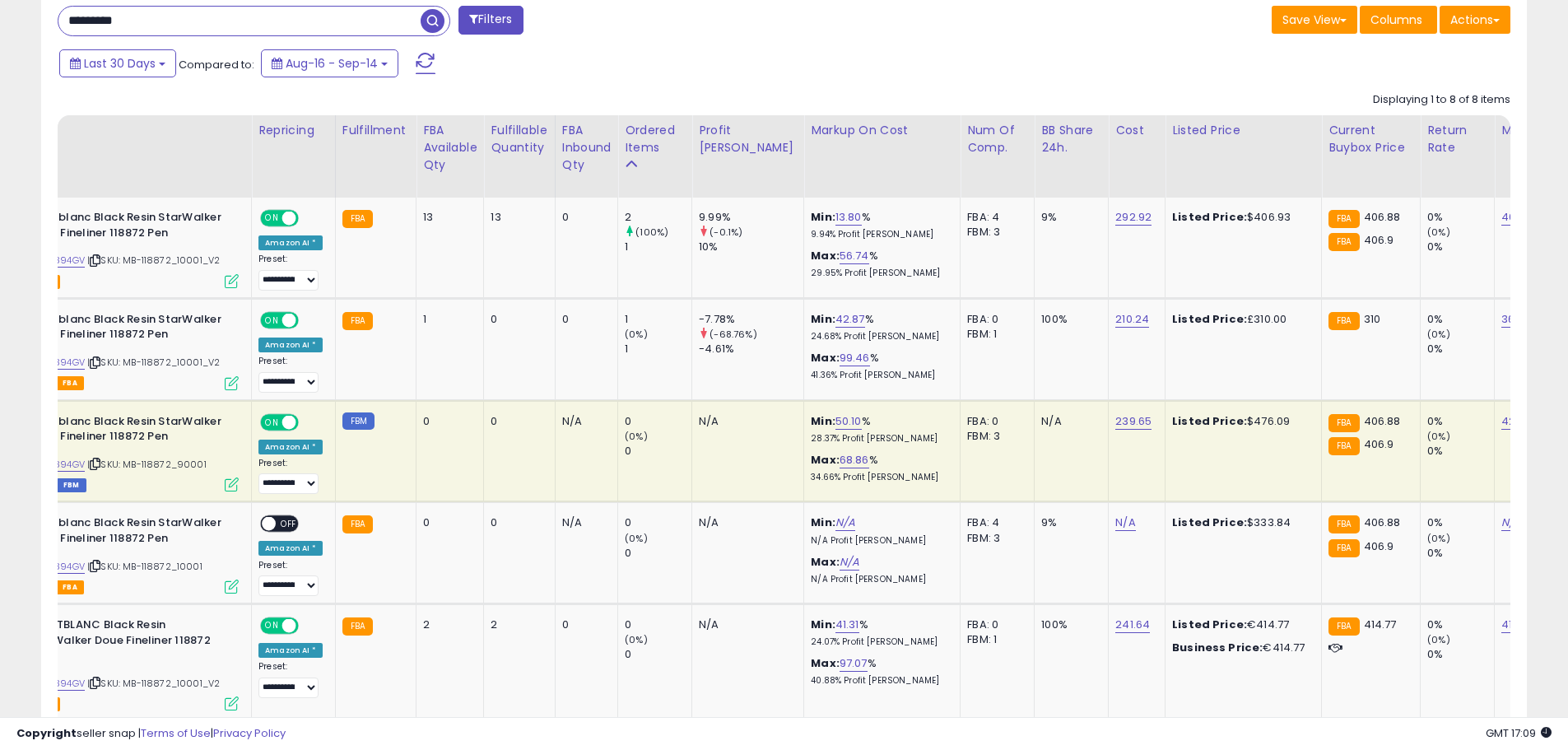
scroll to position [0, 222]
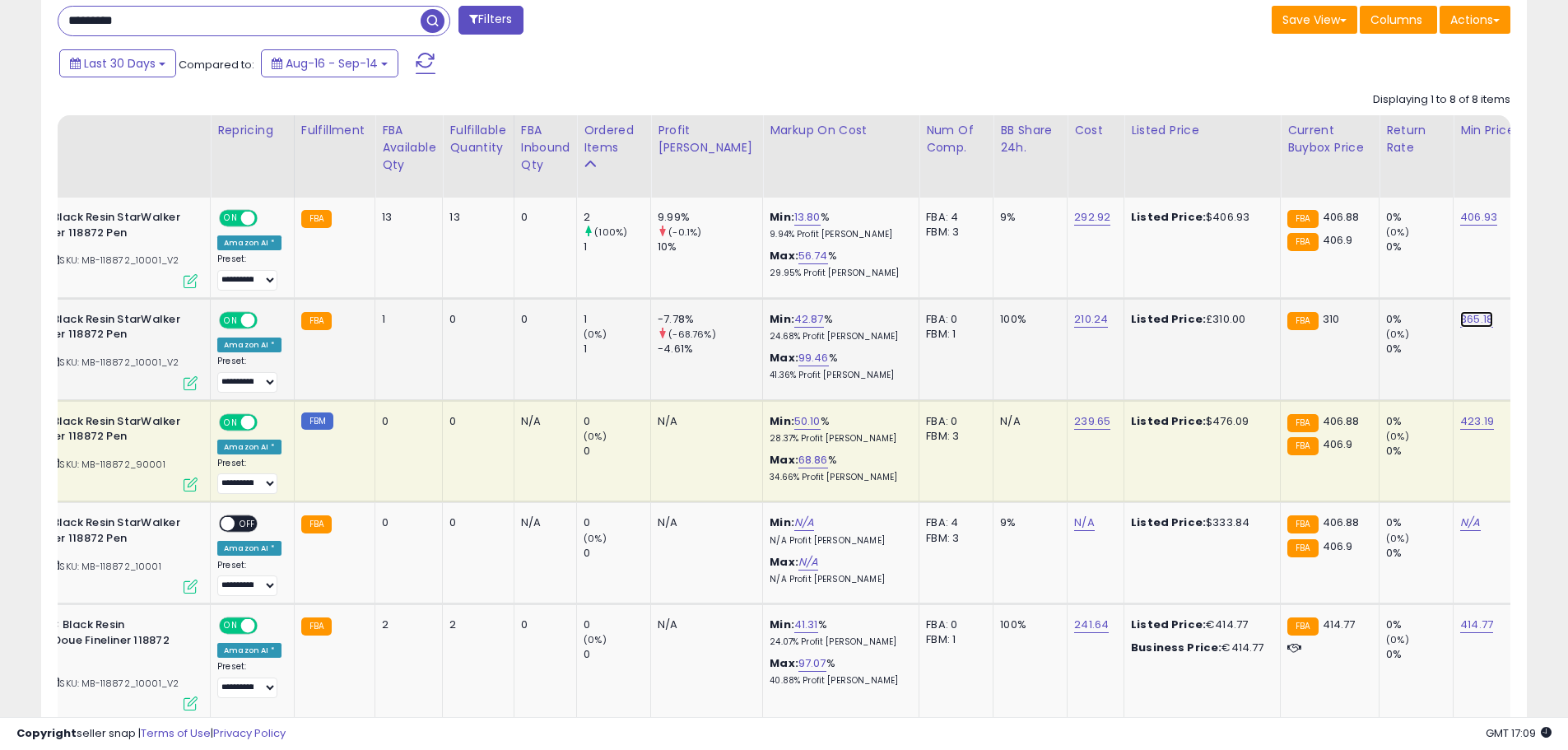
click at [1460, 318] on link "365.18" at bounding box center [1476, 320] width 33 height 16
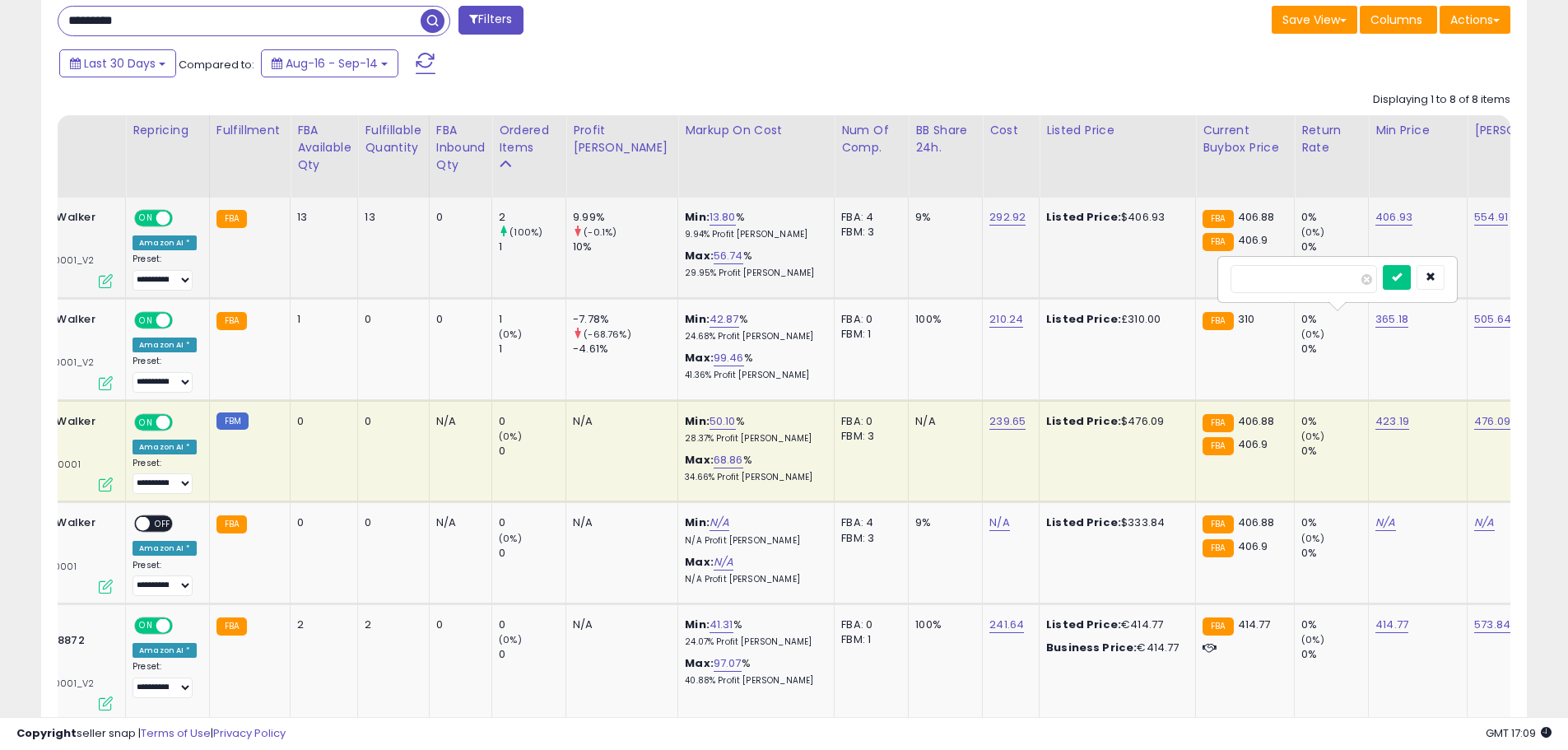
drag, startPoint x: 1343, startPoint y: 273, endPoint x: 1105, endPoint y: 262, distance: 238.3
click at [1119, 262] on tbody "Global Precious Brands LLC Montblanc Black Resin StarWalker Doue Fineliner 1188…" at bounding box center [1144, 611] width 2786 height 828
type input "***"
click button "submit" at bounding box center [1396, 277] width 28 height 25
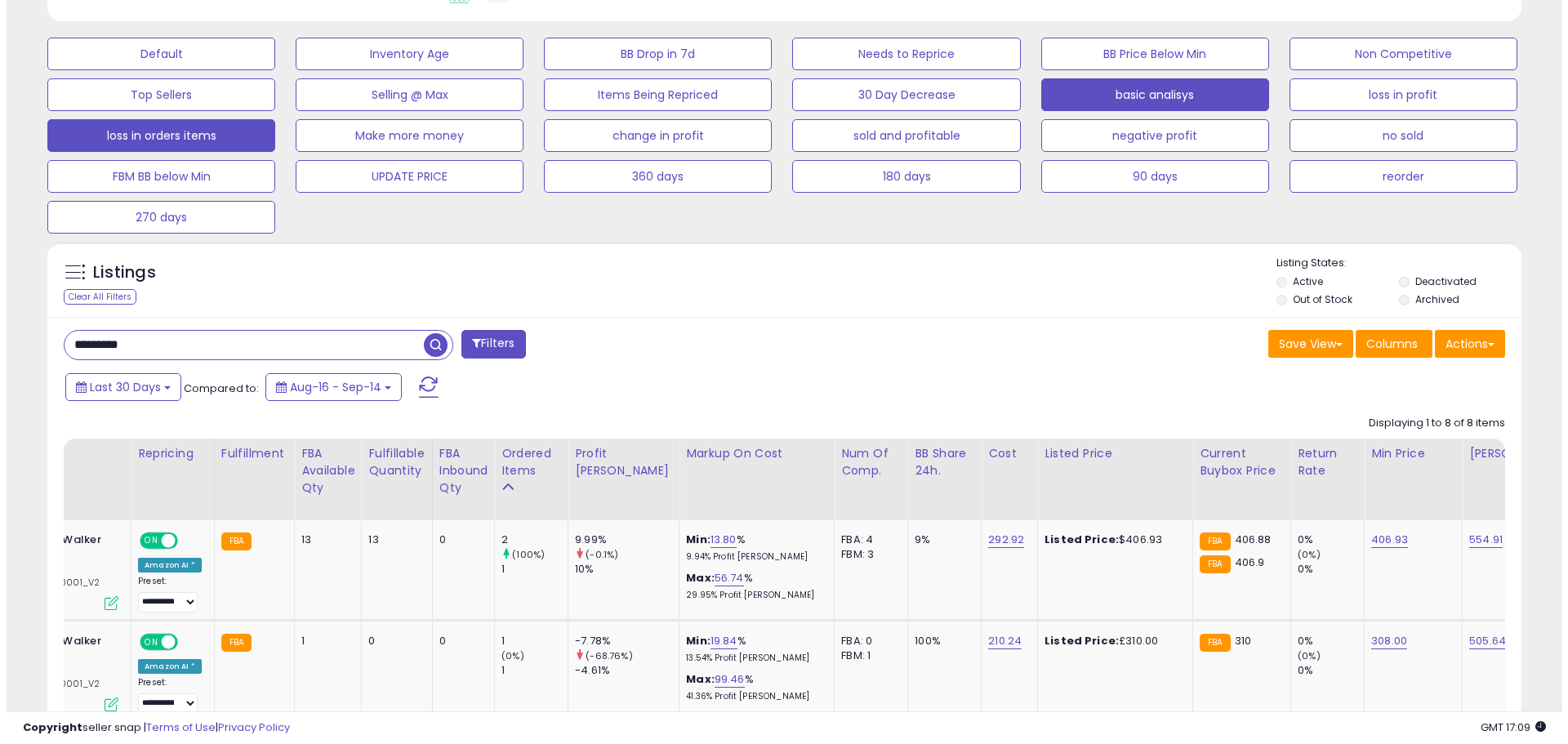
scroll to position [474, 0]
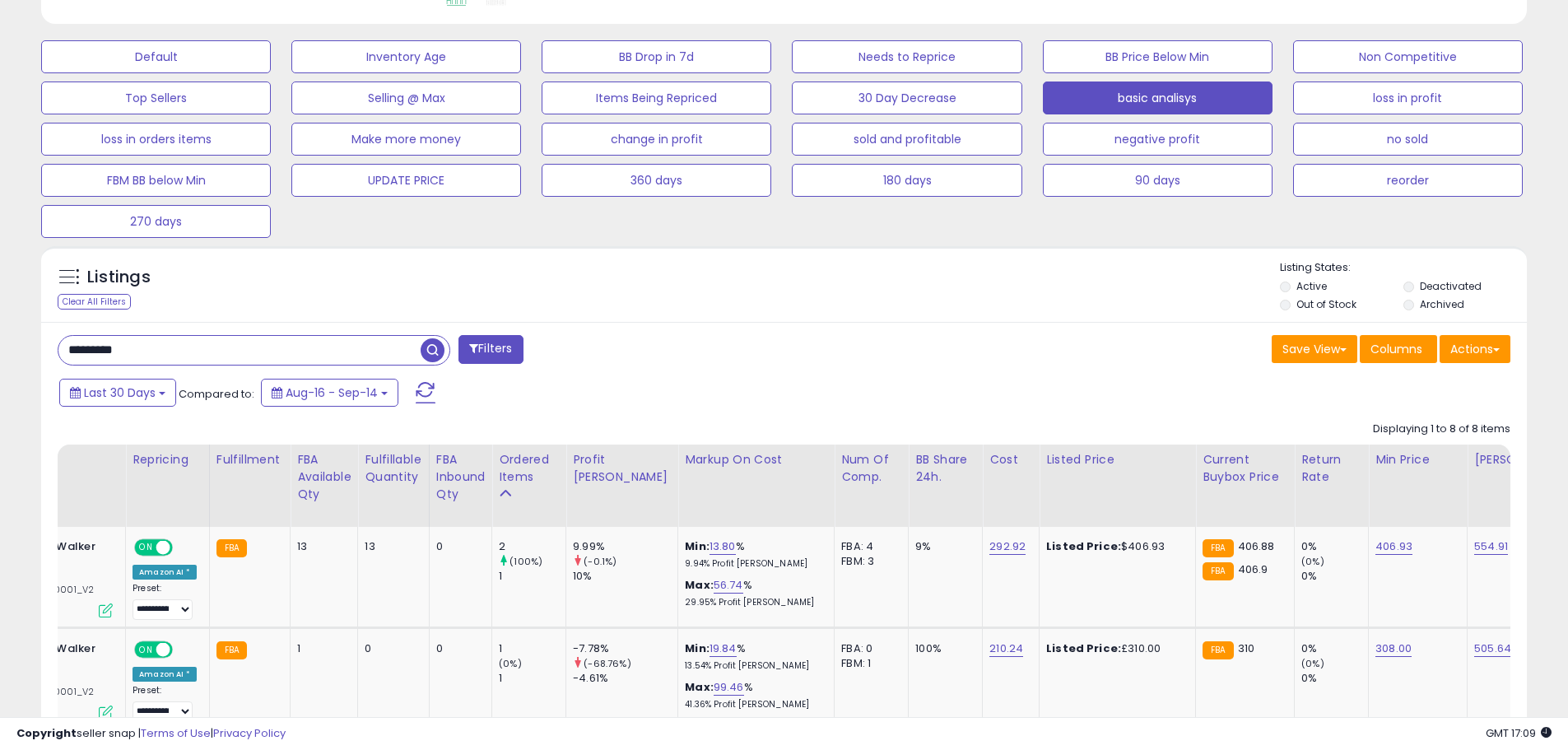
drag, startPoint x: 171, startPoint y: 359, endPoint x: 149, endPoint y: 363, distance: 22.4
click at [171, 359] on input "*********" at bounding box center [239, 350] width 362 height 29
type input "*********"
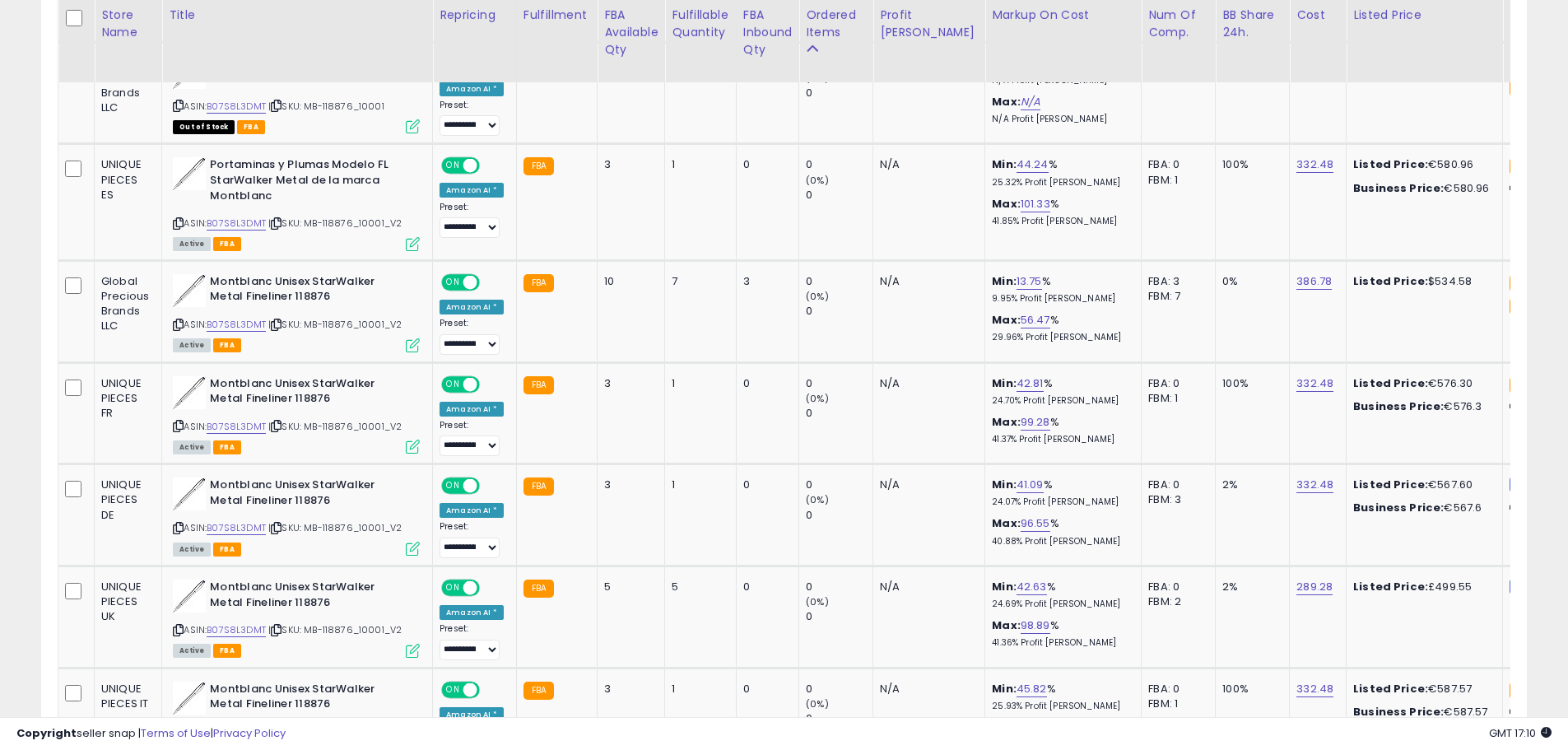
scroll to position [0, 74]
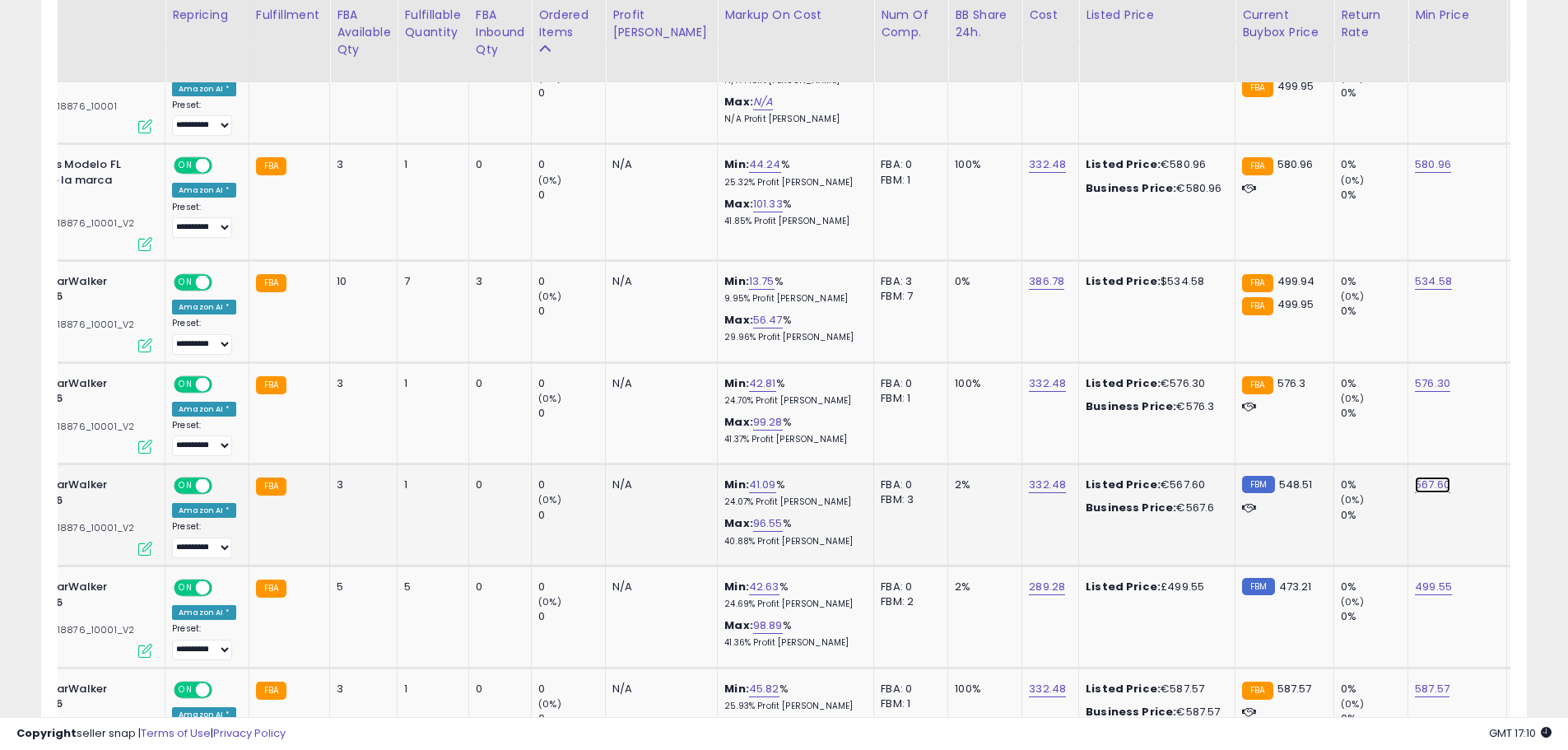
click at [1415, 486] on link "567.60" at bounding box center [1433, 484] width 36 height 16
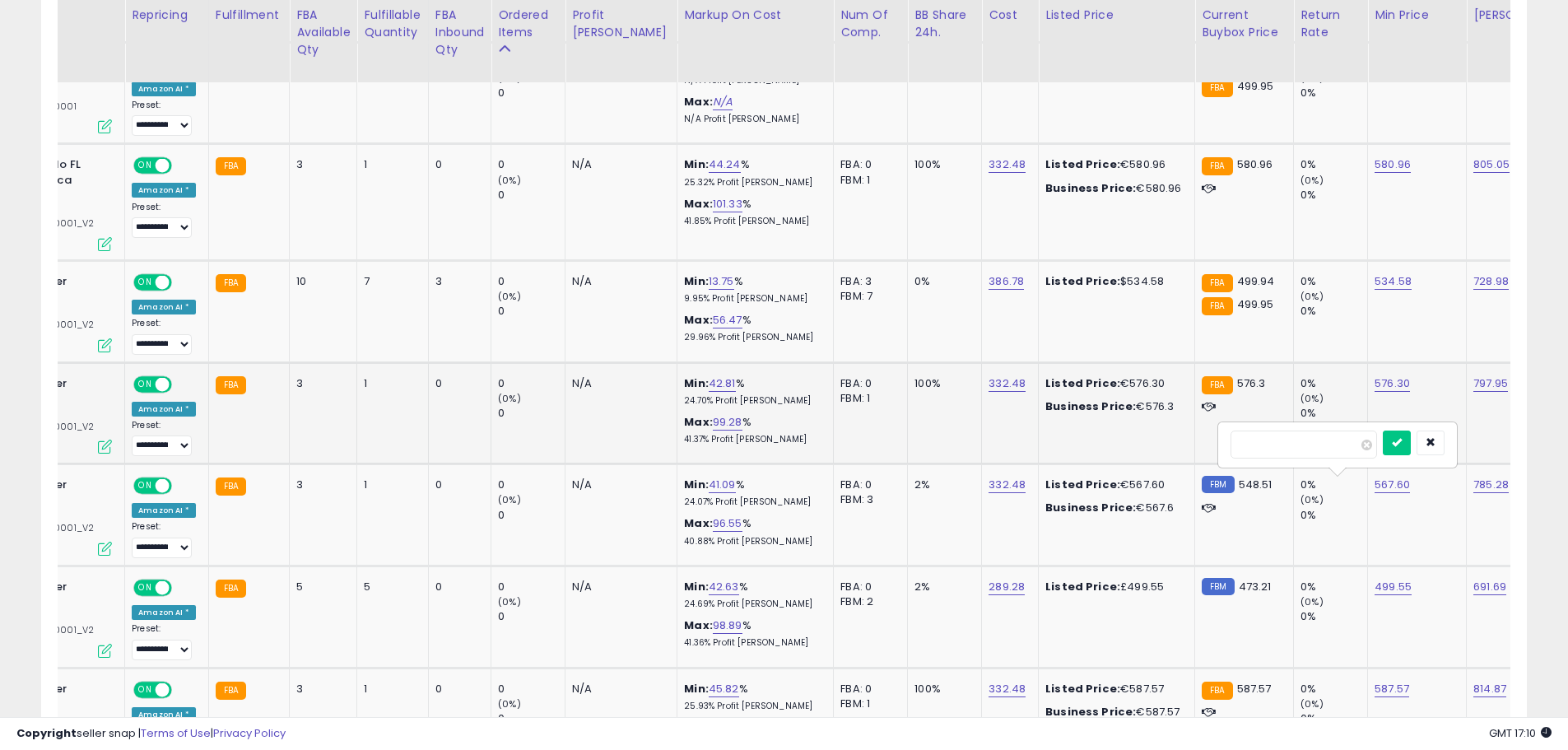
click at [1128, 447] on tbody "Global Lifestyle Brands Montblanc Unisex StarWalker Metal Fineliner 118876 ASIN…" at bounding box center [1135, 246] width 2770 height 1250
type input "*"
type input "***"
click button "submit" at bounding box center [1396, 443] width 28 height 25
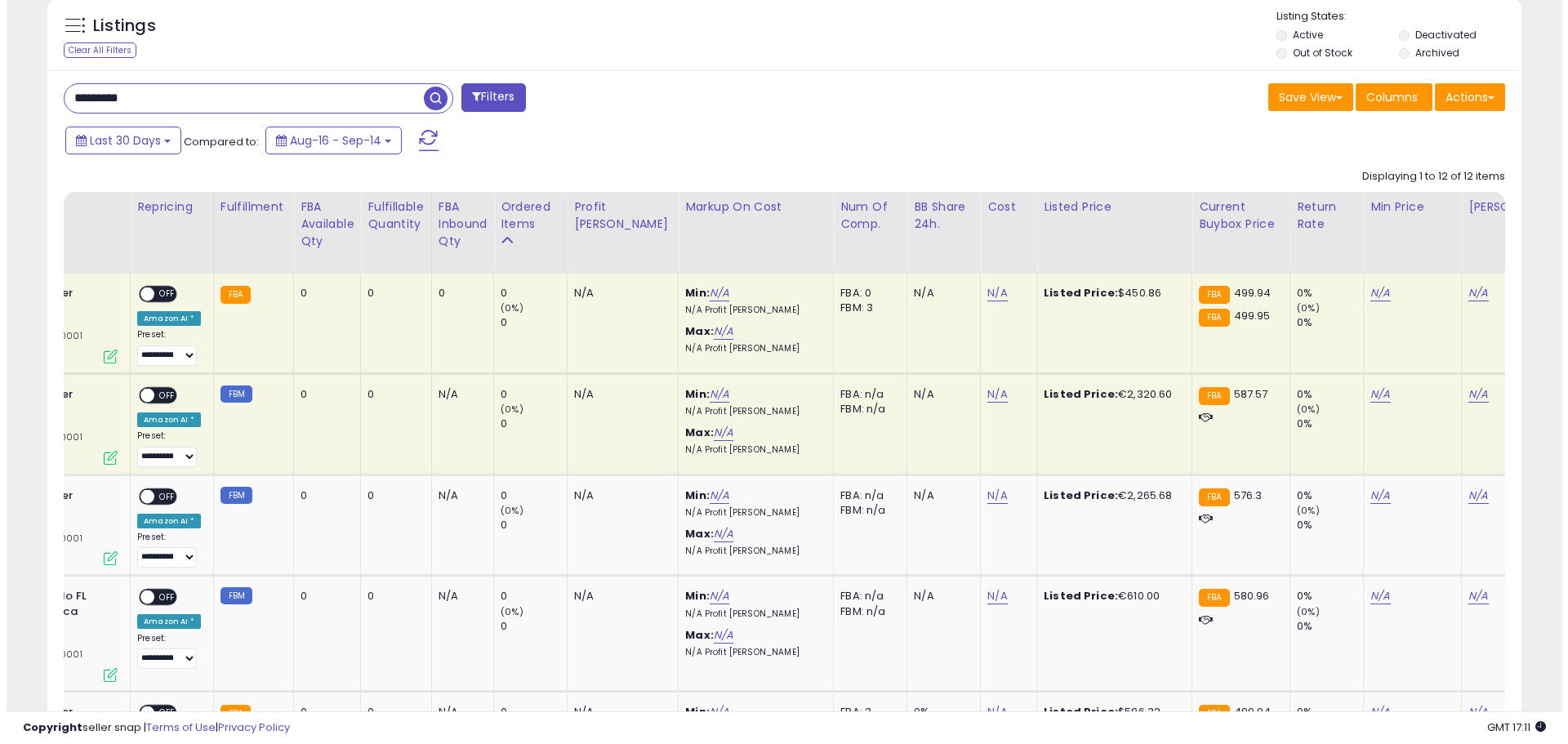
scroll to position [637, 0]
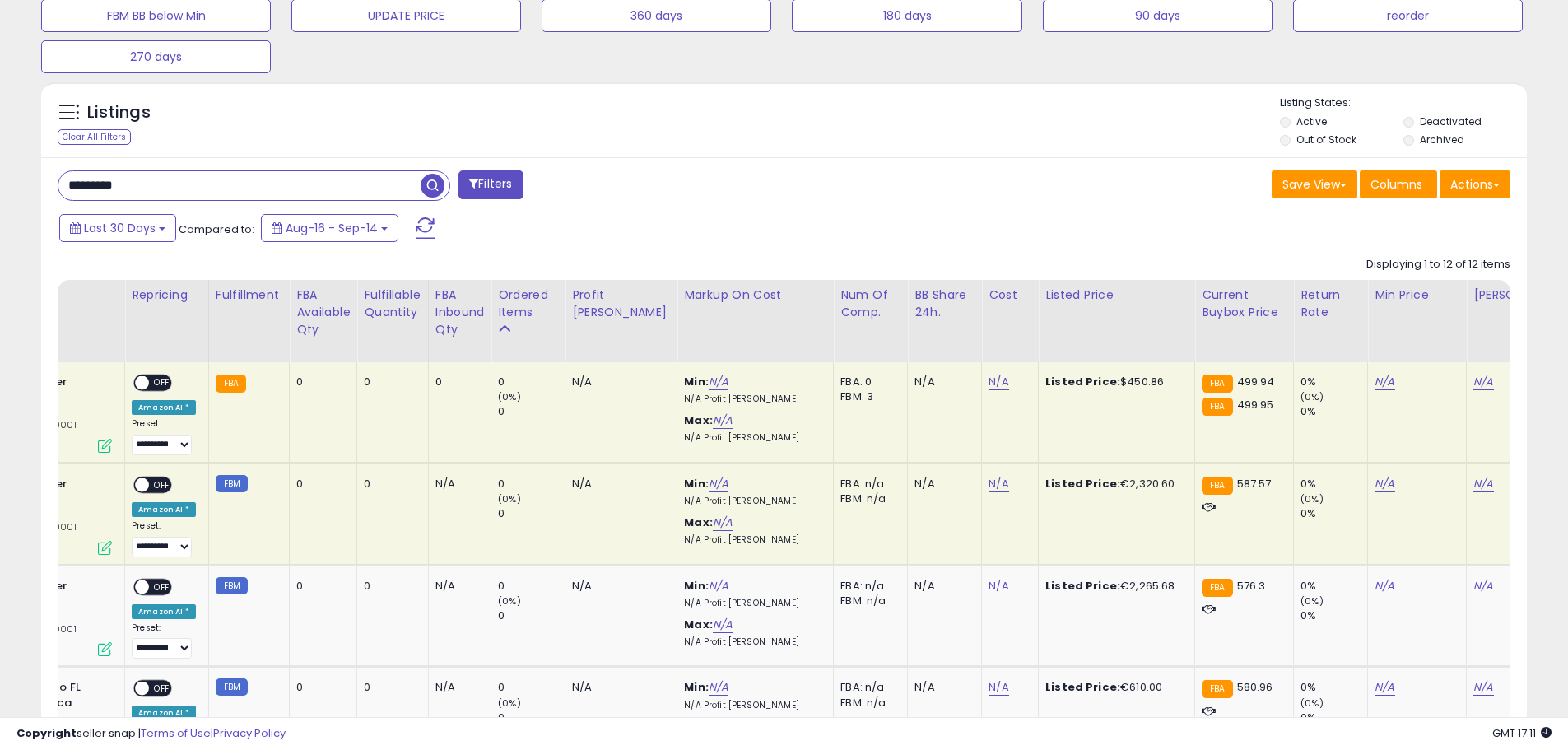
drag, startPoint x: 152, startPoint y: 199, endPoint x: 95, endPoint y: 180, distance: 60.1
click at [95, 180] on input "*********" at bounding box center [239, 185] width 362 height 29
paste input "text"
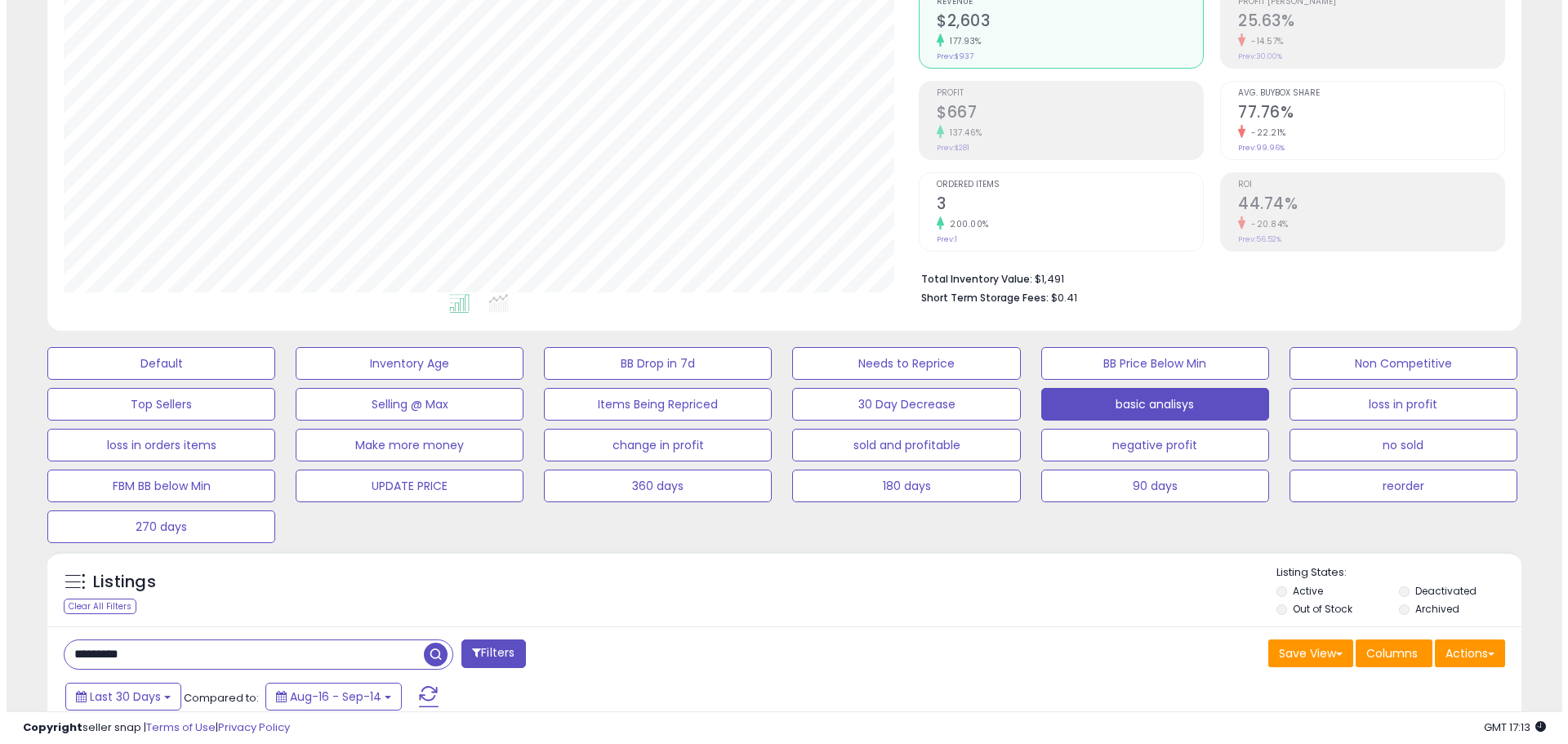
scroll to position [311, 0]
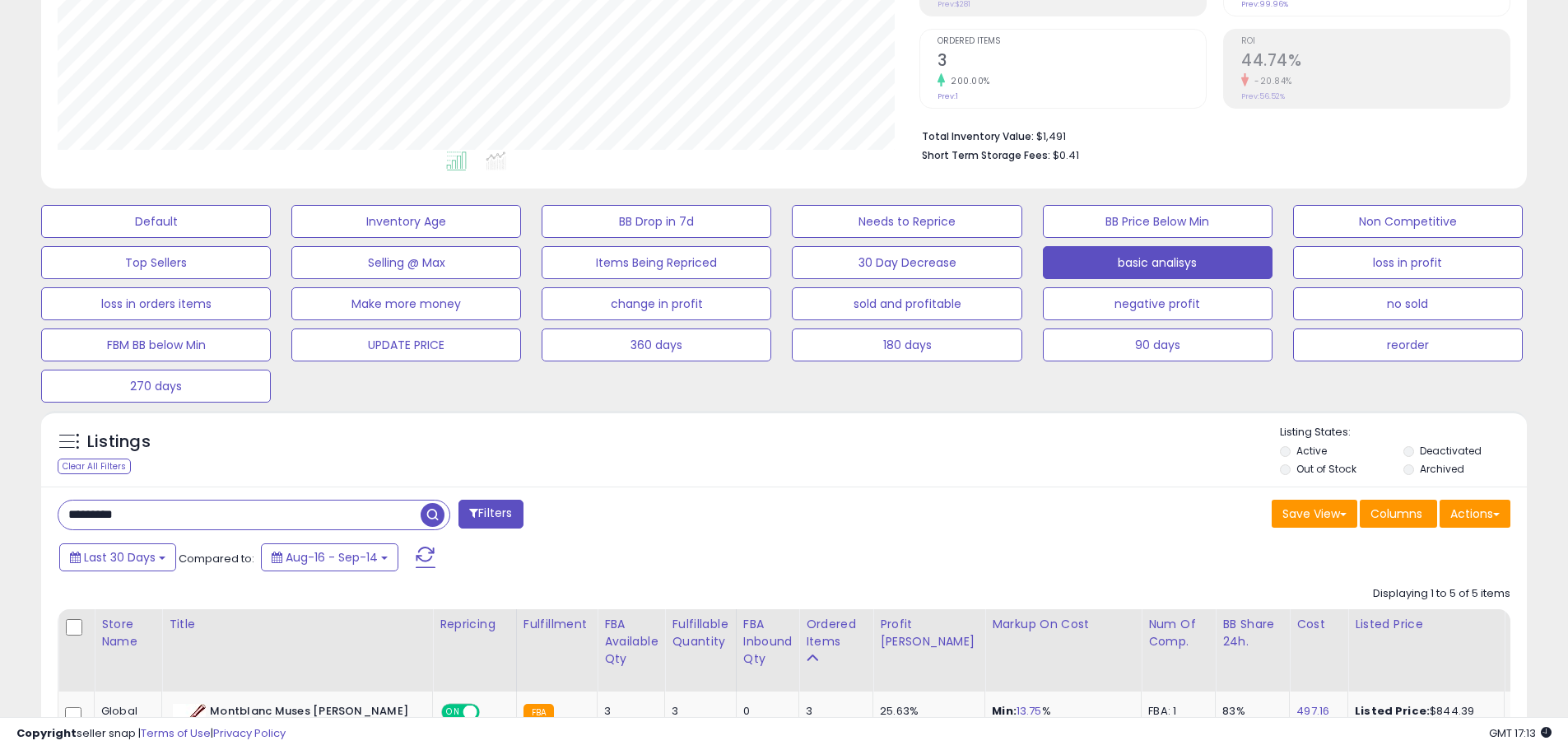
drag, startPoint x: 194, startPoint y: 503, endPoint x: -500, endPoint y: 449, distance: 696.1
click at [0, 436] on html "Unable to login Retrieving listings data.. has not yet accepted the Terms of Us…" at bounding box center [784, 62] width 1568 height 750
paste input "*********"
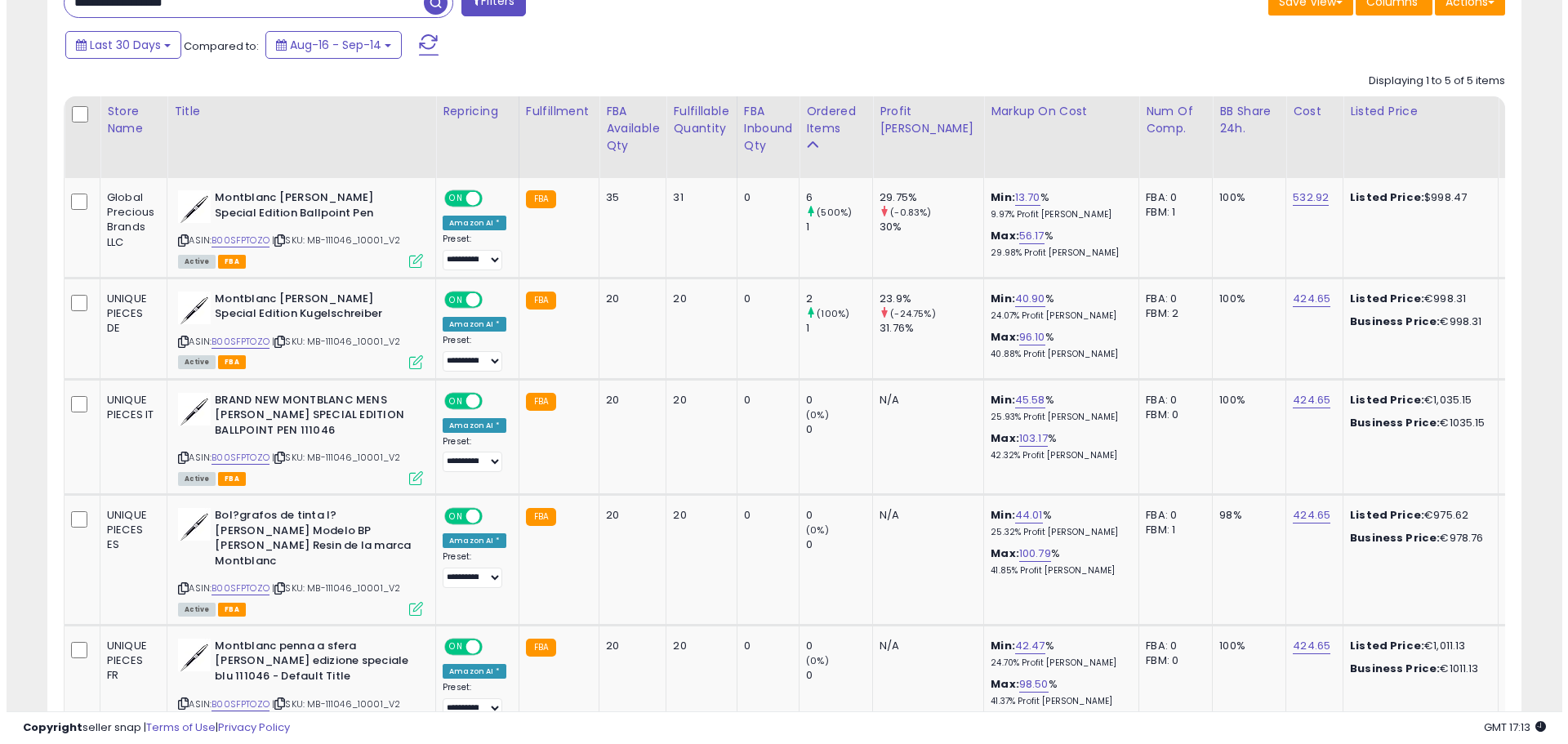
scroll to position [801, 0]
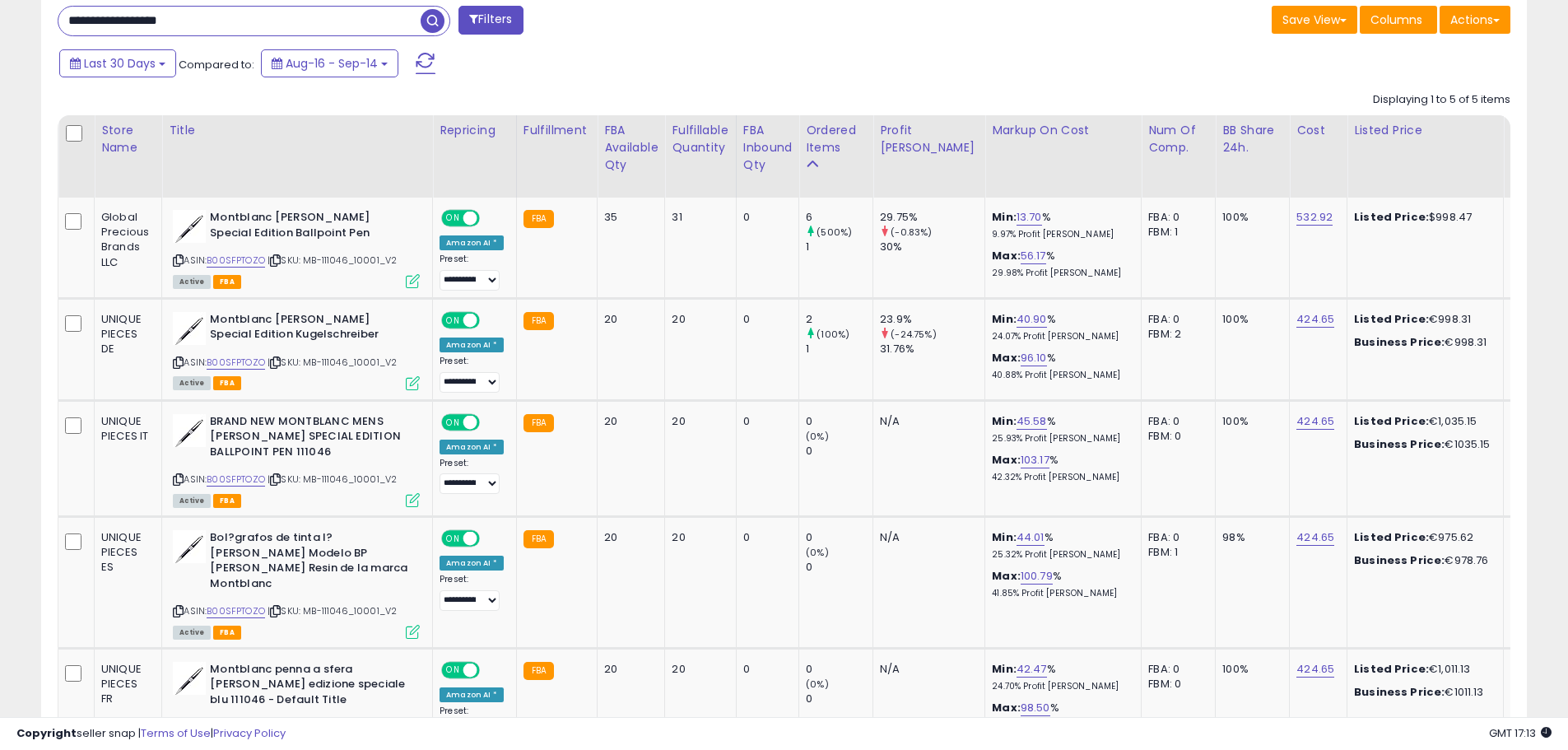
click at [127, 21] on input "**********" at bounding box center [239, 21] width 362 height 29
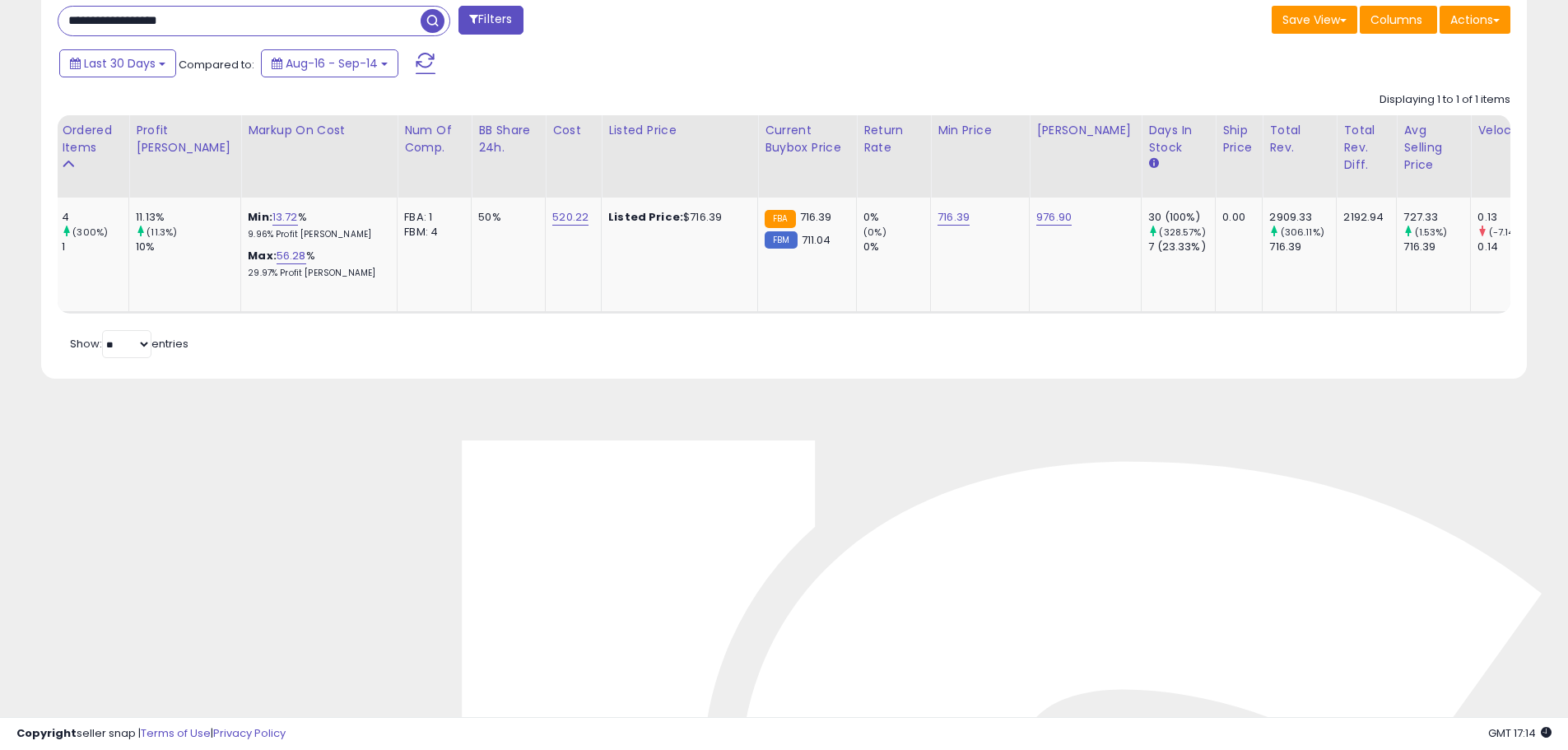
scroll to position [0, 0]
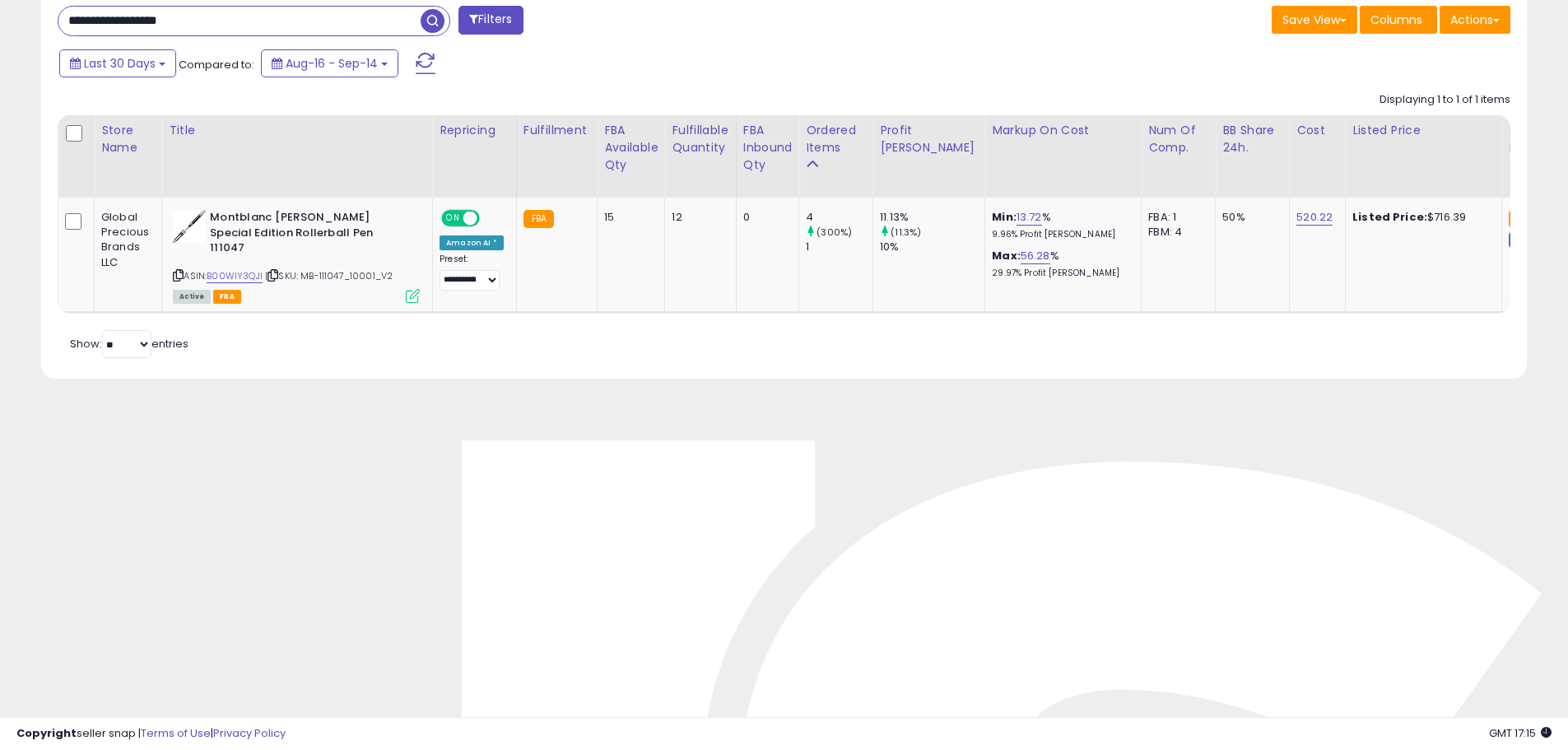
drag, startPoint x: 291, startPoint y: 19, endPoint x: -488, endPoint y: -32, distance: 780.7
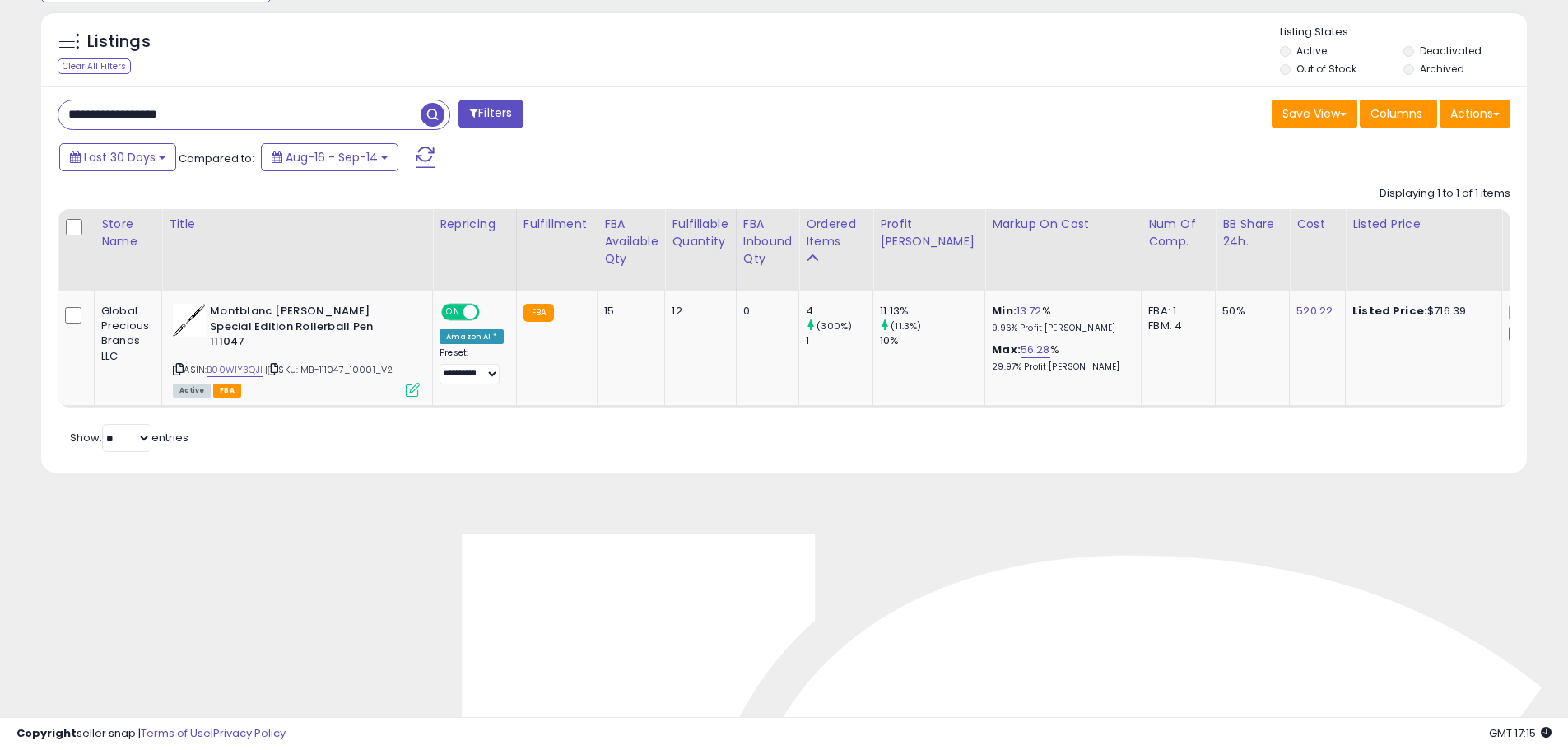
paste input "text"
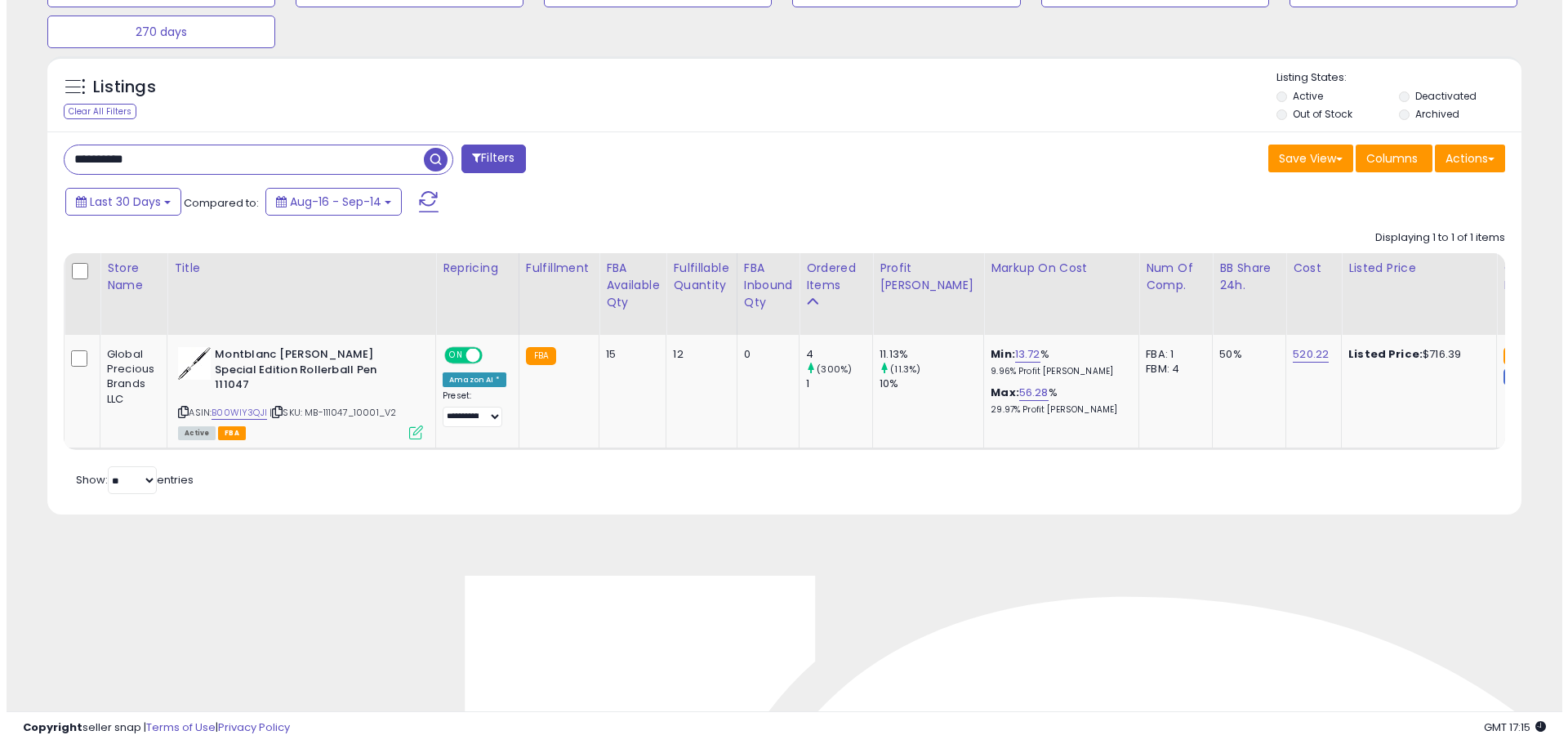
scroll to position [626, 0]
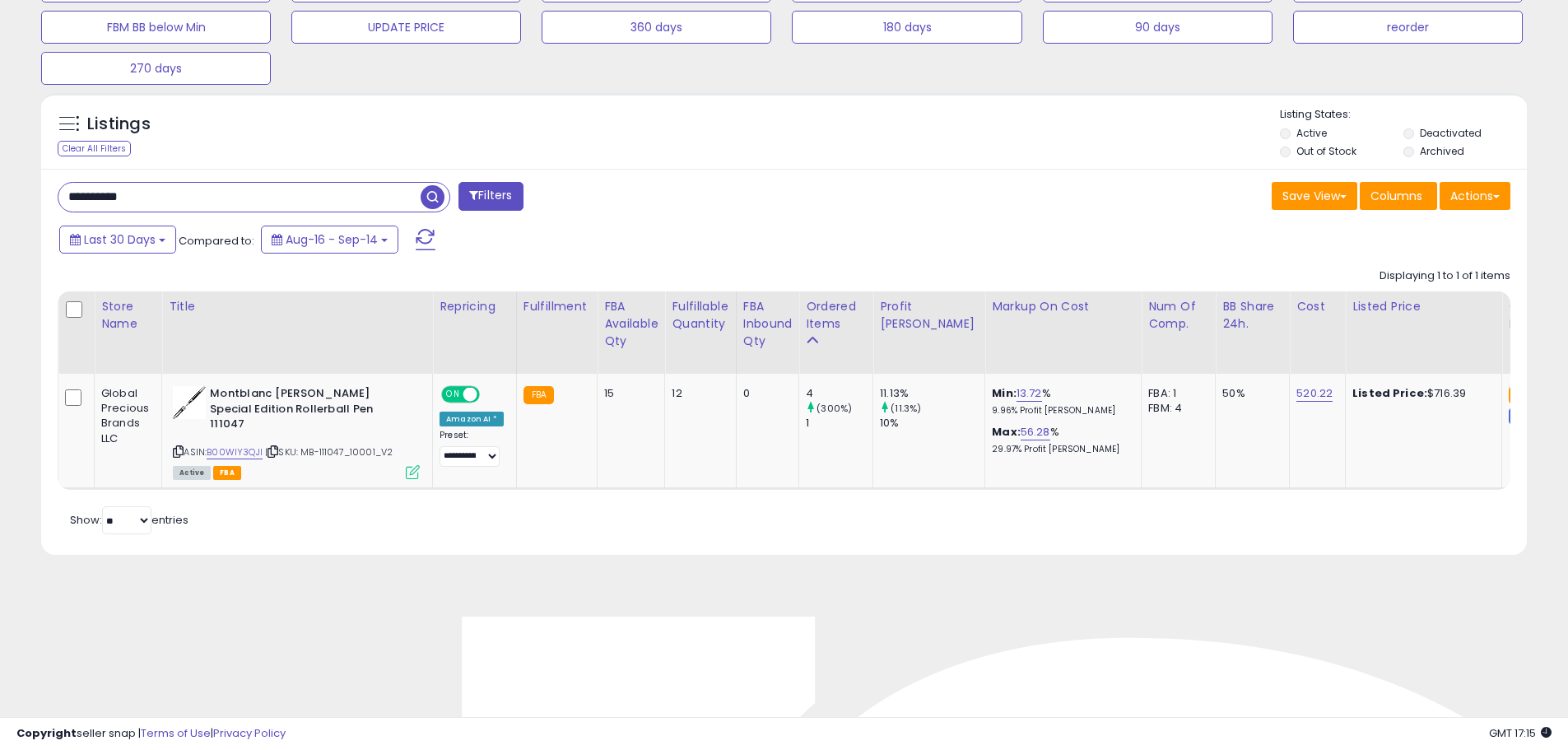
click at [258, 186] on input "**********" at bounding box center [239, 197] width 362 height 29
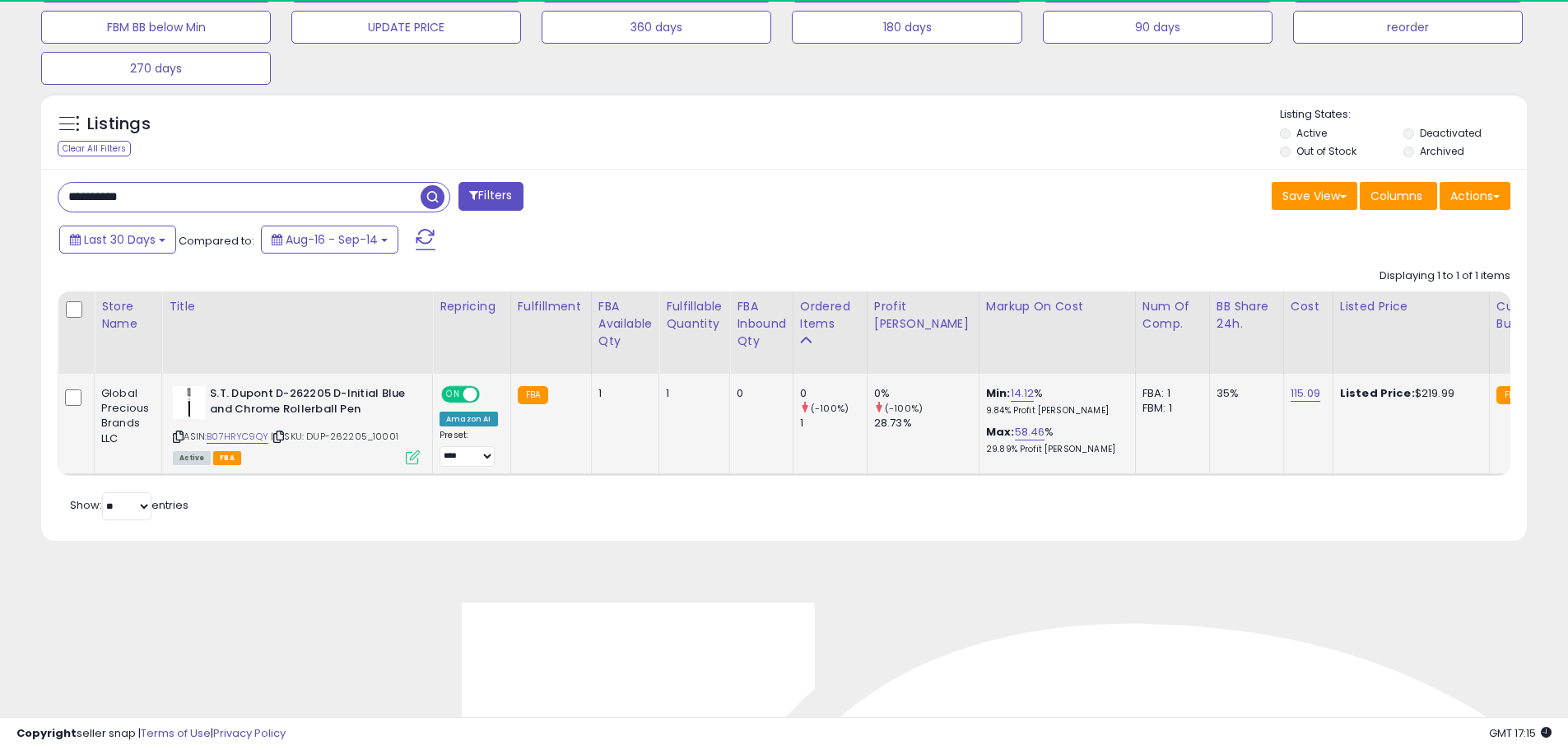
scroll to position [337, 862]
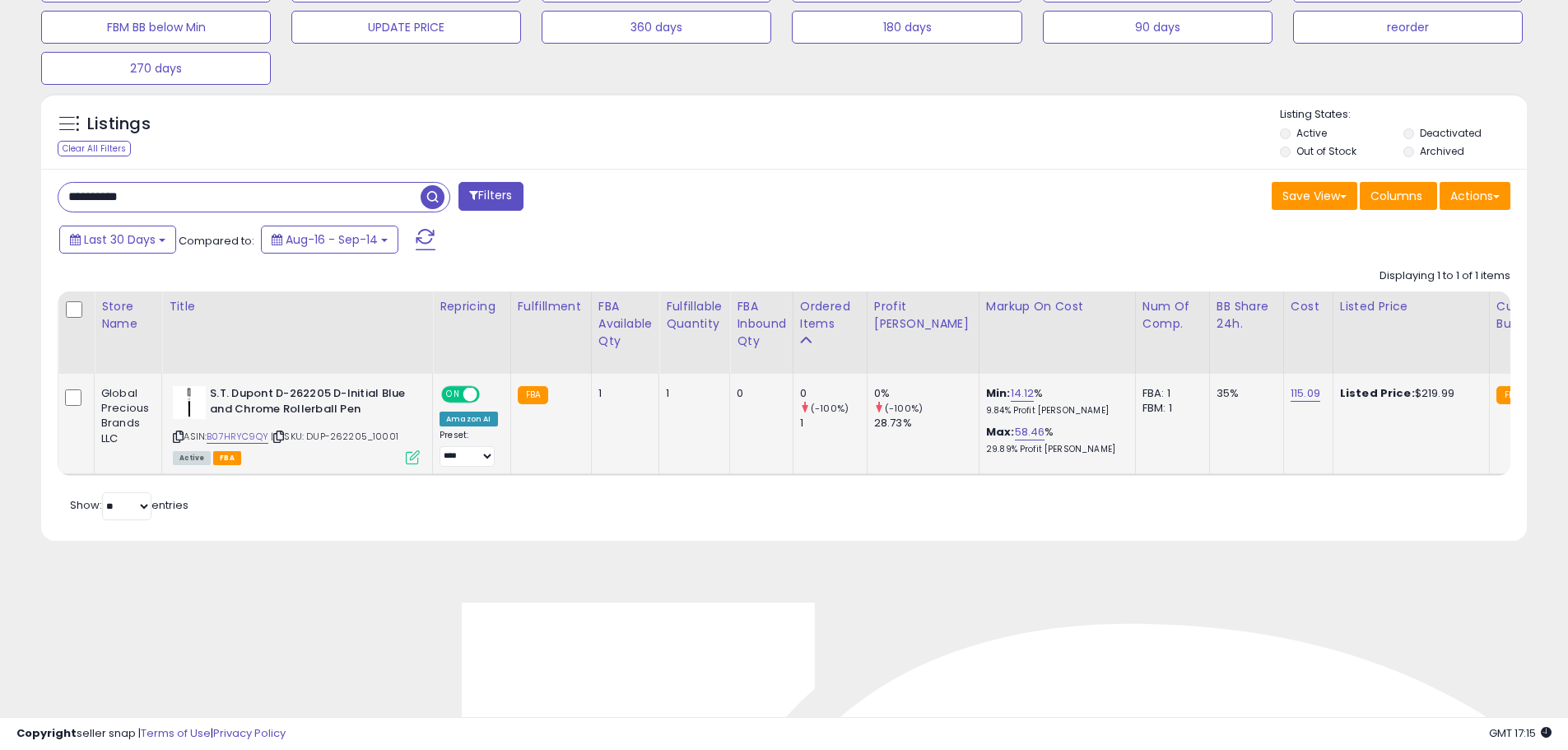
drag, startPoint x: 405, startPoint y: 438, endPoint x: 310, endPoint y: 434, distance: 95.1
click at [310, 434] on div "ASIN: B07HRYC9QY | SKU: DUP-262205_10001 Active FBA" at bounding box center [296, 424] width 247 height 77
copy span "DUP-262205_10001"
drag, startPoint x: 161, startPoint y: 190, endPoint x: -246, endPoint y: 169, distance: 407.5
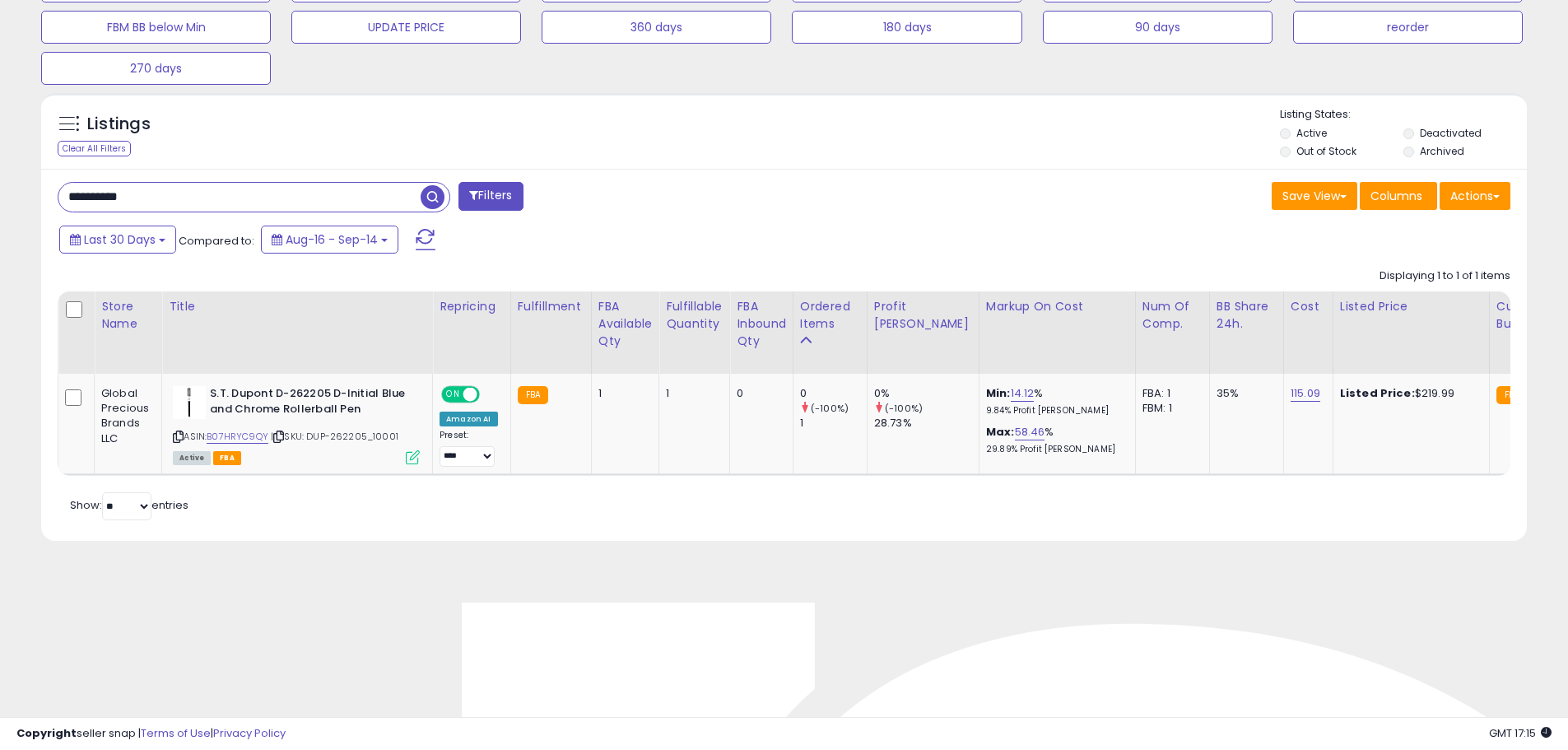
paste input "text"
type input "**********"
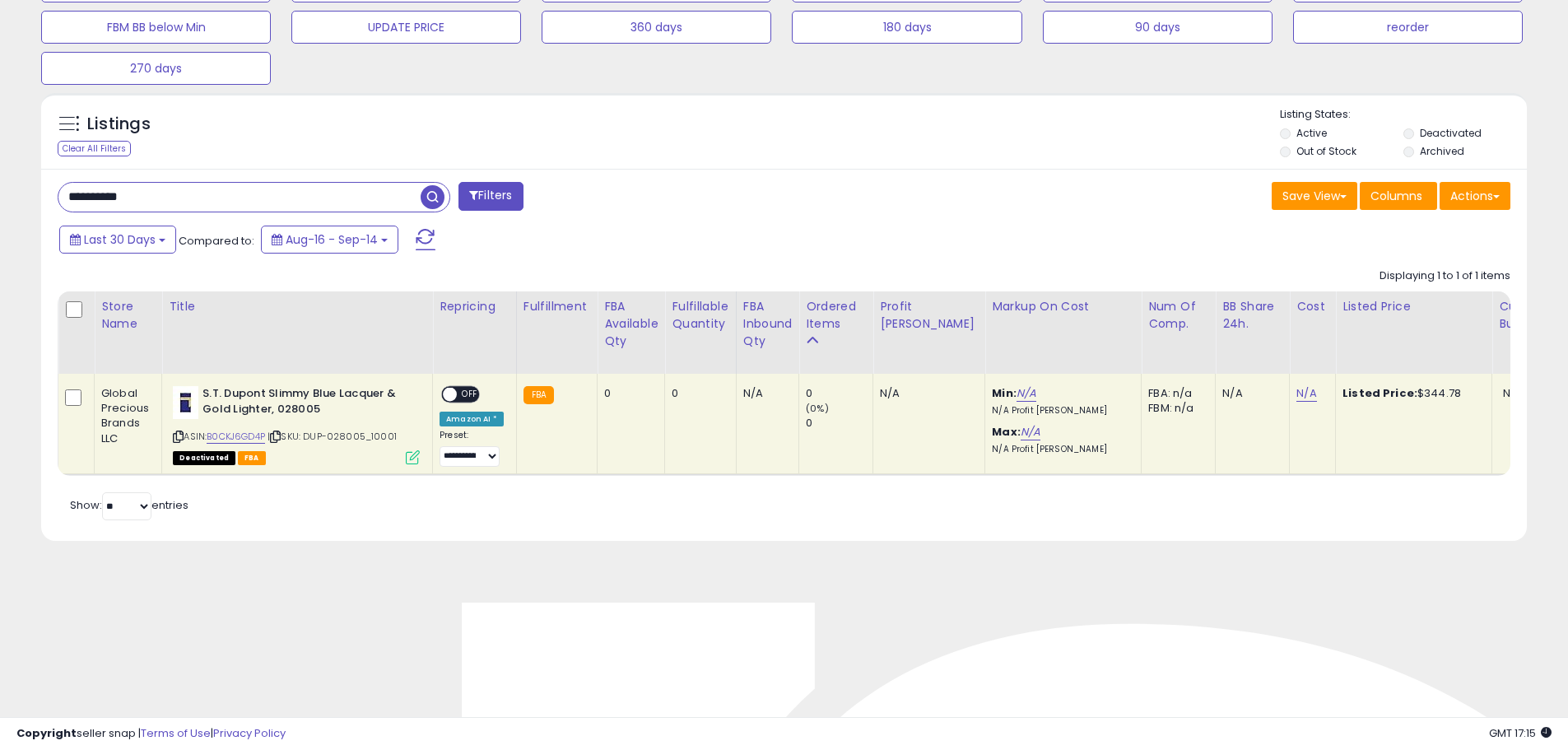
drag, startPoint x: 406, startPoint y: 435, endPoint x: 311, endPoint y: 435, distance: 95.0
click at [311, 435] on div "ASIN: B0CKJ6GD4P | SKU: DUP-028005_10001 Deactivated FBA" at bounding box center [296, 424] width 247 height 77
copy span "DUP-028005_10001"
